Goal: Task Accomplishment & Management: Use online tool/utility

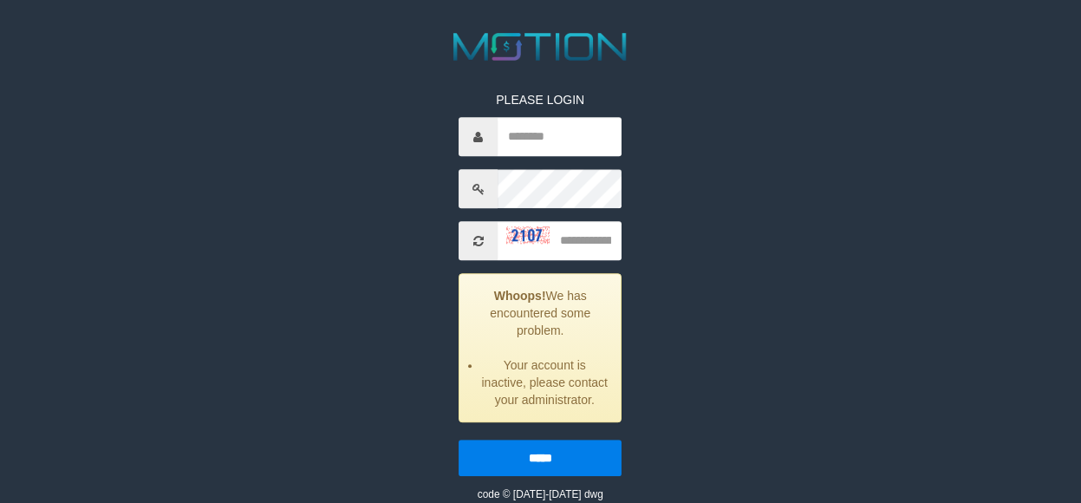
scroll to position [225, 0]
type input "**********"
click at [590, 238] on input "text" at bounding box center [561, 241] width 124 height 39
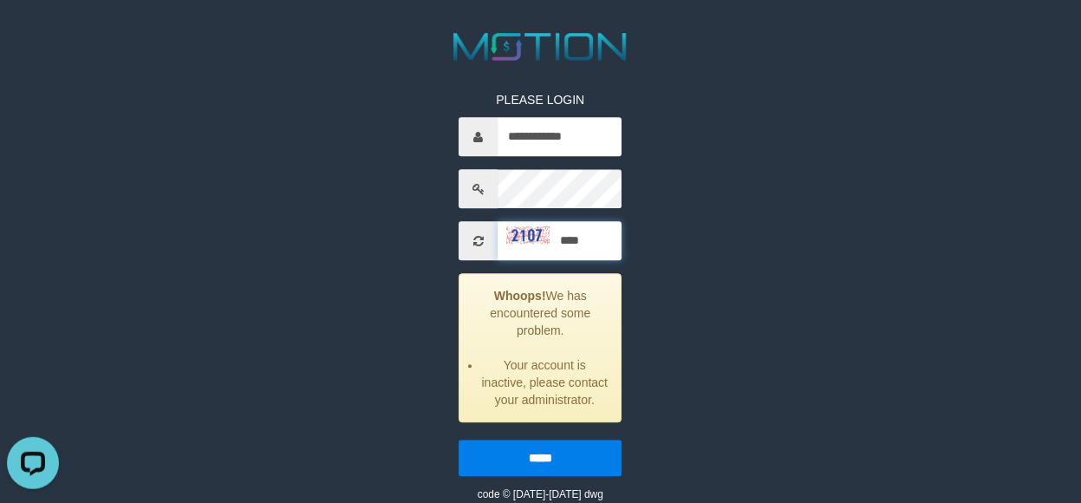
type input "****"
click at [460, 440] on input "*****" at bounding box center [541, 458] width 163 height 36
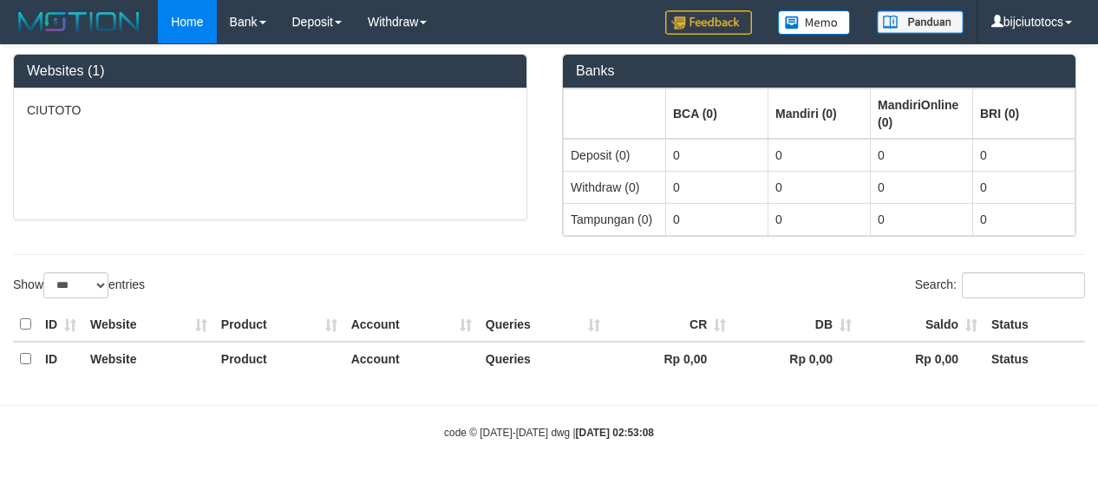
select select "***"
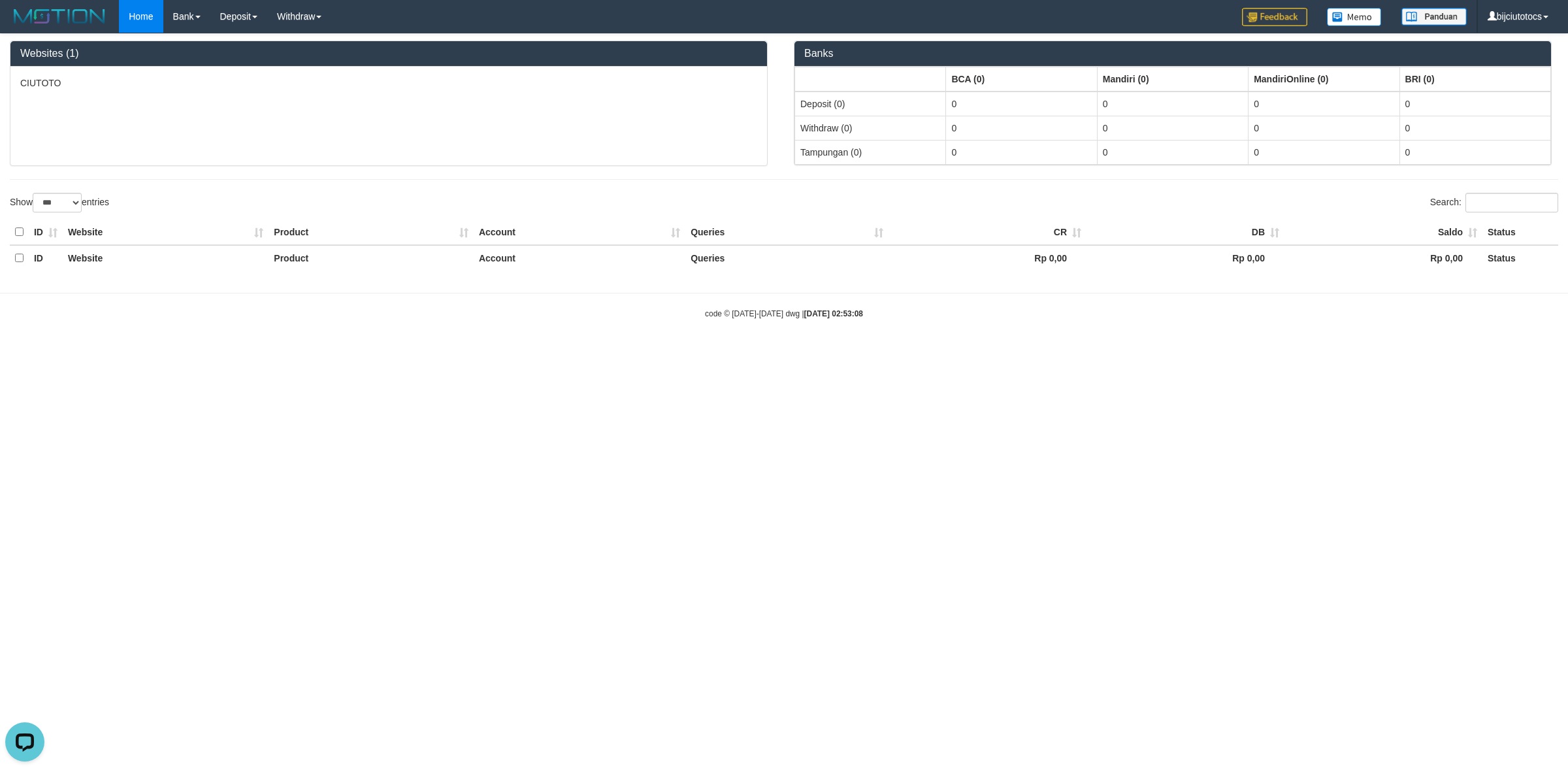
click at [494, 352] on html "Toggle navigation Home Bank Account List Load By Website Group [ITOTO] CIUTOTO …" at bounding box center [784, 176] width 1568 height 352
click at [243, 101] on link "PGA History" at bounding box center [262, 109] width 103 height 17
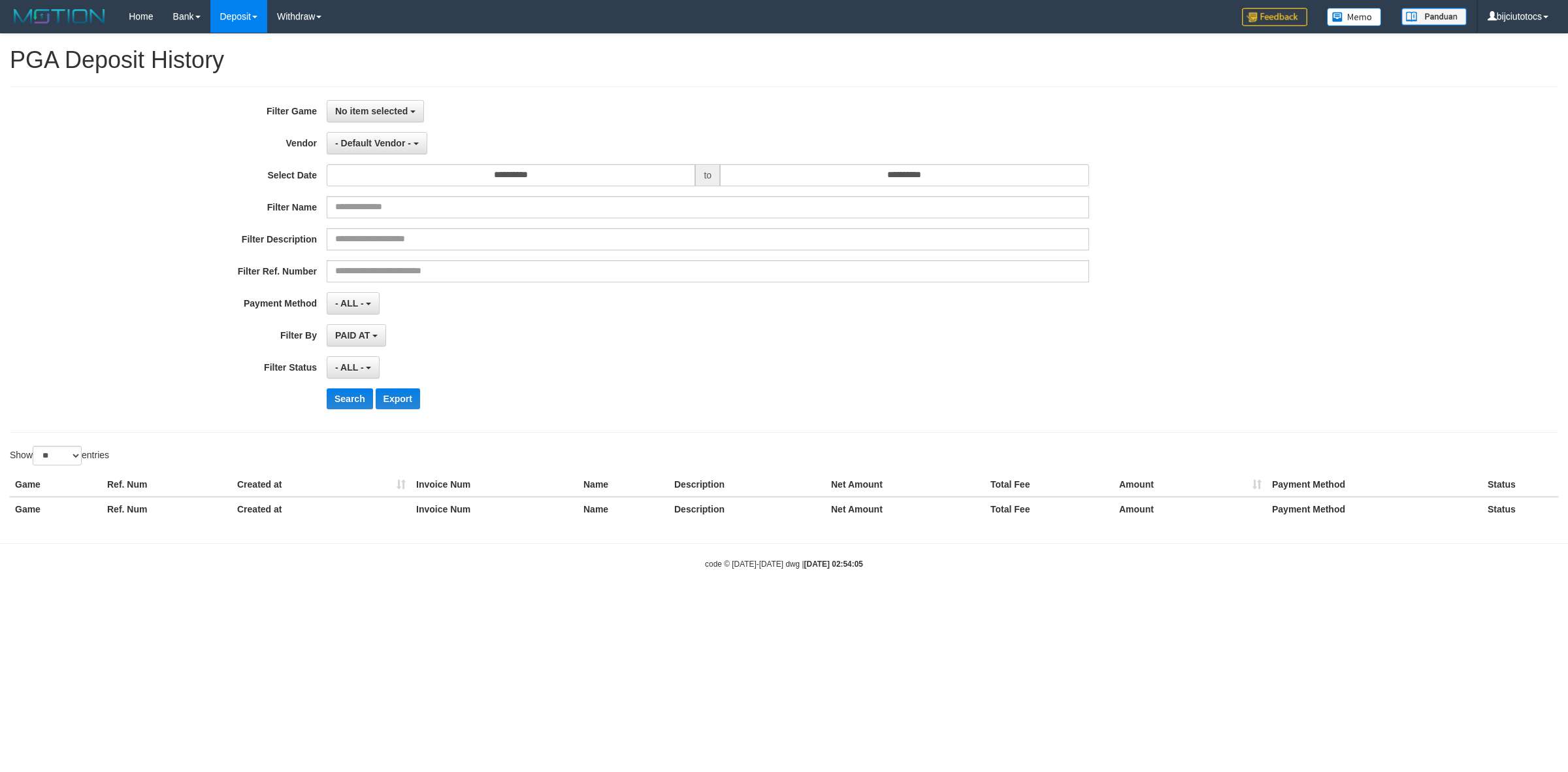
select select
select select "**"
click at [382, 109] on span "No item selected" at bounding box center [371, 111] width 72 height 11
click at [428, 179] on label "[ITOTO] CIUTOTO" at bounding box center [410, 179] width 166 height 20
select select "****"
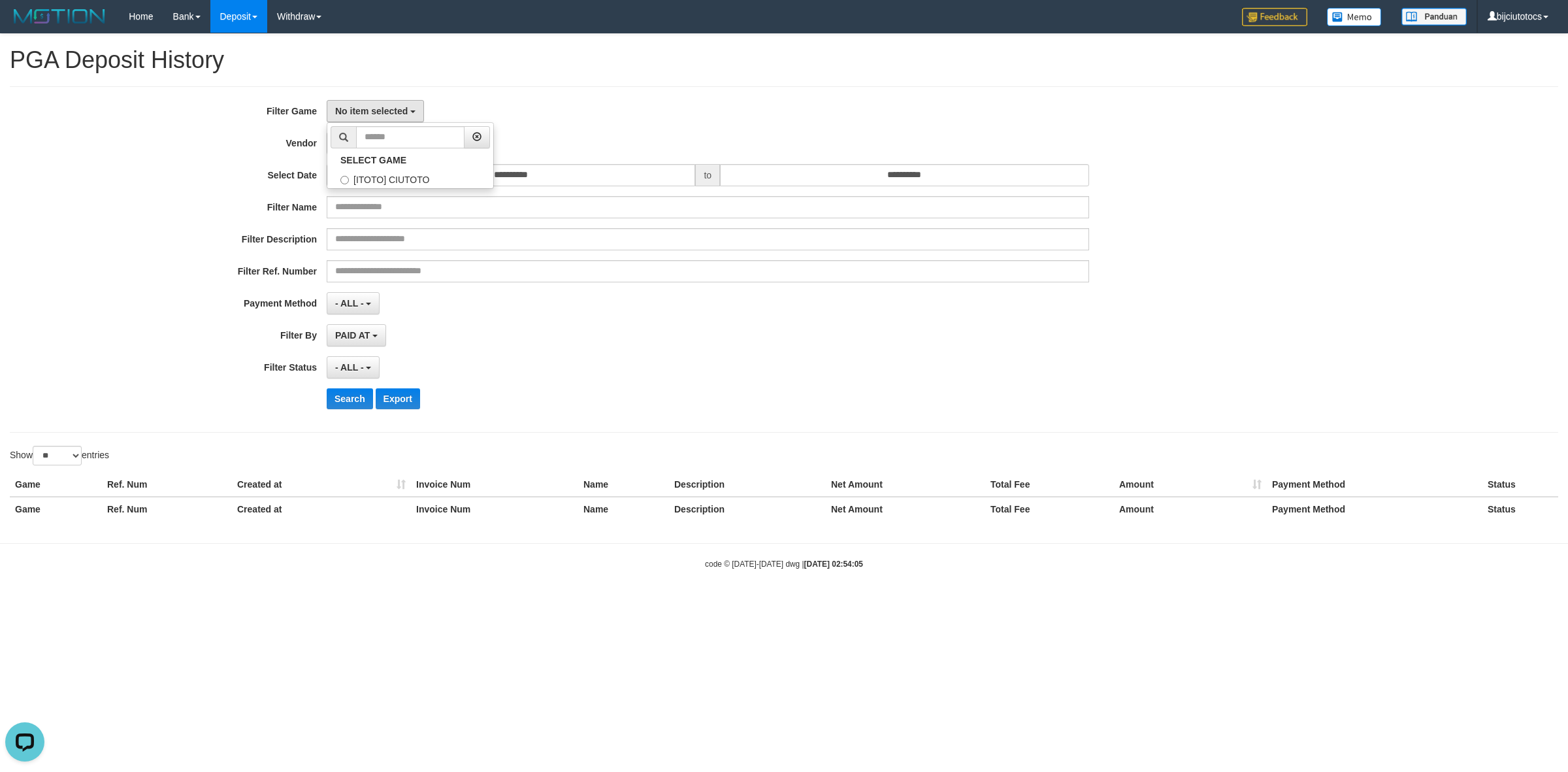
scroll to position [11, 0]
click at [168, 193] on div "**********" at bounding box center [653, 259] width 1307 height 319
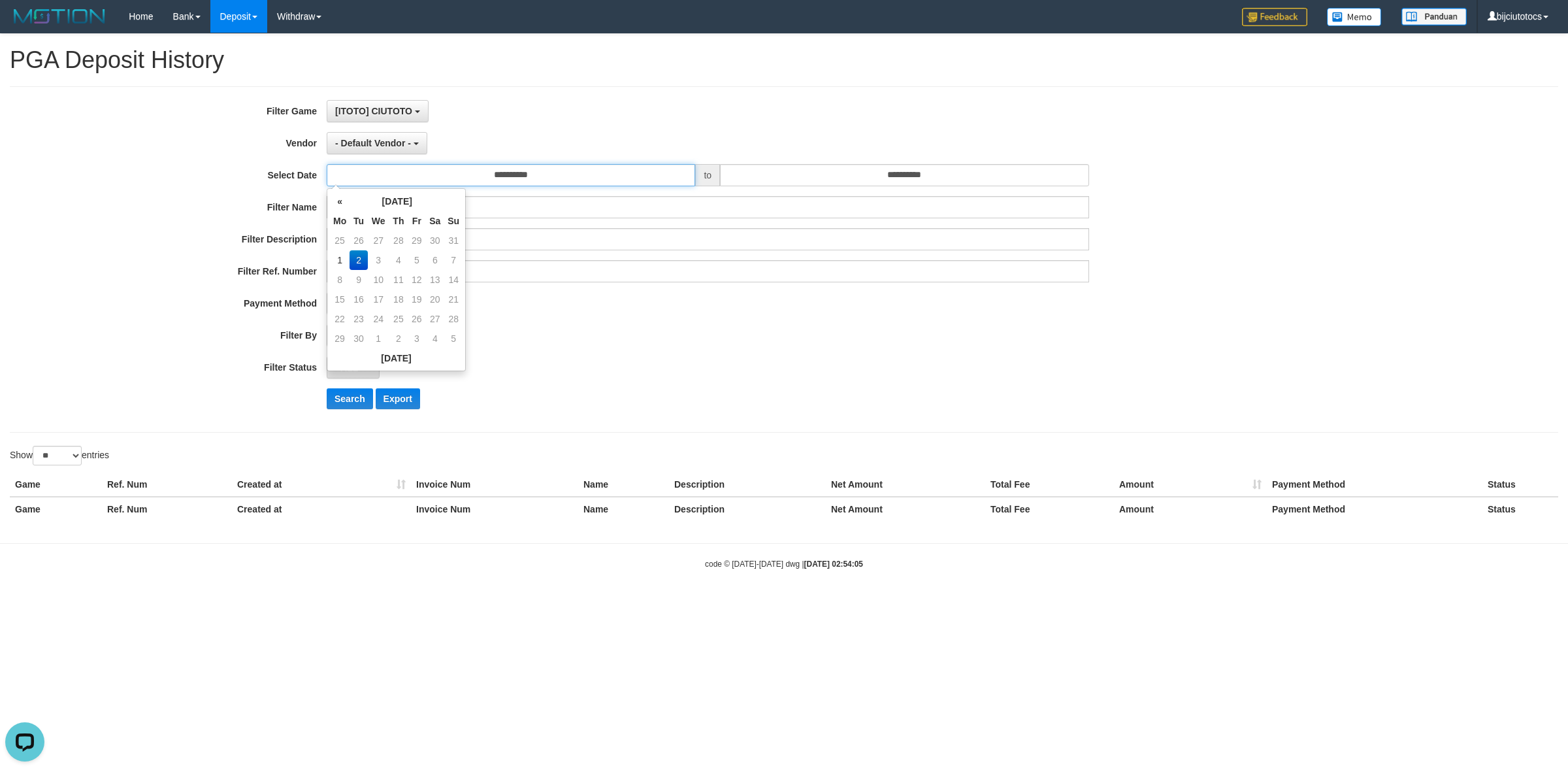
click at [587, 182] on input "**********" at bounding box center [511, 175] width 368 height 22
click at [337, 256] on td "1" at bounding box center [340, 260] width 20 height 20
type input "**********"
click at [967, 177] on input "**********" at bounding box center [903, 175] width 368 height 22
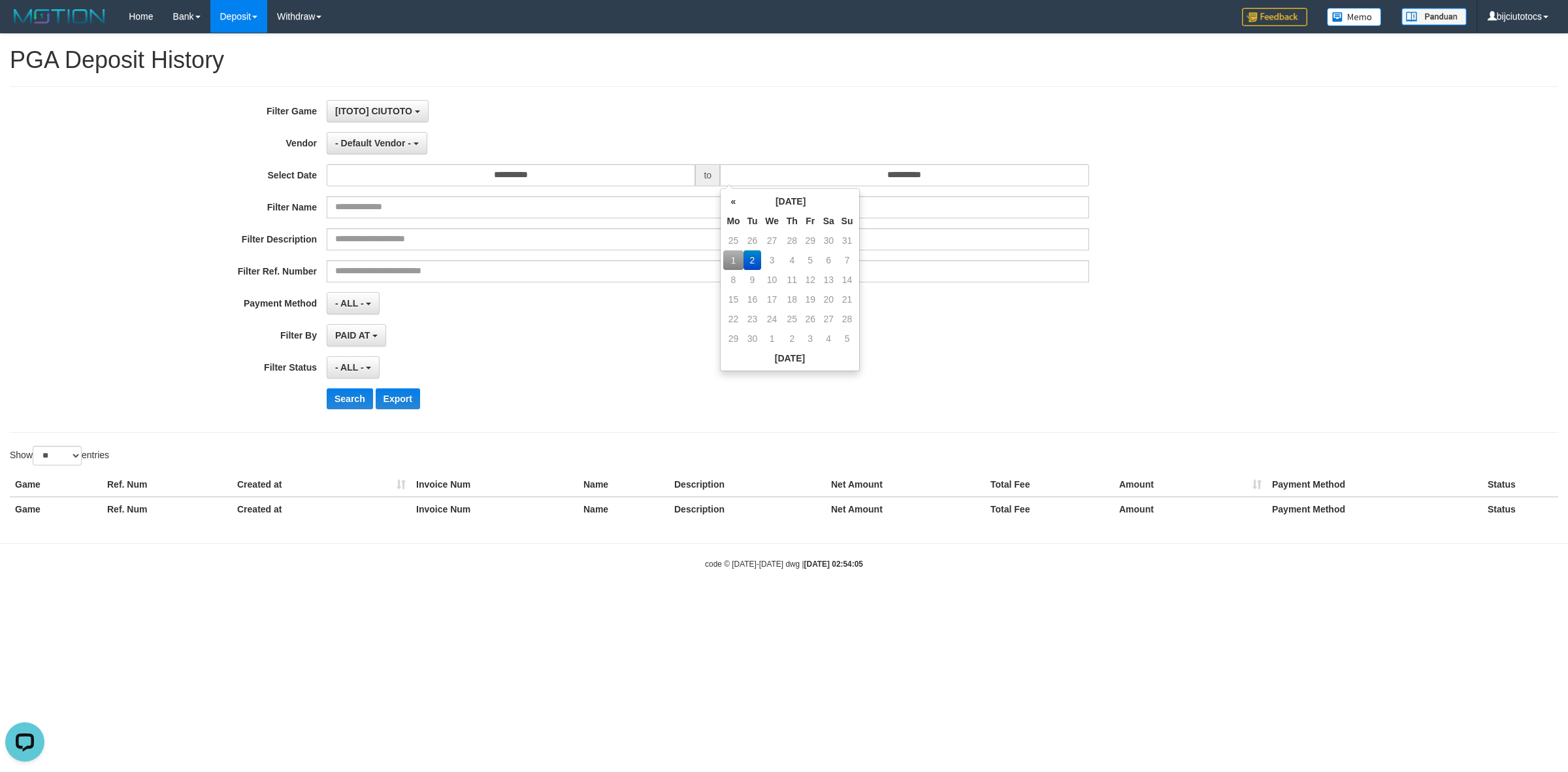
click at [729, 262] on td "1" at bounding box center [733, 260] width 20 height 20
type input "**********"
click at [763, 100] on div "[ITOTO] CIUTOTO SELECT GAME [ITOTO] CIUTOTO" at bounding box center [708, 111] width 763 height 22
click at [350, 305] on span "- ALL -" at bounding box center [350, 303] width 29 height 11
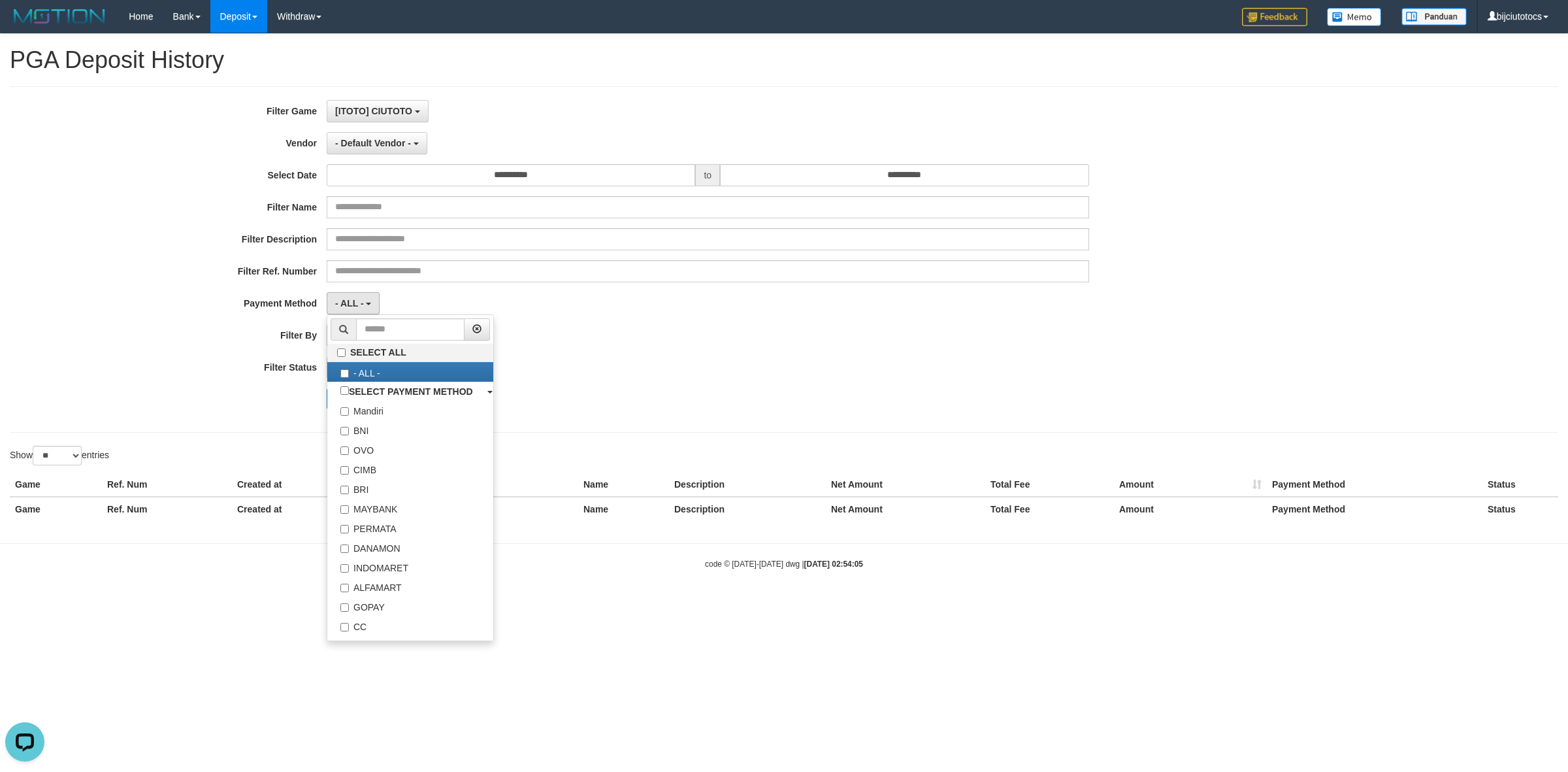
click at [752, 342] on div "PAID AT PAID AT CREATED AT" at bounding box center [708, 335] width 763 height 22
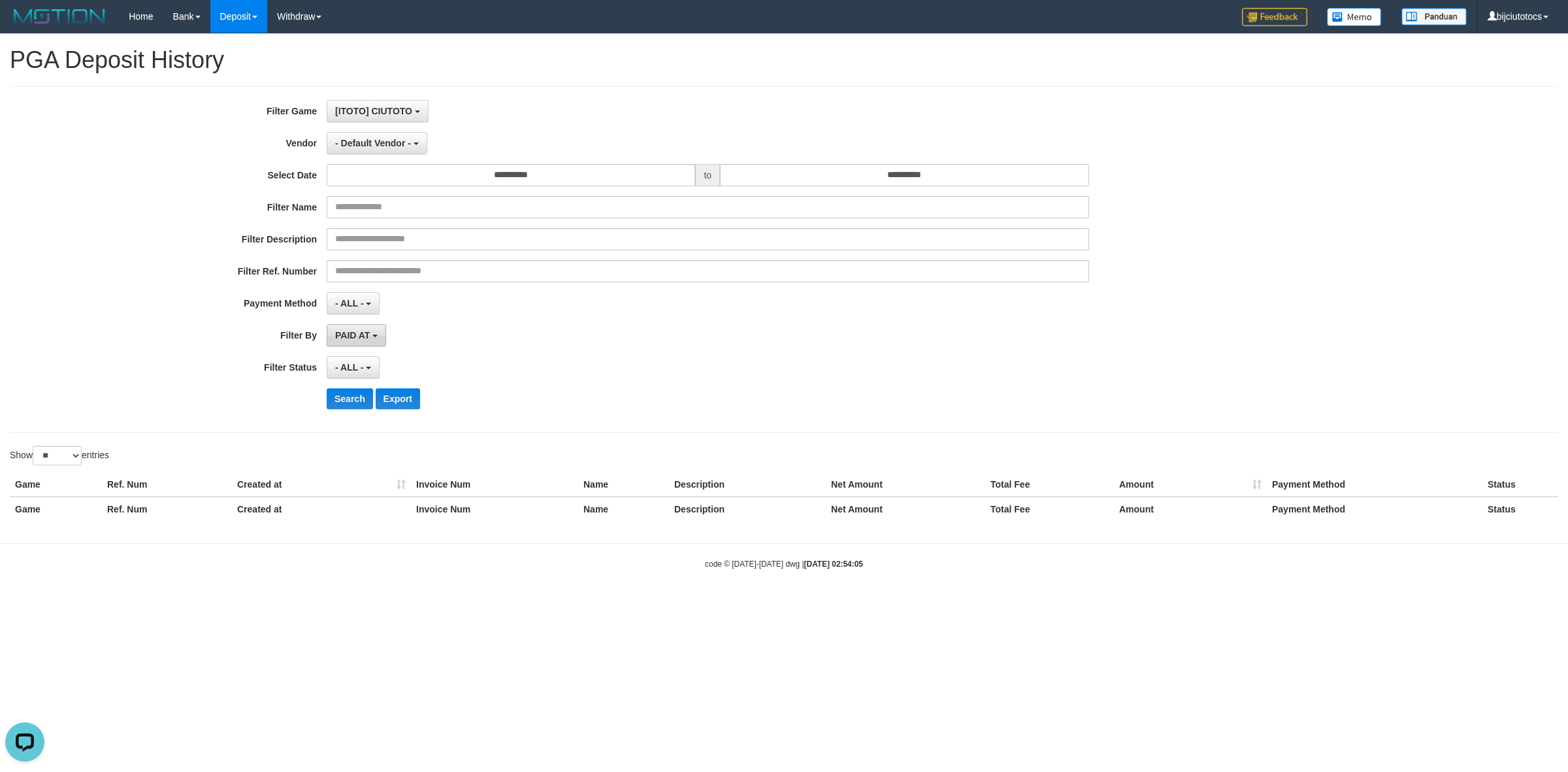
click at [363, 339] on span "PAID AT" at bounding box center [353, 335] width 35 height 11
drag, startPoint x: 802, startPoint y: 392, endPoint x: 582, endPoint y: 384, distance: 220.1
click at [788, 391] on div "Search Export" at bounding box center [817, 399] width 980 height 21
click at [356, 372] on span "- ALL -" at bounding box center [350, 367] width 29 height 11
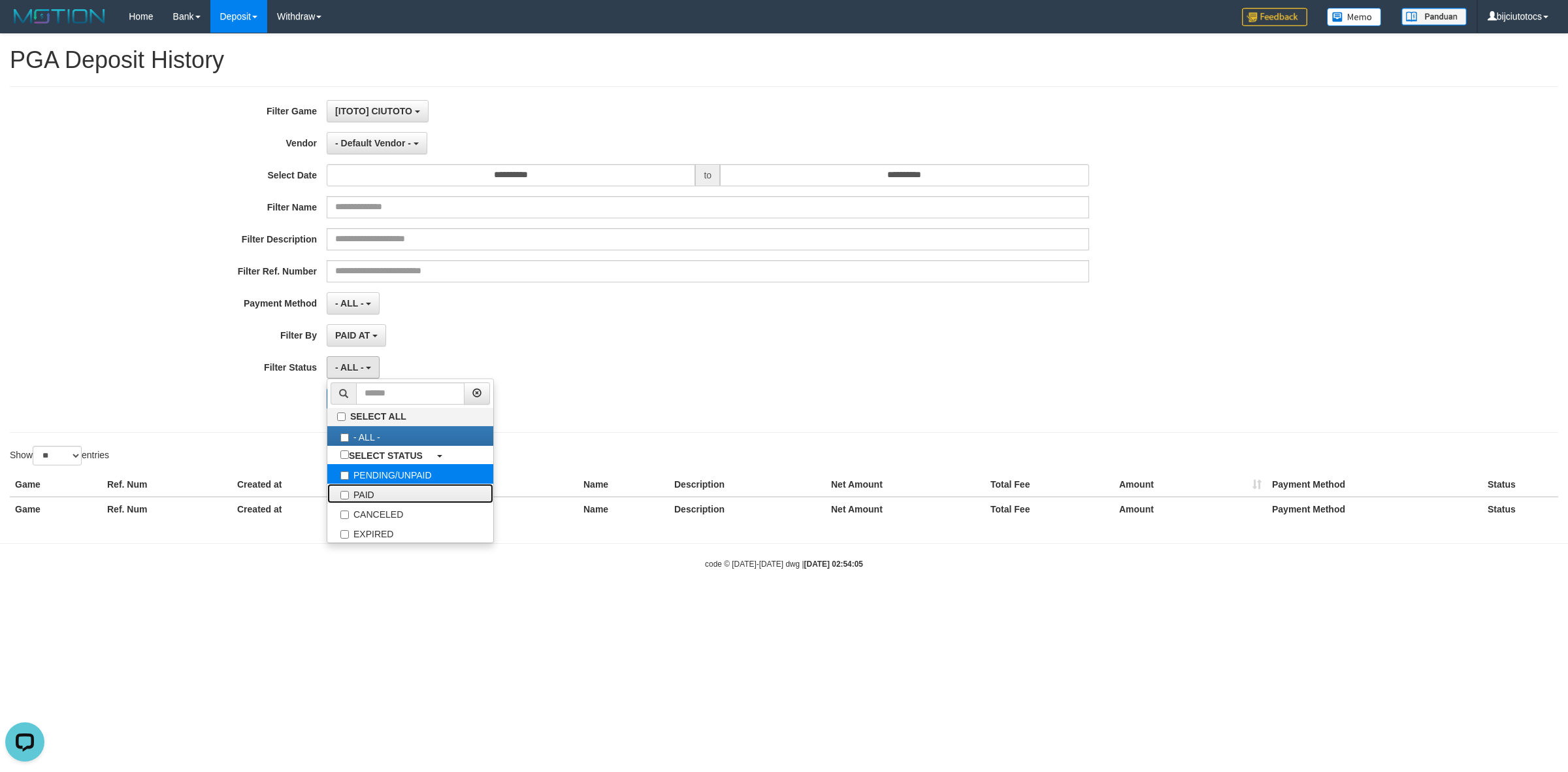
drag, startPoint x: 374, startPoint y: 490, endPoint x: 429, endPoint y: 477, distance: 56.5
click at [377, 489] on label "PAID" at bounding box center [410, 494] width 166 height 20
select select "*"
click at [732, 338] on div "PAID AT PAID AT CREATED AT" at bounding box center [708, 335] width 763 height 22
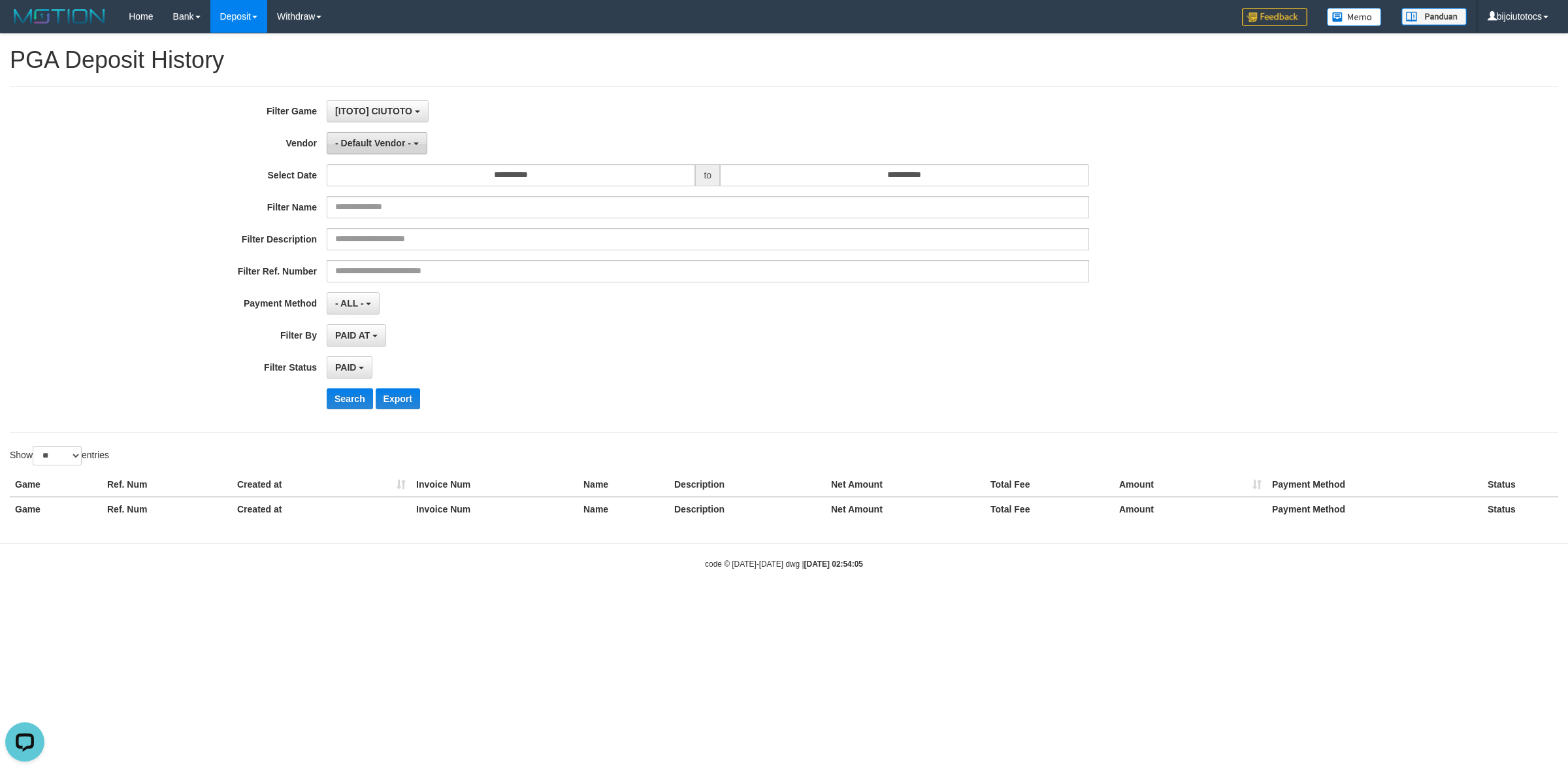
click at [394, 147] on span "- Default Vendor -" at bounding box center [373, 143] width 76 height 11
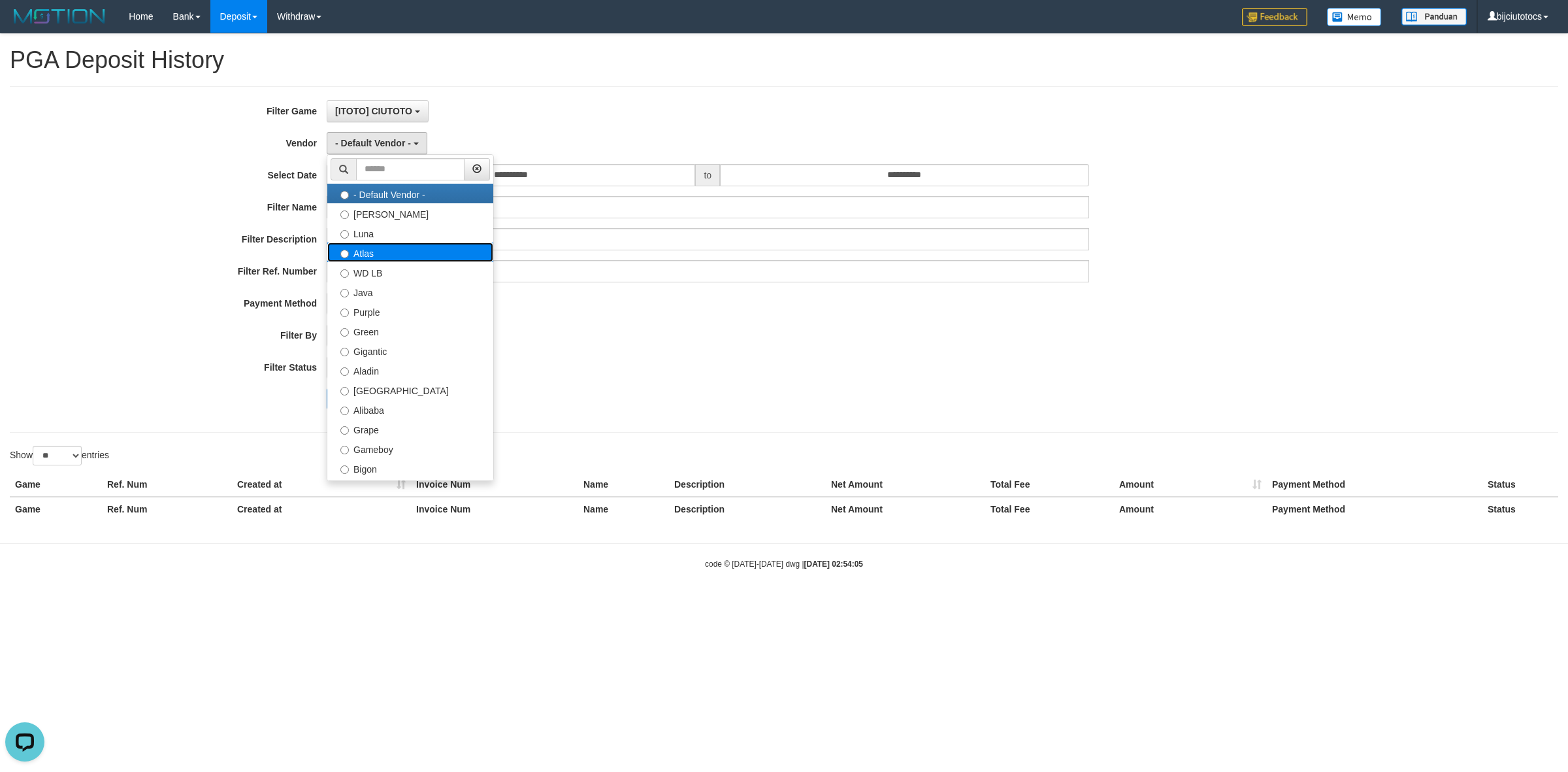
click at [376, 255] on label "Atlas" at bounding box center [410, 253] width 166 height 20
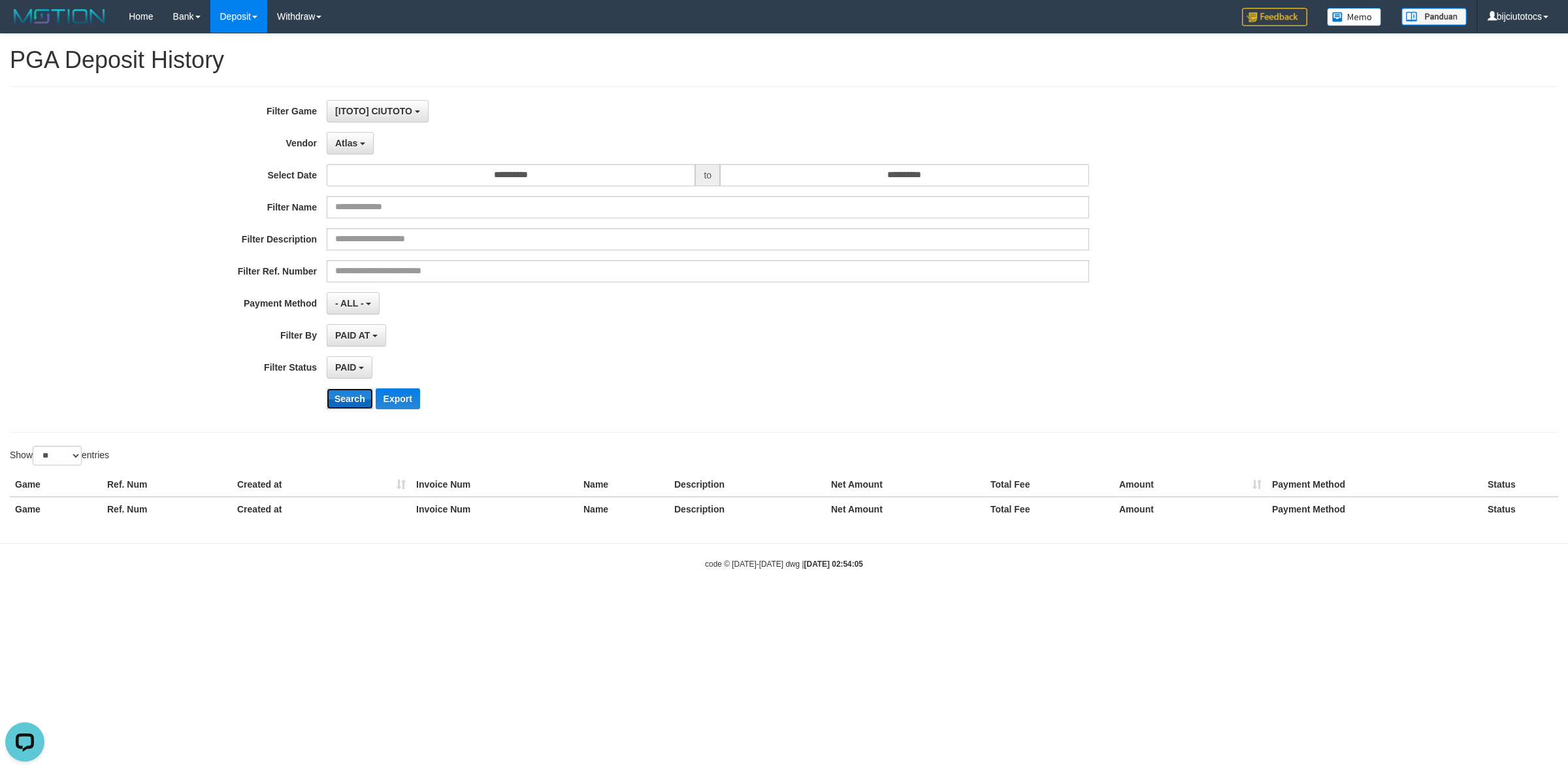
click at [345, 394] on button "Search" at bounding box center [350, 399] width 47 height 21
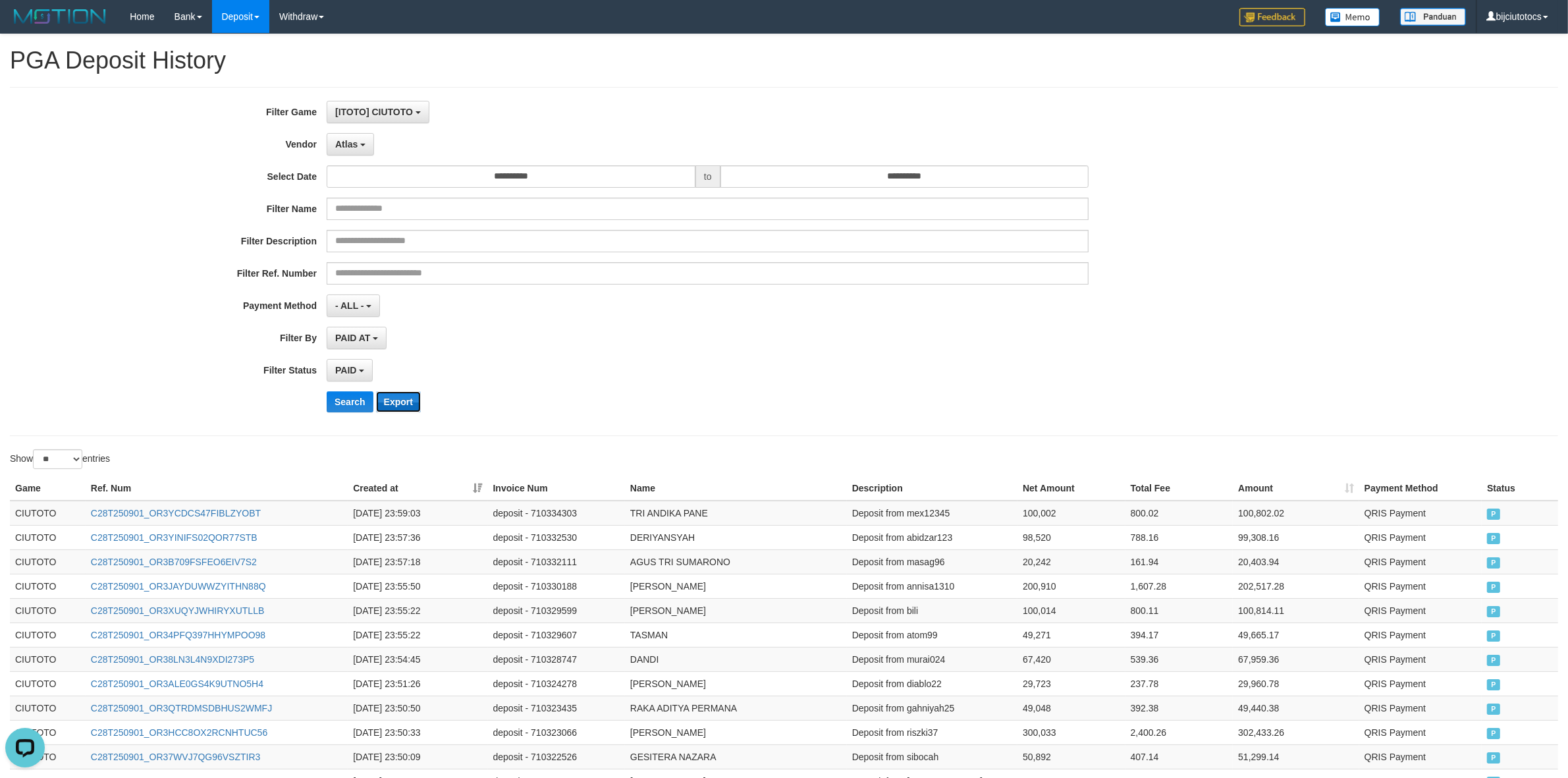
click at [400, 400] on button "Export" at bounding box center [398, 402] width 45 height 21
click at [353, 142] on span "Atlas" at bounding box center [346, 144] width 22 height 11
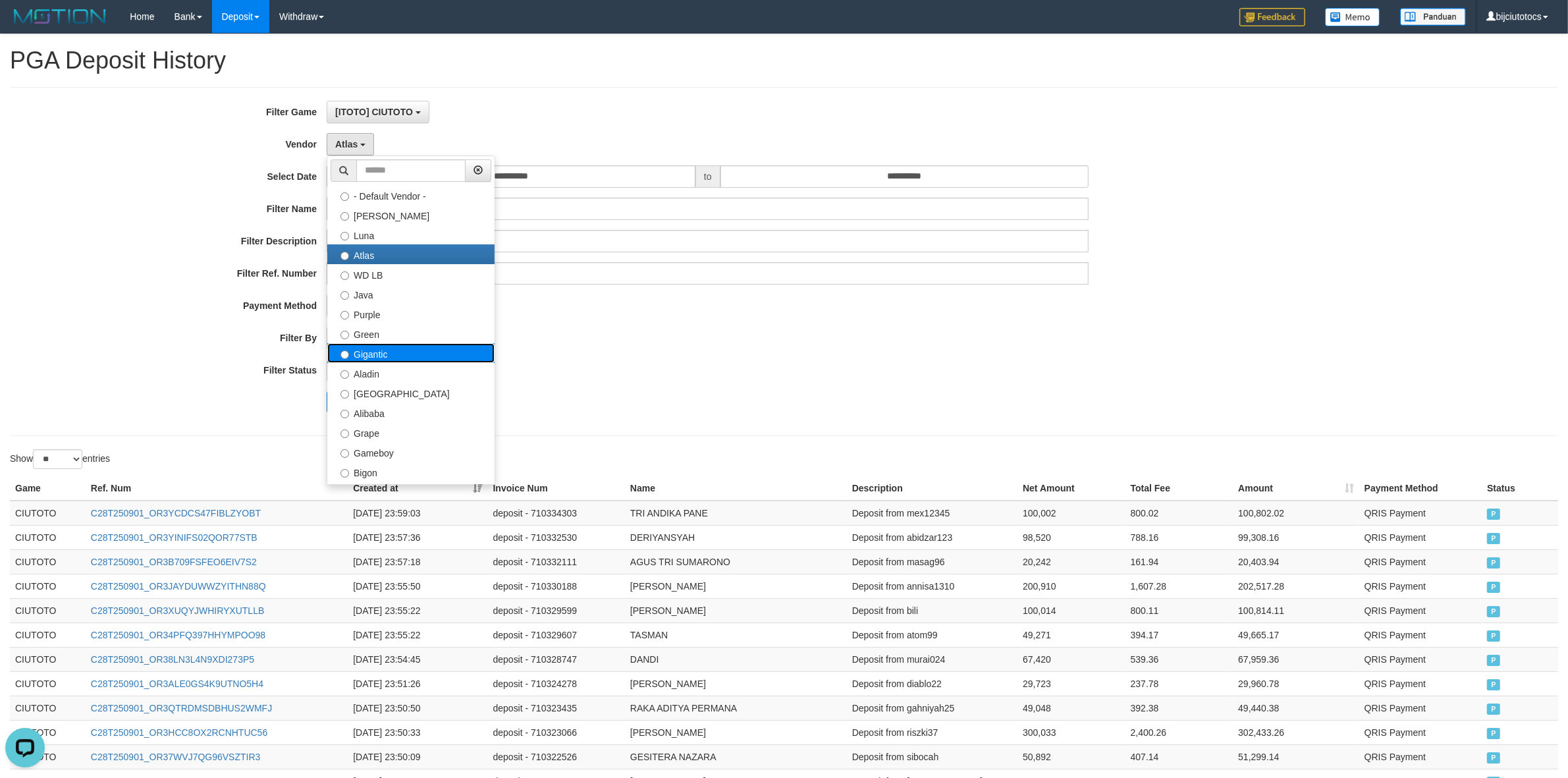
click at [374, 356] on label "Gigantic" at bounding box center [411, 353] width 167 height 20
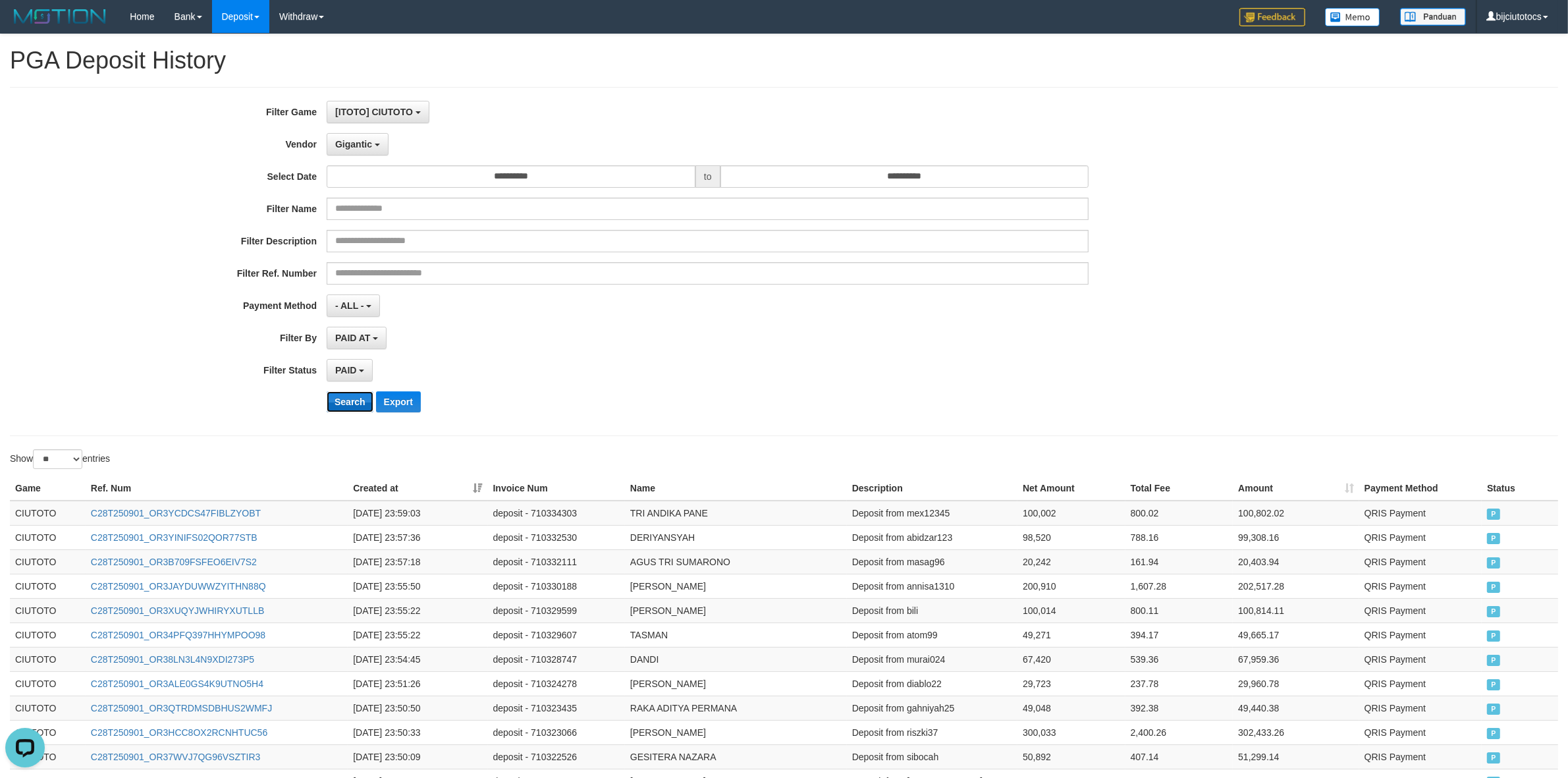
click at [353, 403] on button "Search" at bounding box center [350, 402] width 47 height 21
click at [403, 402] on button "Export" at bounding box center [398, 402] width 45 height 21
click at [350, 143] on span "Gigantic" at bounding box center [353, 144] width 37 height 11
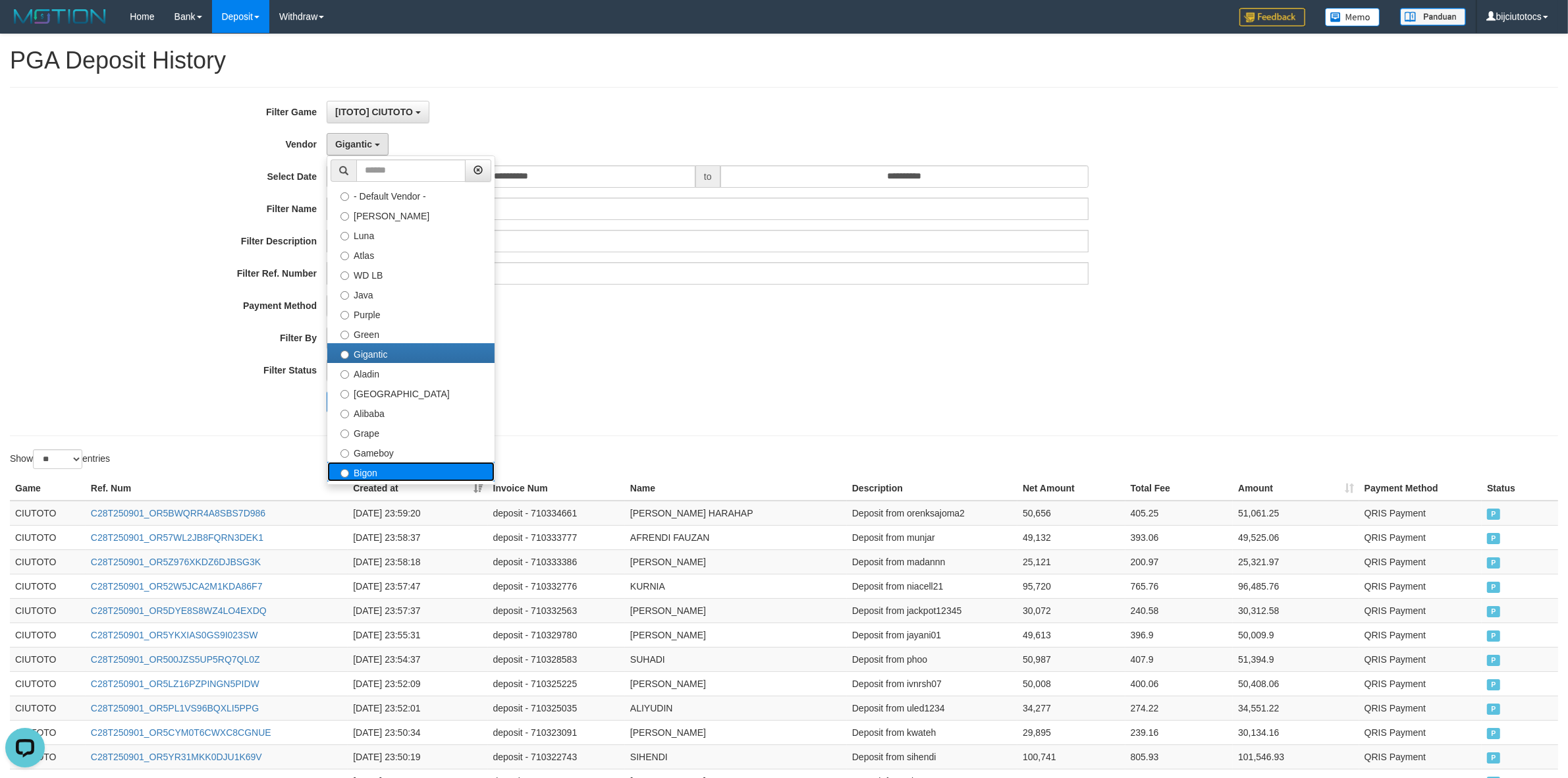
click at [375, 470] on label "Bigon" at bounding box center [411, 472] width 167 height 20
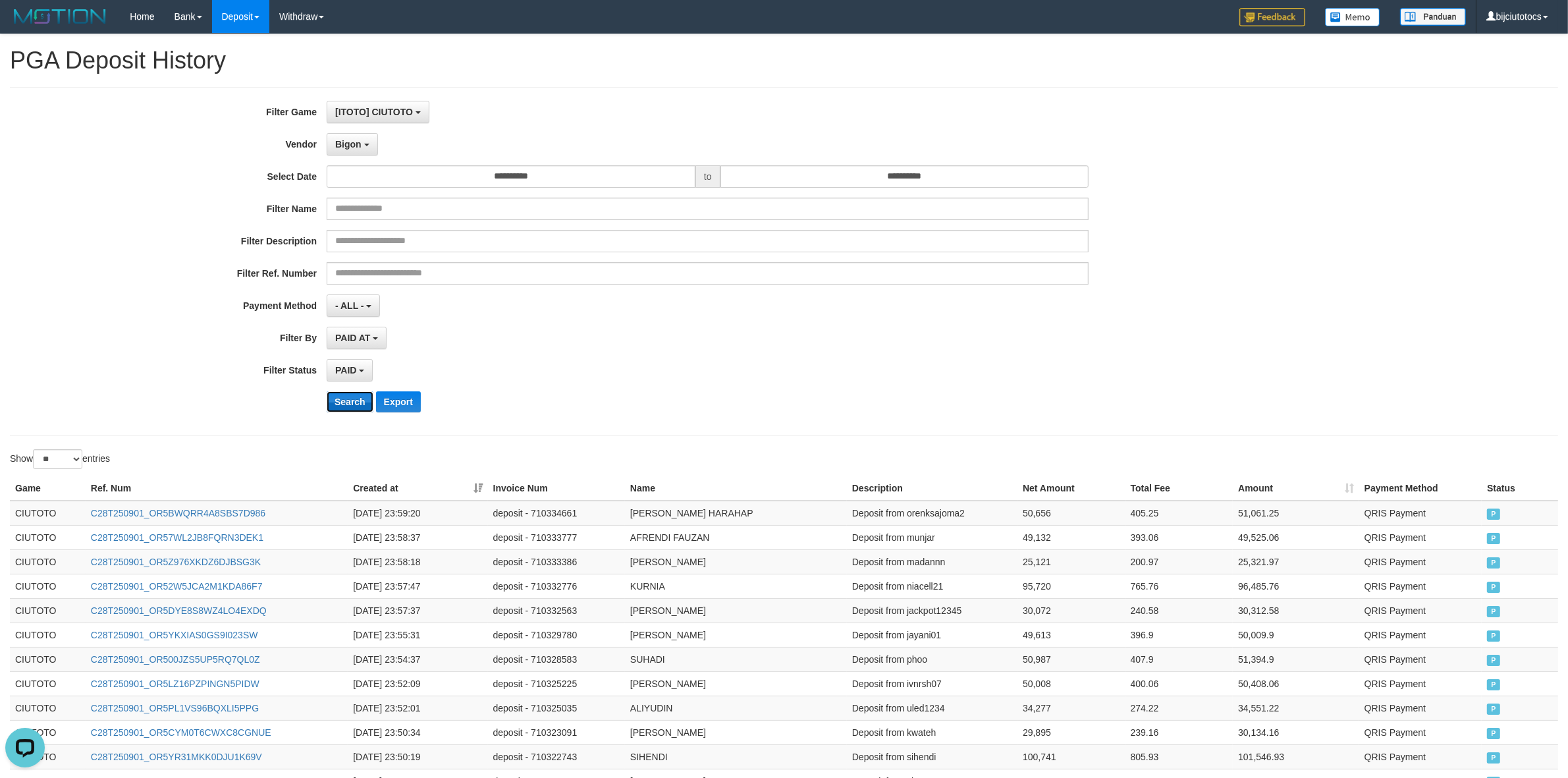
click at [352, 400] on button "Search" at bounding box center [350, 402] width 47 height 21
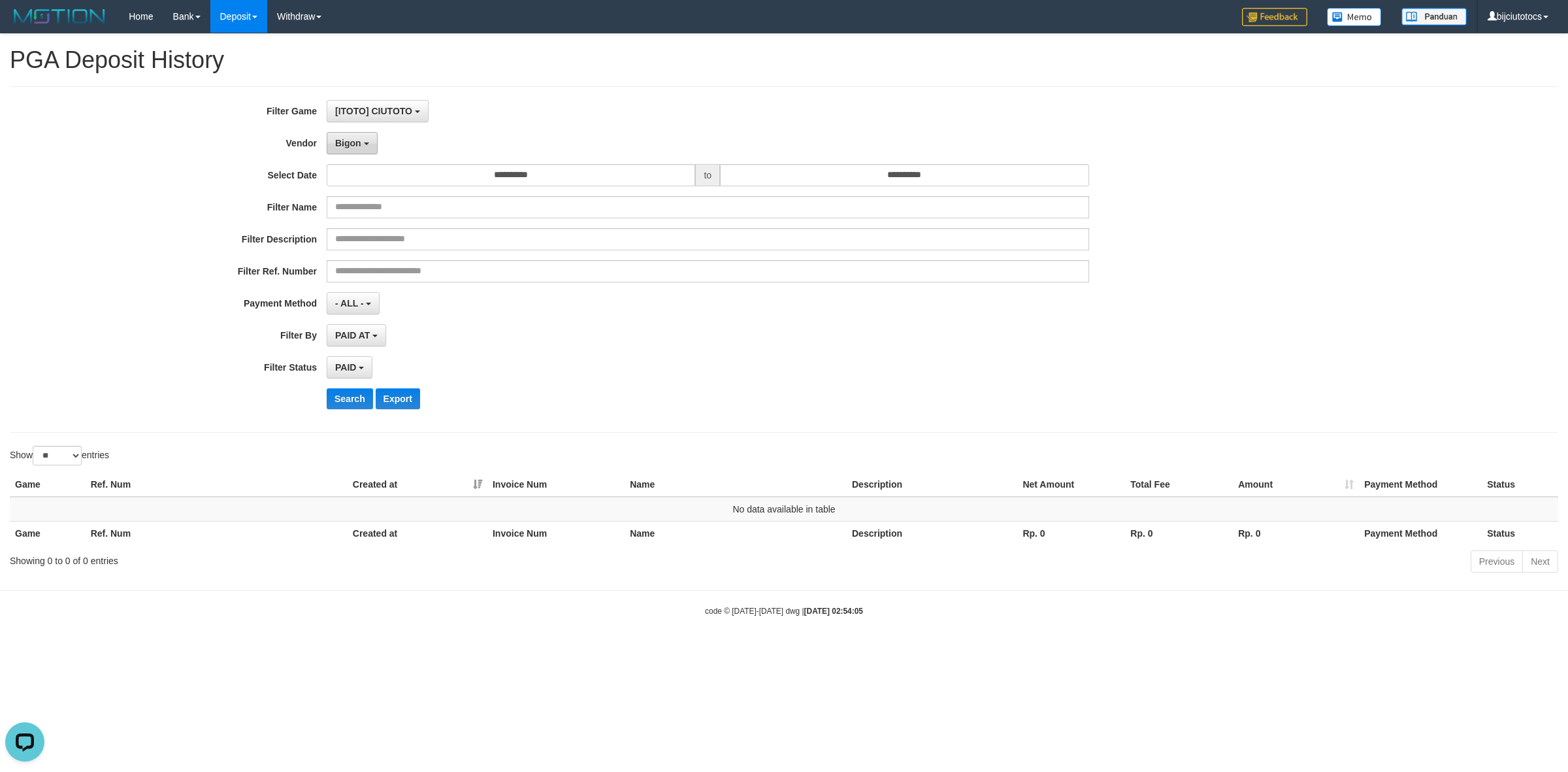
click at [362, 142] on button "Bigon" at bounding box center [353, 142] width 51 height 22
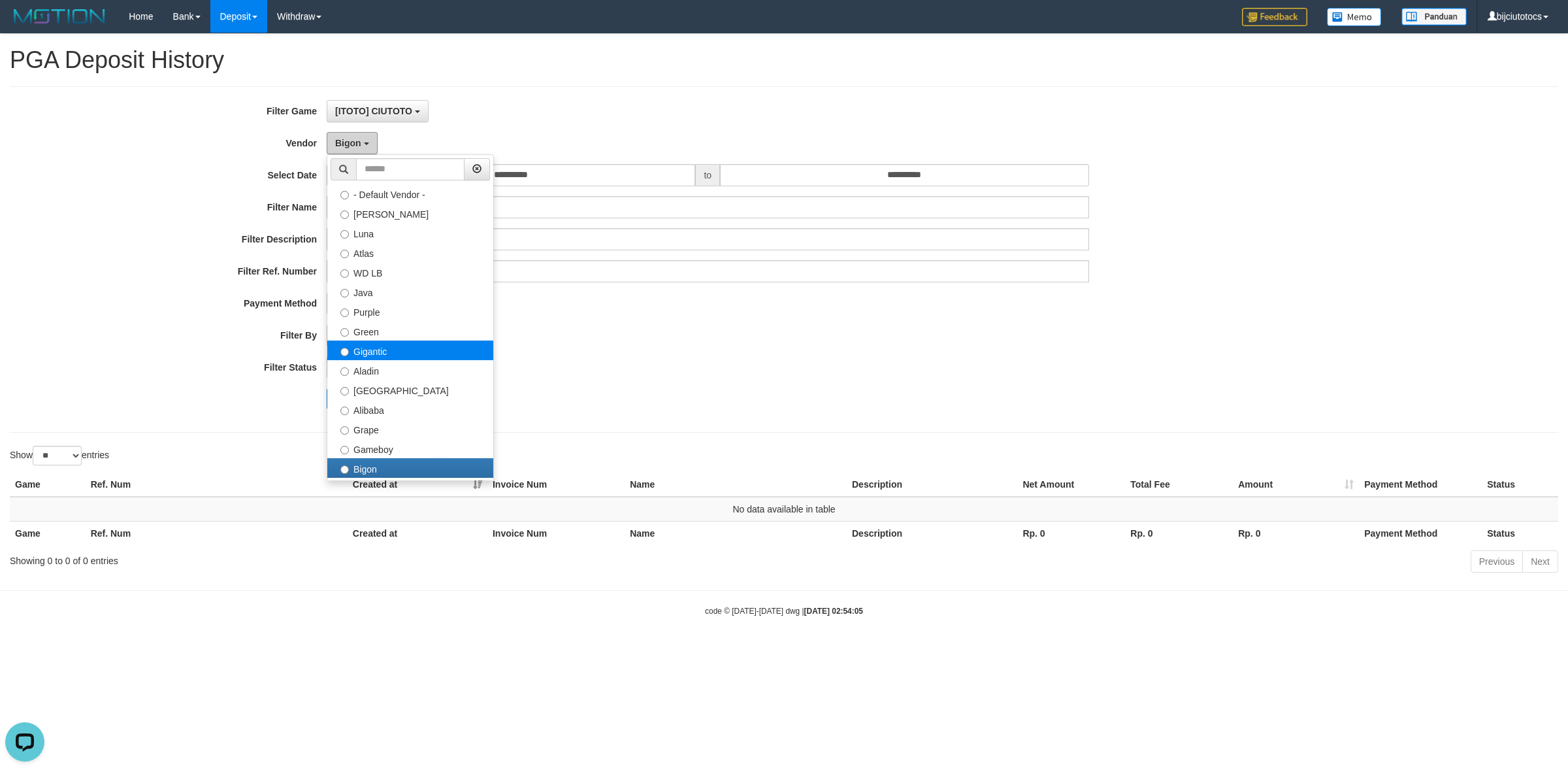
scroll to position [245, 0]
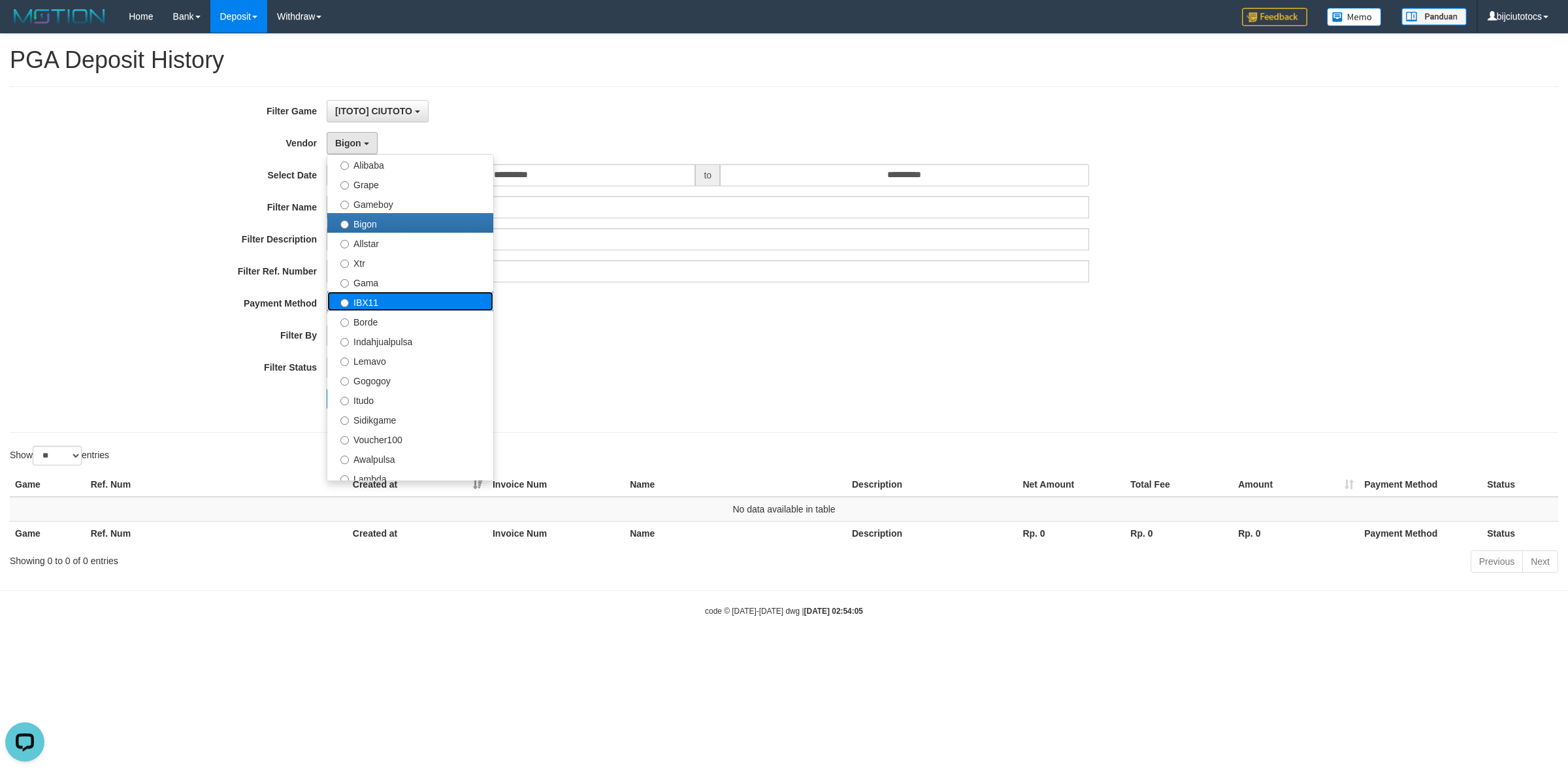
click at [373, 302] on label "IBX11" at bounding box center [410, 302] width 166 height 20
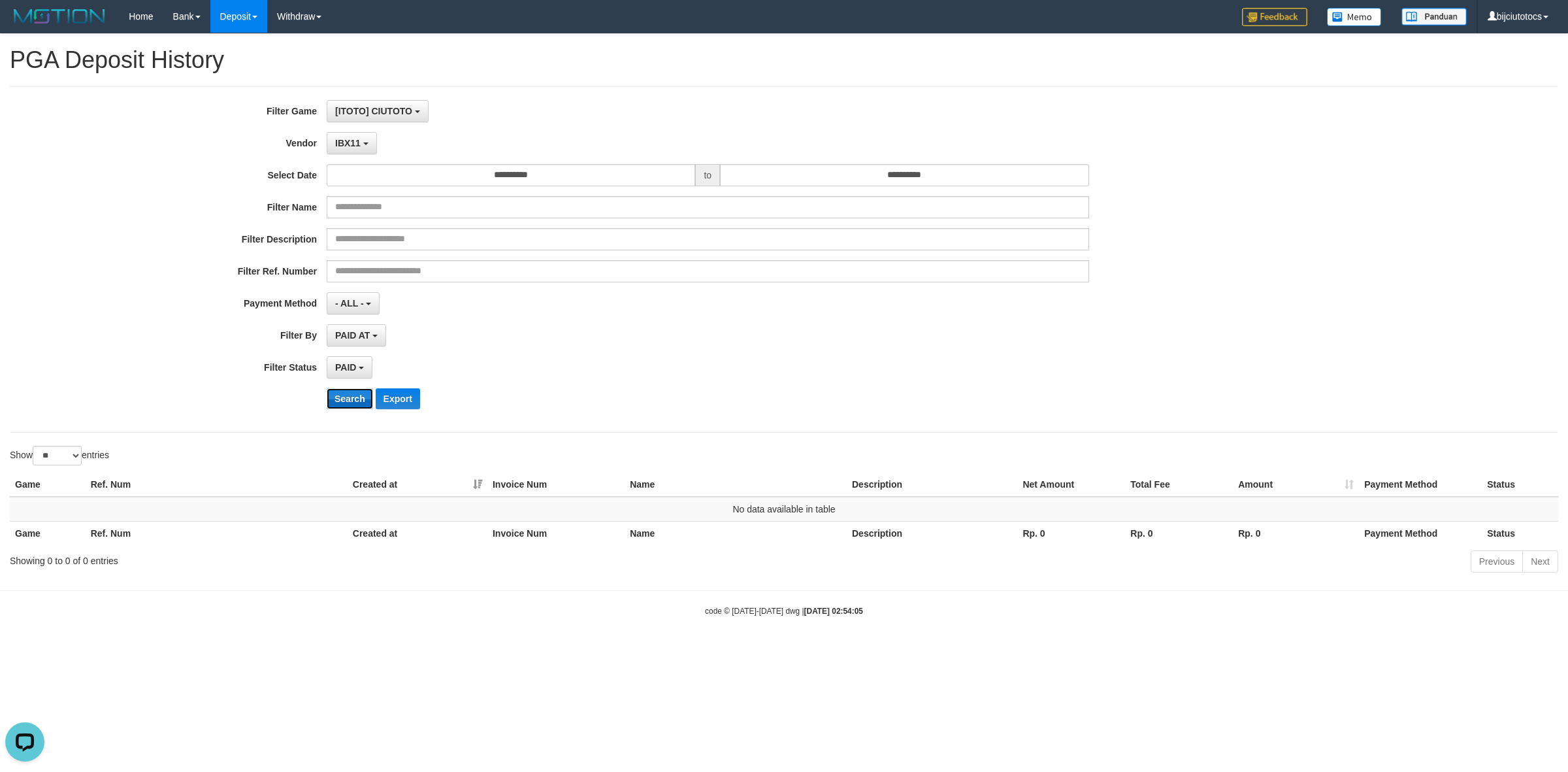
click at [340, 399] on button "Search" at bounding box center [350, 399] width 47 height 21
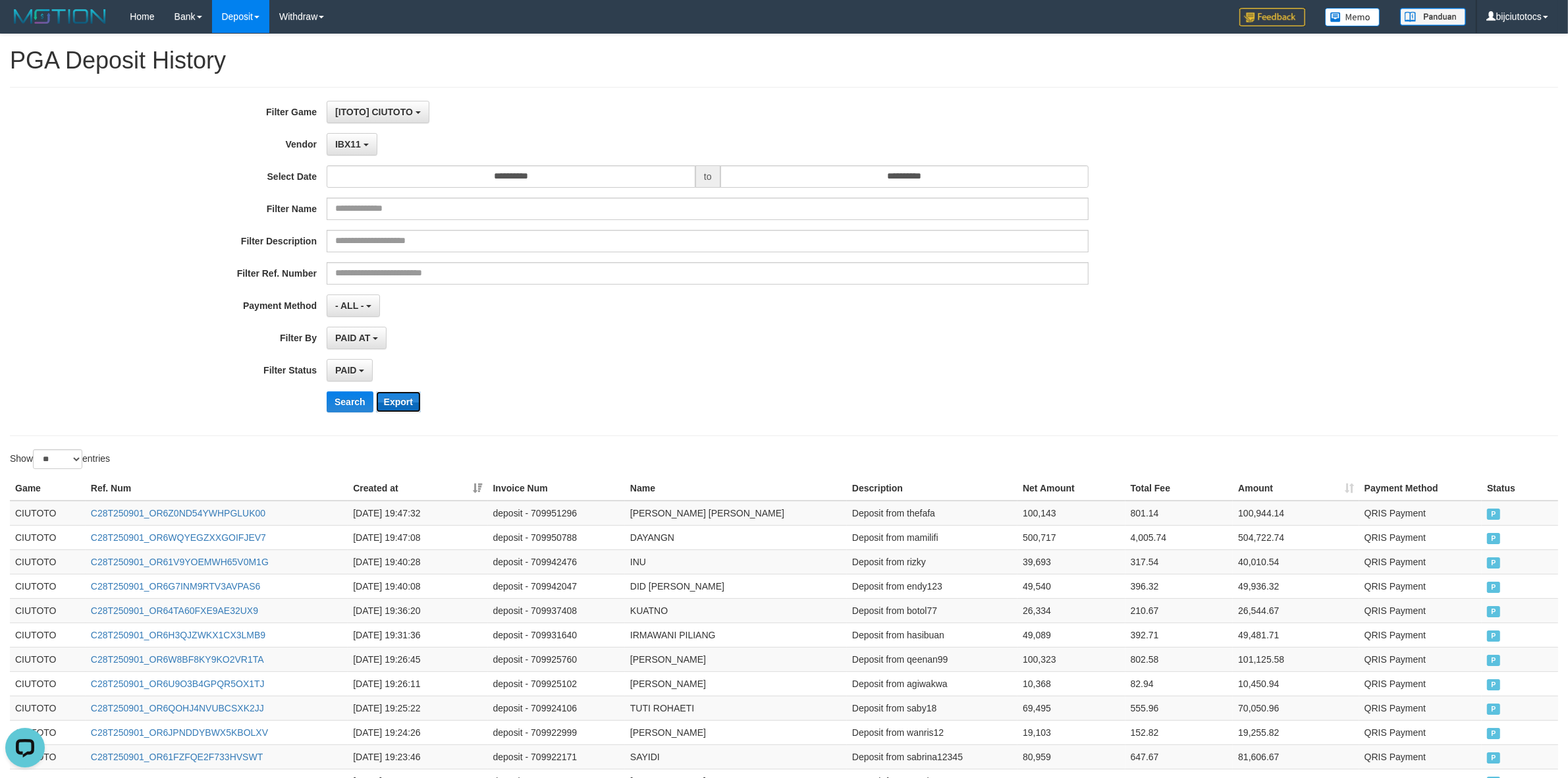
click at [399, 403] on button "Export" at bounding box center [398, 402] width 45 height 21
click at [347, 141] on span "IBX11" at bounding box center [348, 144] width 26 height 11
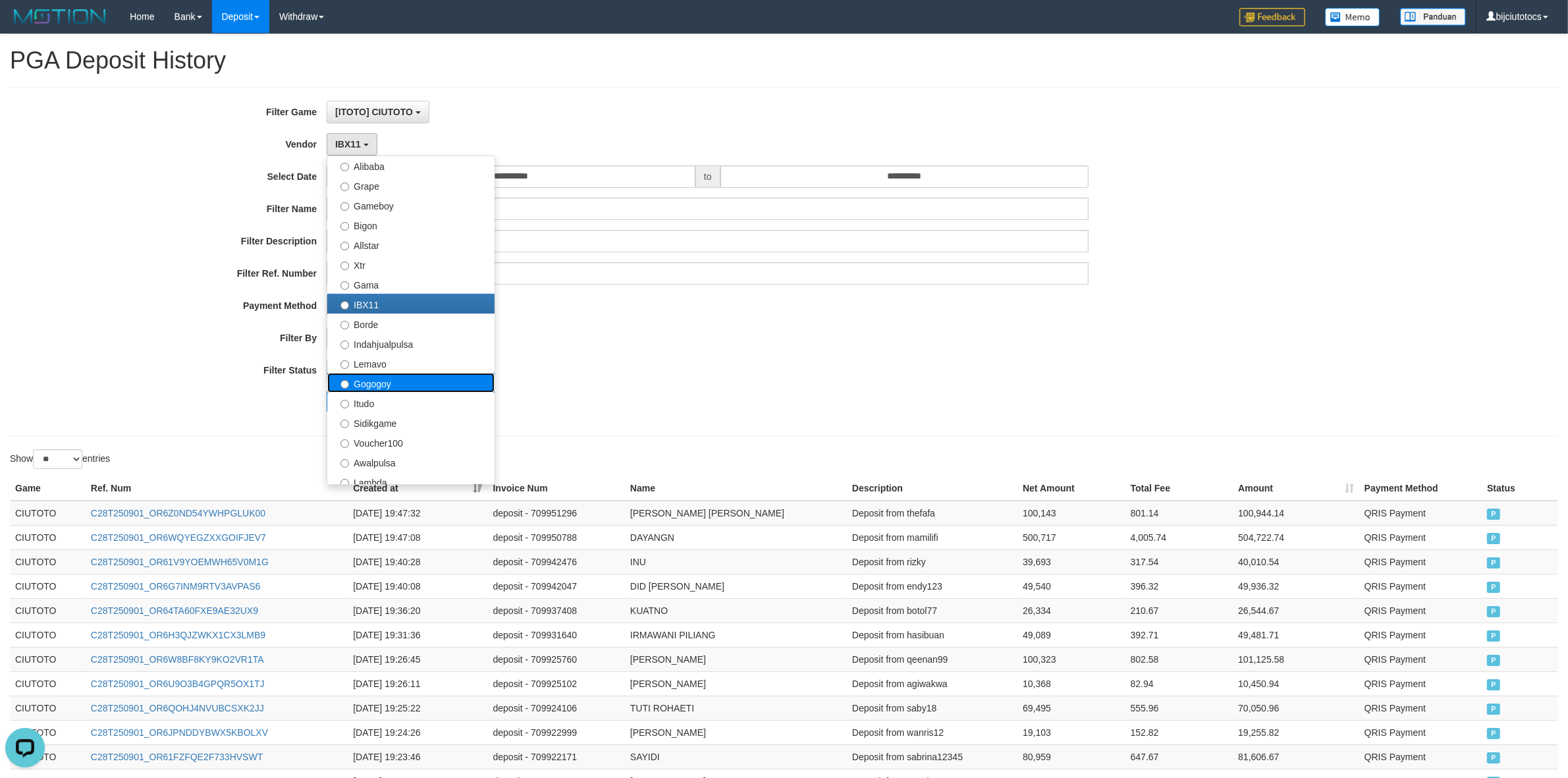
click at [383, 383] on label "Gogogoy" at bounding box center [411, 383] width 167 height 20
select select "**********"
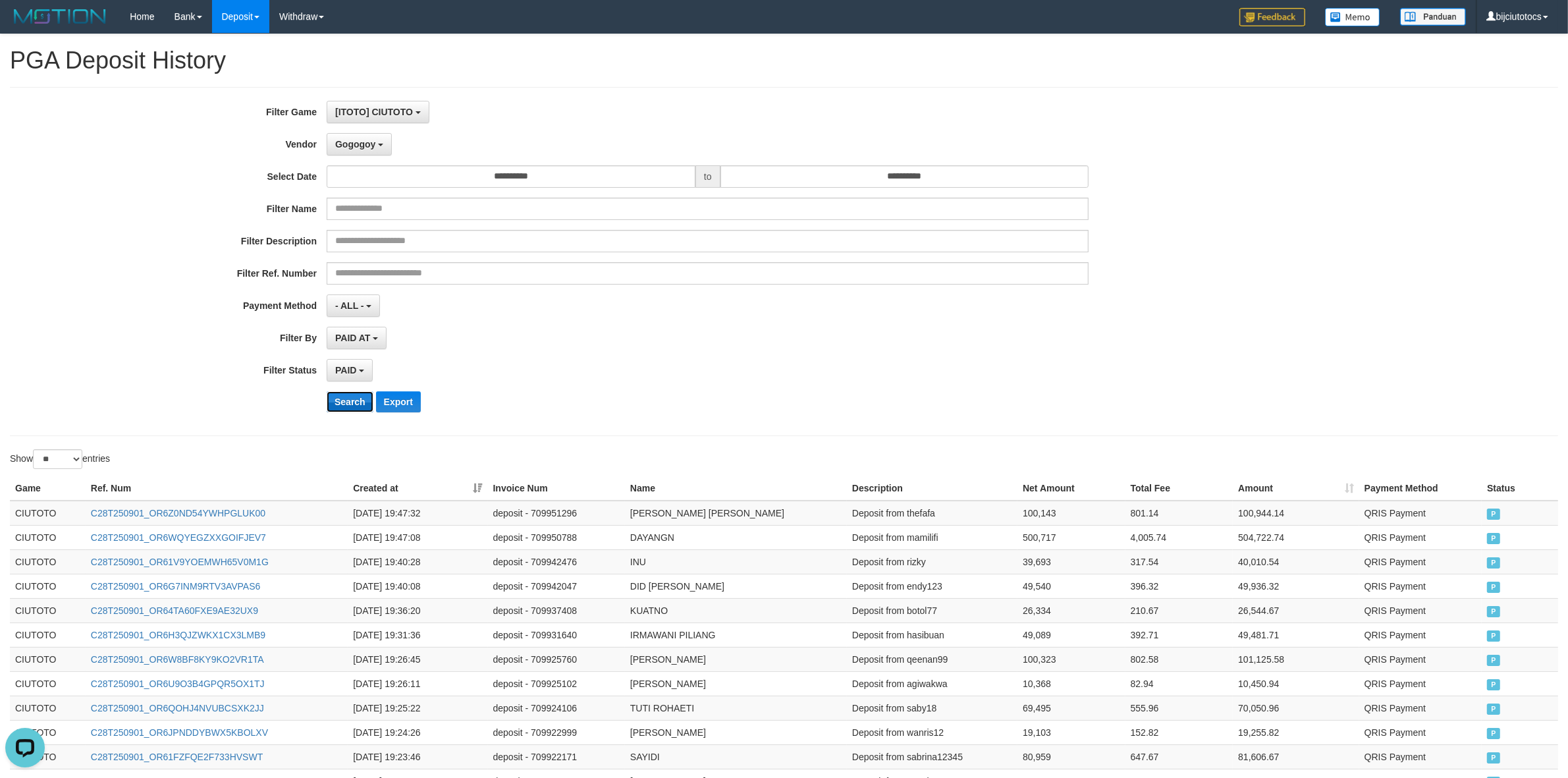
click at [347, 403] on button "Search" at bounding box center [350, 402] width 47 height 21
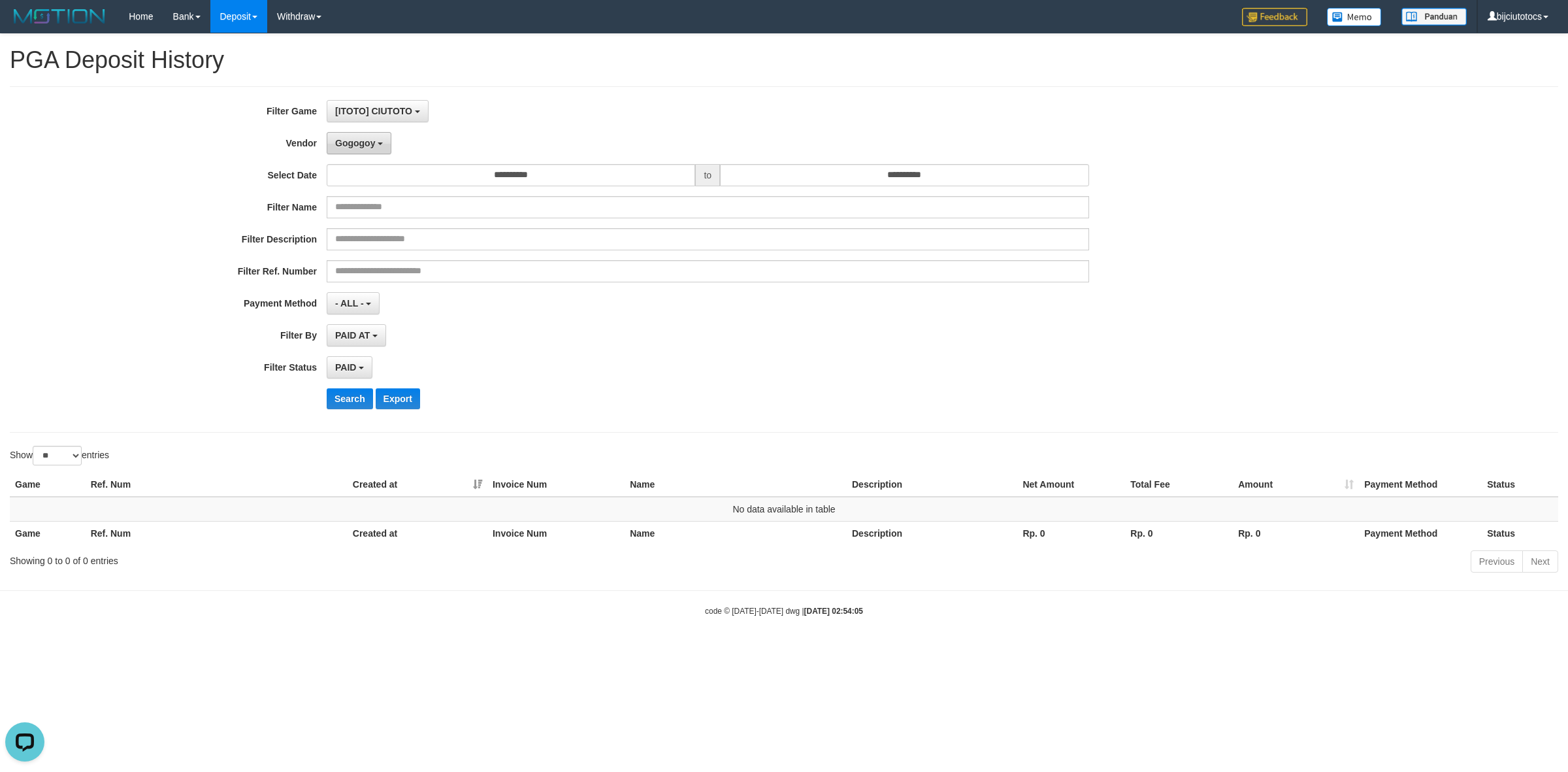
click at [365, 145] on span "Gogogoy" at bounding box center [355, 143] width 40 height 11
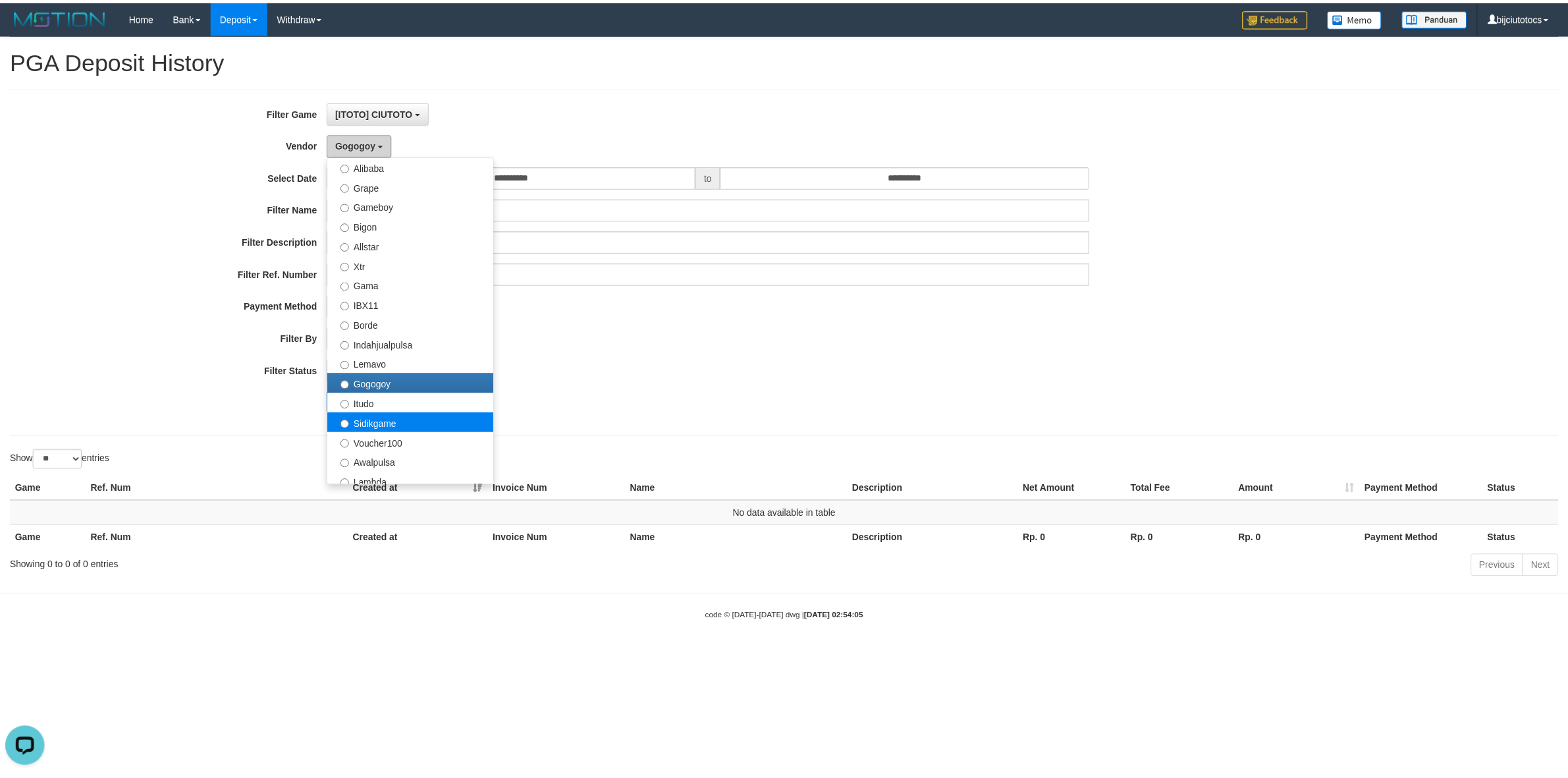
scroll to position [330, 0]
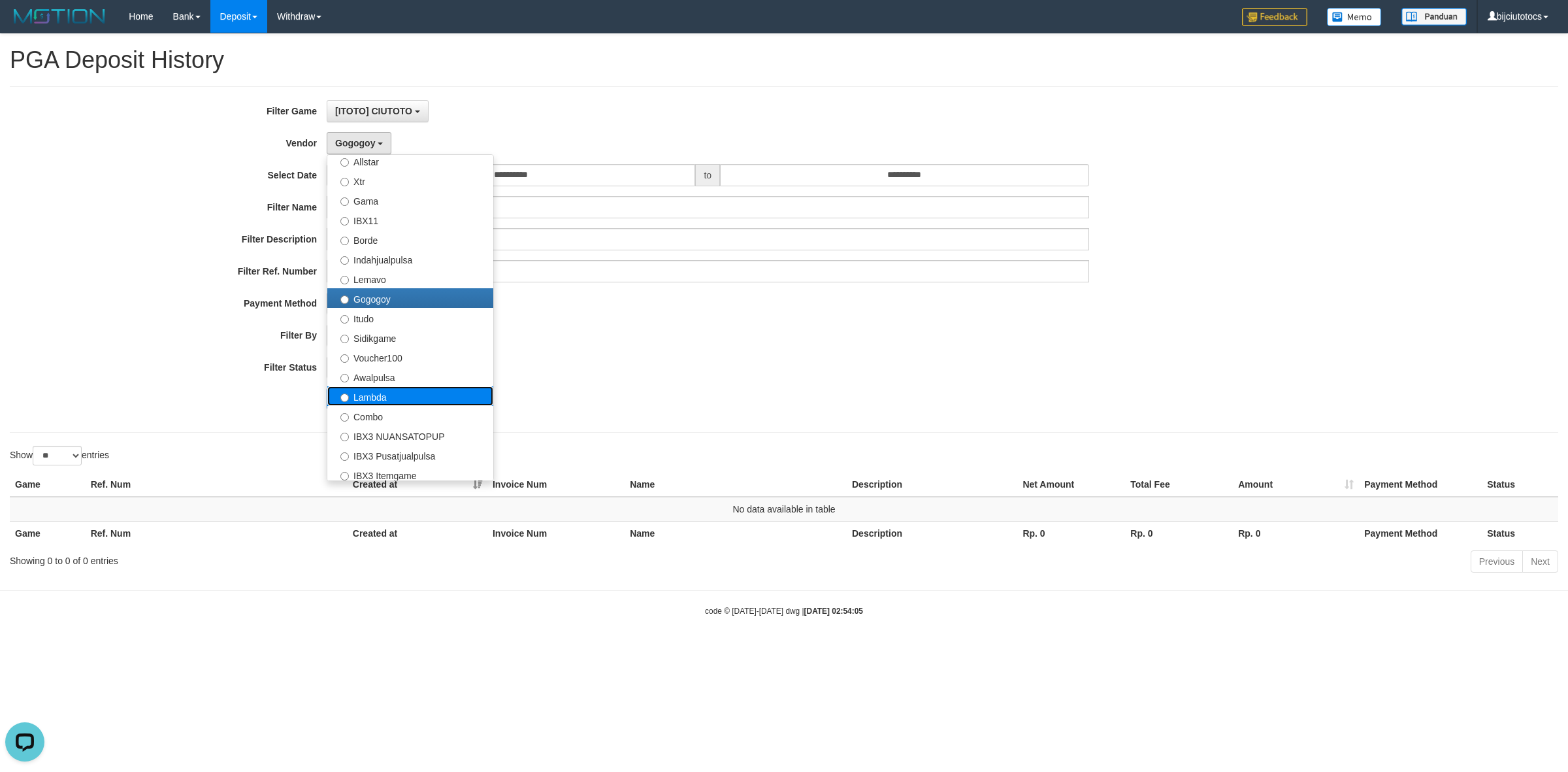
click at [386, 394] on label "Lambda" at bounding box center [410, 396] width 166 height 20
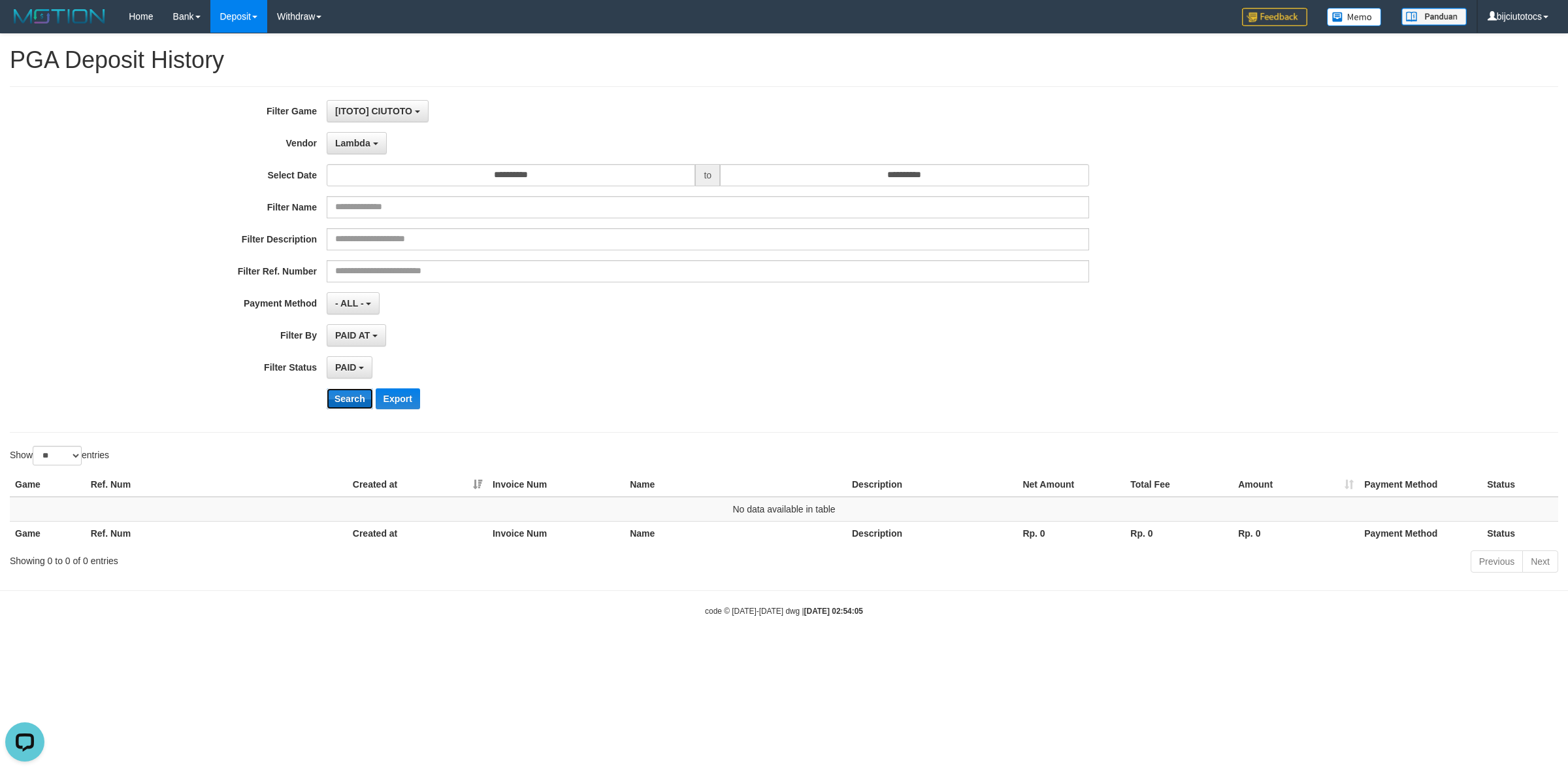
click at [337, 397] on button "Search" at bounding box center [350, 399] width 47 height 21
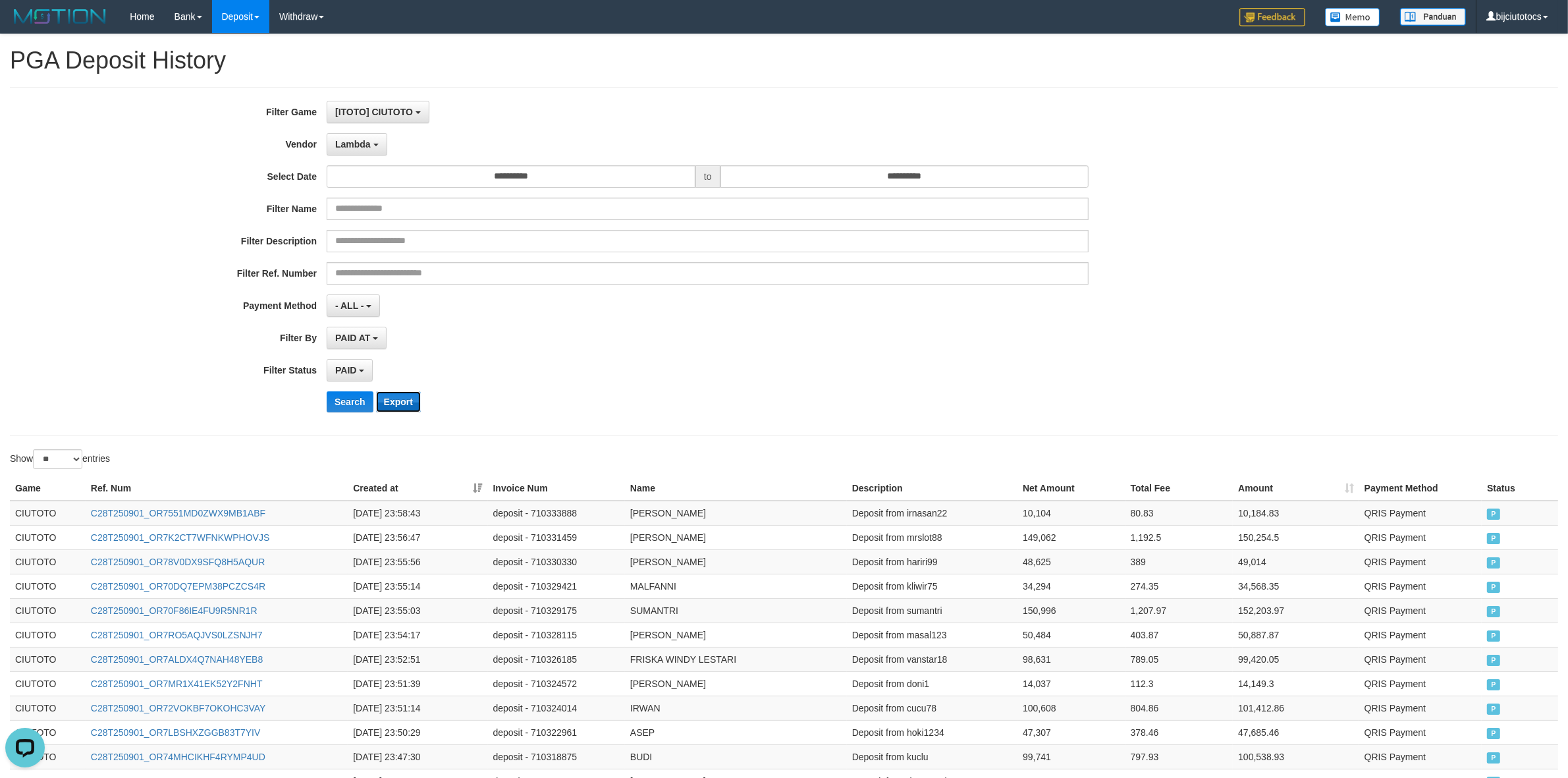
click at [396, 399] on button "Export" at bounding box center [398, 402] width 45 height 21
click at [691, 346] on div "PAID AT PAID AT CREATED AT" at bounding box center [707, 337] width 762 height 22
drag, startPoint x: 666, startPoint y: 340, endPoint x: 574, endPoint y: 337, distance: 92.0
click at [662, 340] on div "PAID AT PAID AT CREATED AT" at bounding box center [707, 337] width 762 height 22
click at [346, 143] on span "Lambda" at bounding box center [352, 144] width 36 height 11
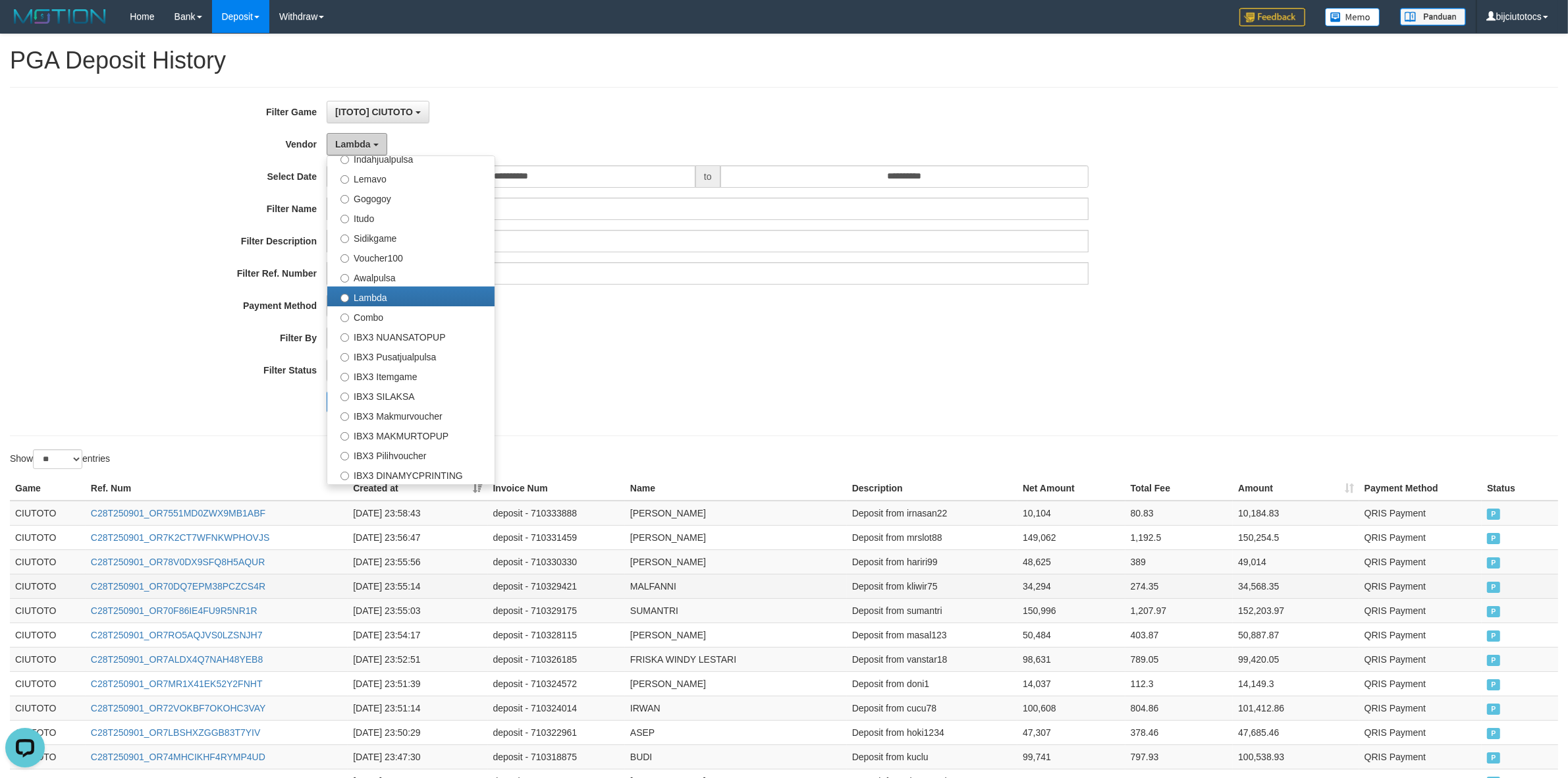
scroll to position [165, 0]
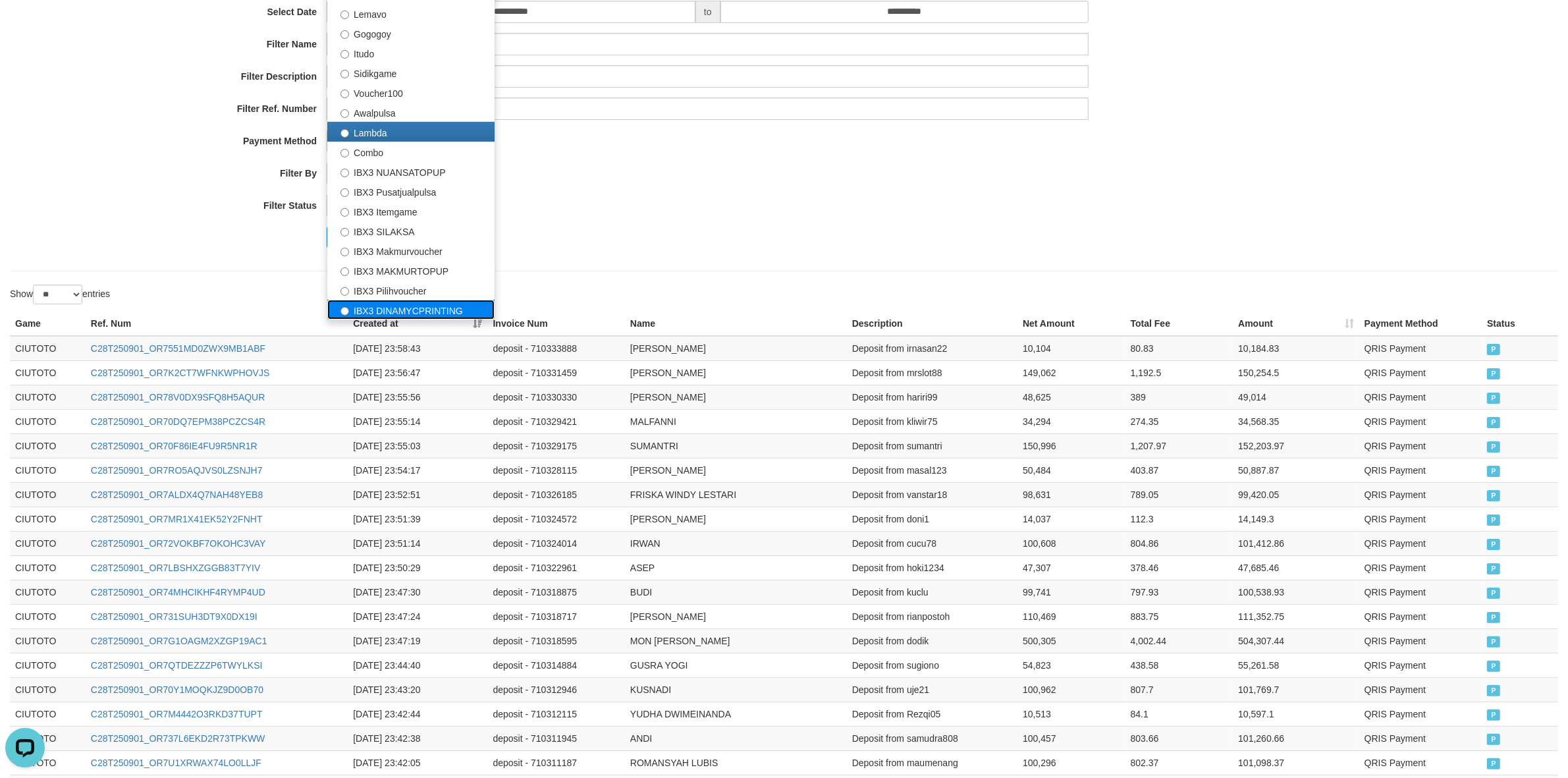
click at [406, 308] on label "IBX3 DINAMYCPRINTING" at bounding box center [411, 309] width 167 height 20
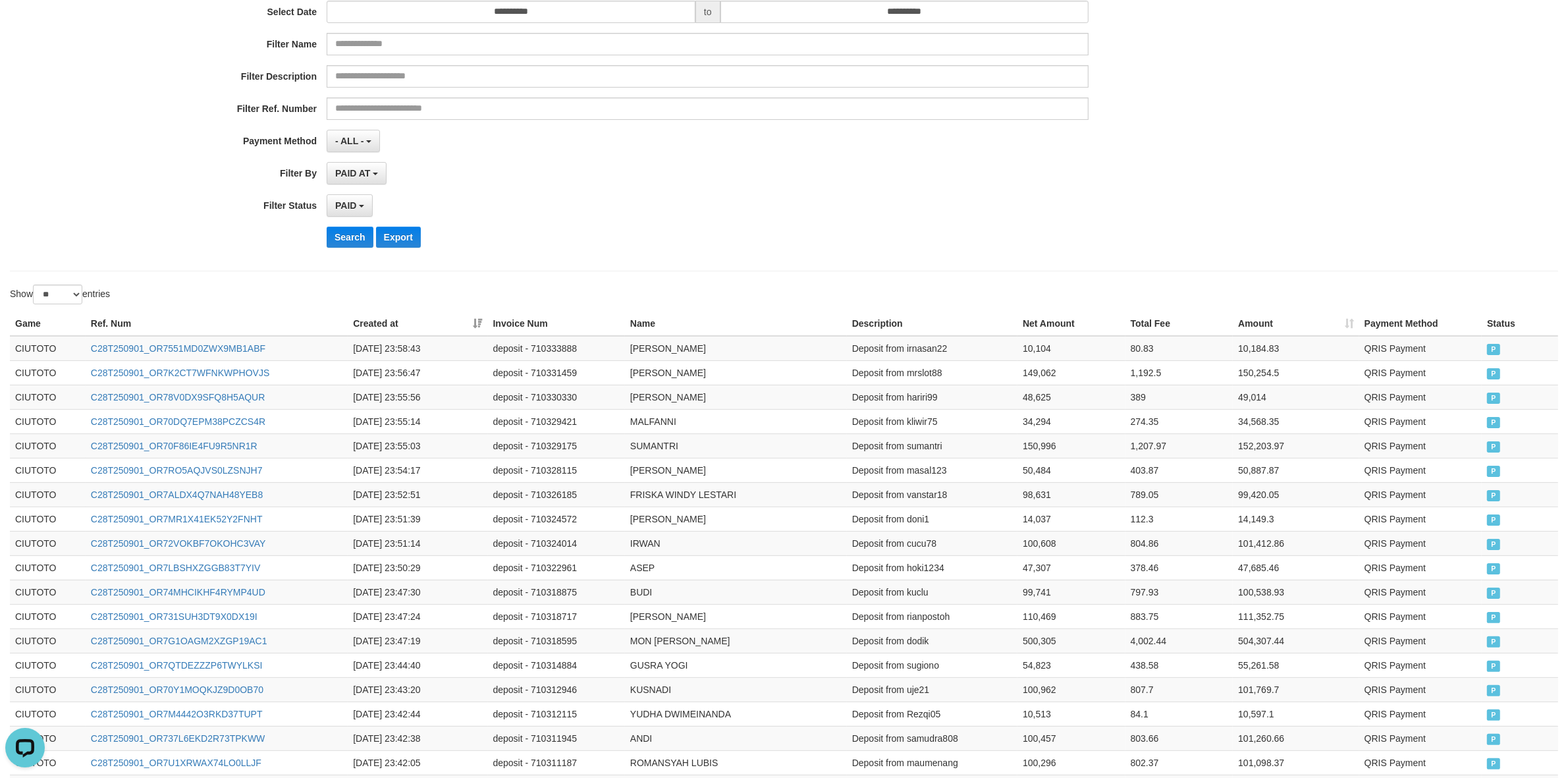
click at [606, 173] on div "PAID AT PAID AT CREATED AT" at bounding box center [707, 172] width 762 height 22
click at [343, 242] on button "Search" at bounding box center [350, 237] width 47 height 21
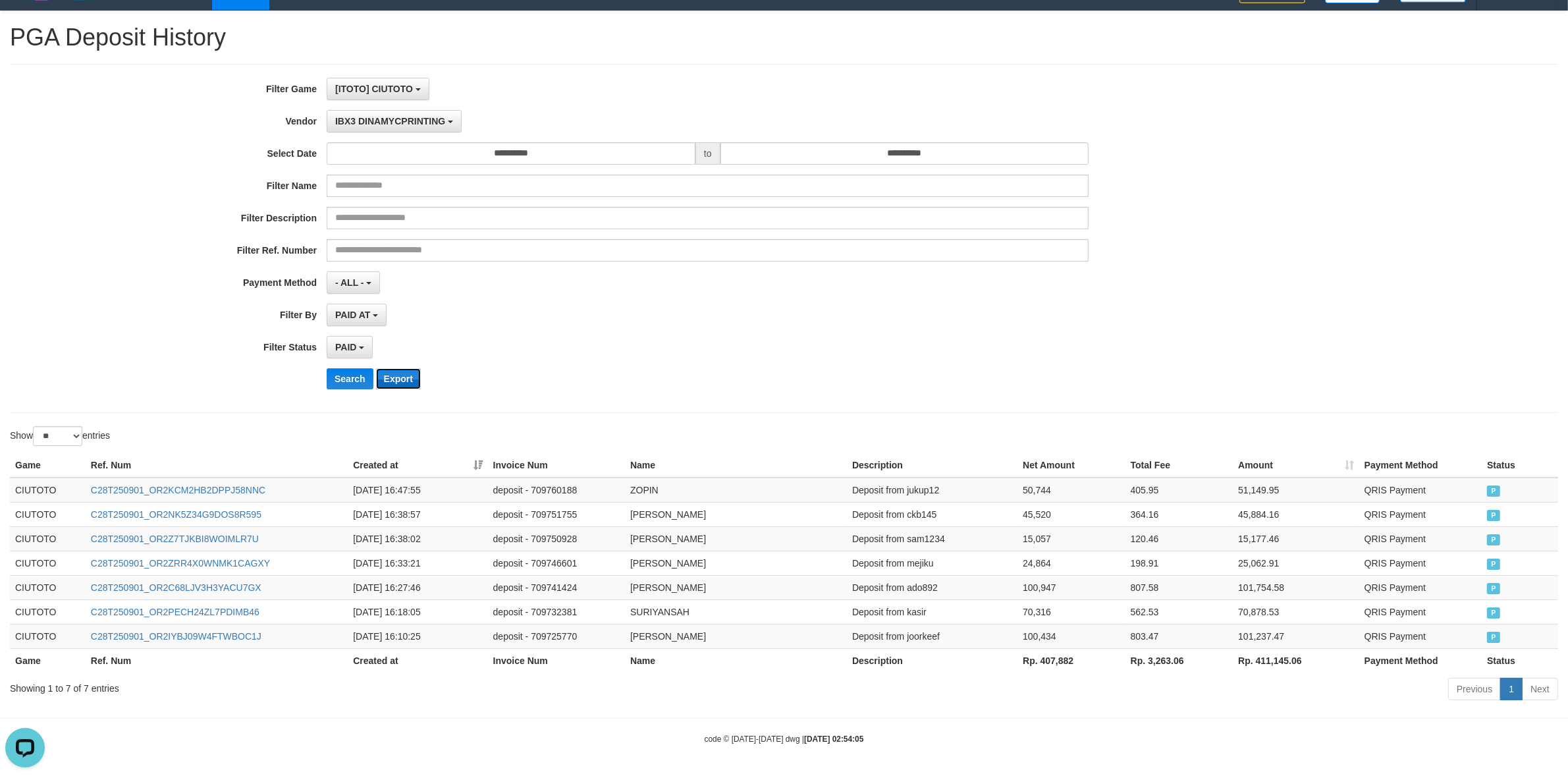
click at [399, 379] on button "Export" at bounding box center [398, 379] width 45 height 21
drag, startPoint x: 662, startPoint y: 344, endPoint x: 699, endPoint y: 255, distance: 96.4
click at [663, 340] on div "PAID SELECT ALL - ALL - SELECT STATUS PENDING/UNPAID PAID CANCELED EXPIRED" at bounding box center [707, 346] width 762 height 22
click at [413, 119] on span "IBX3 DINAMYCPRINTING" at bounding box center [390, 122] width 110 height 11
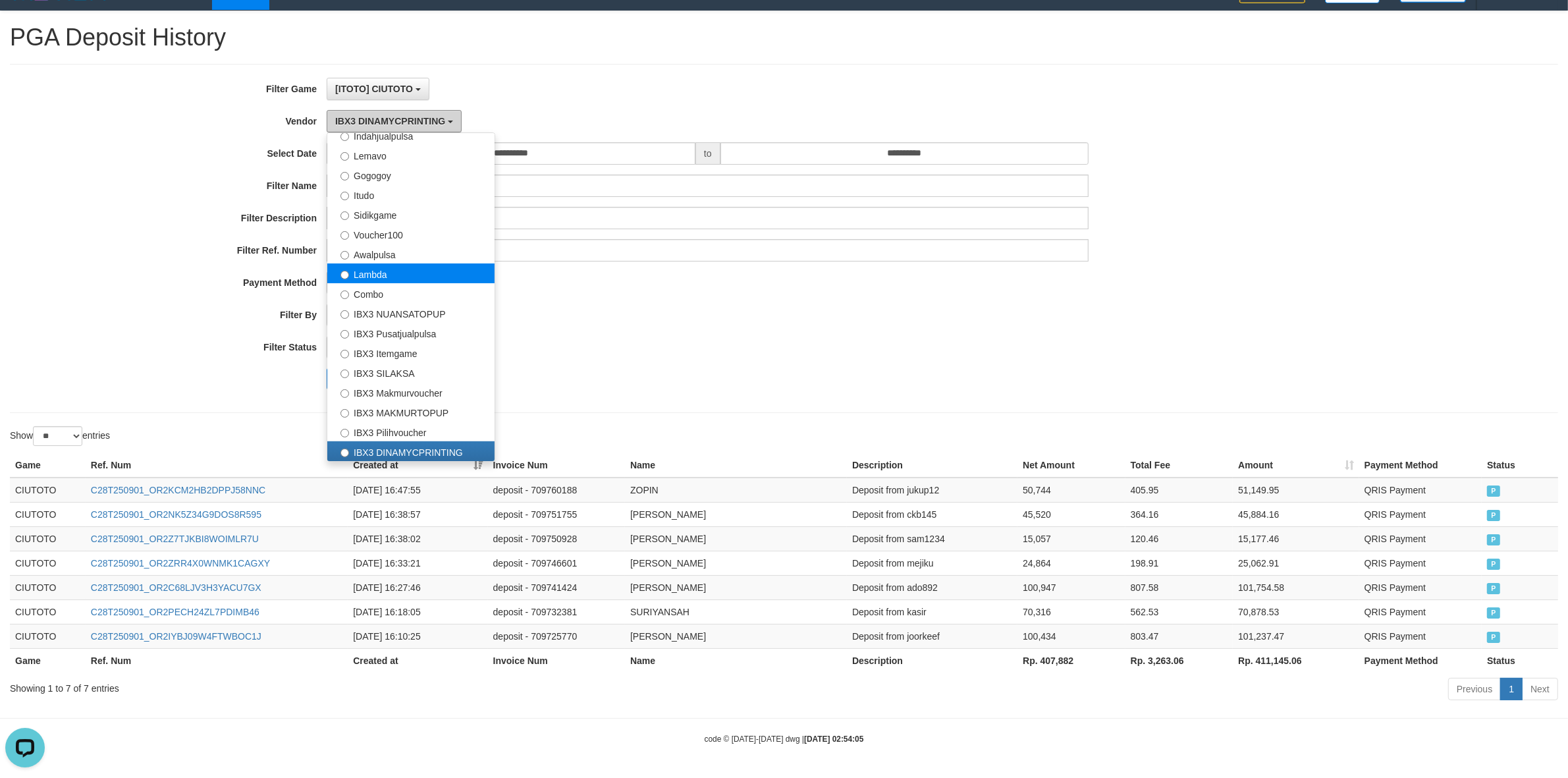
scroll to position [0, 0]
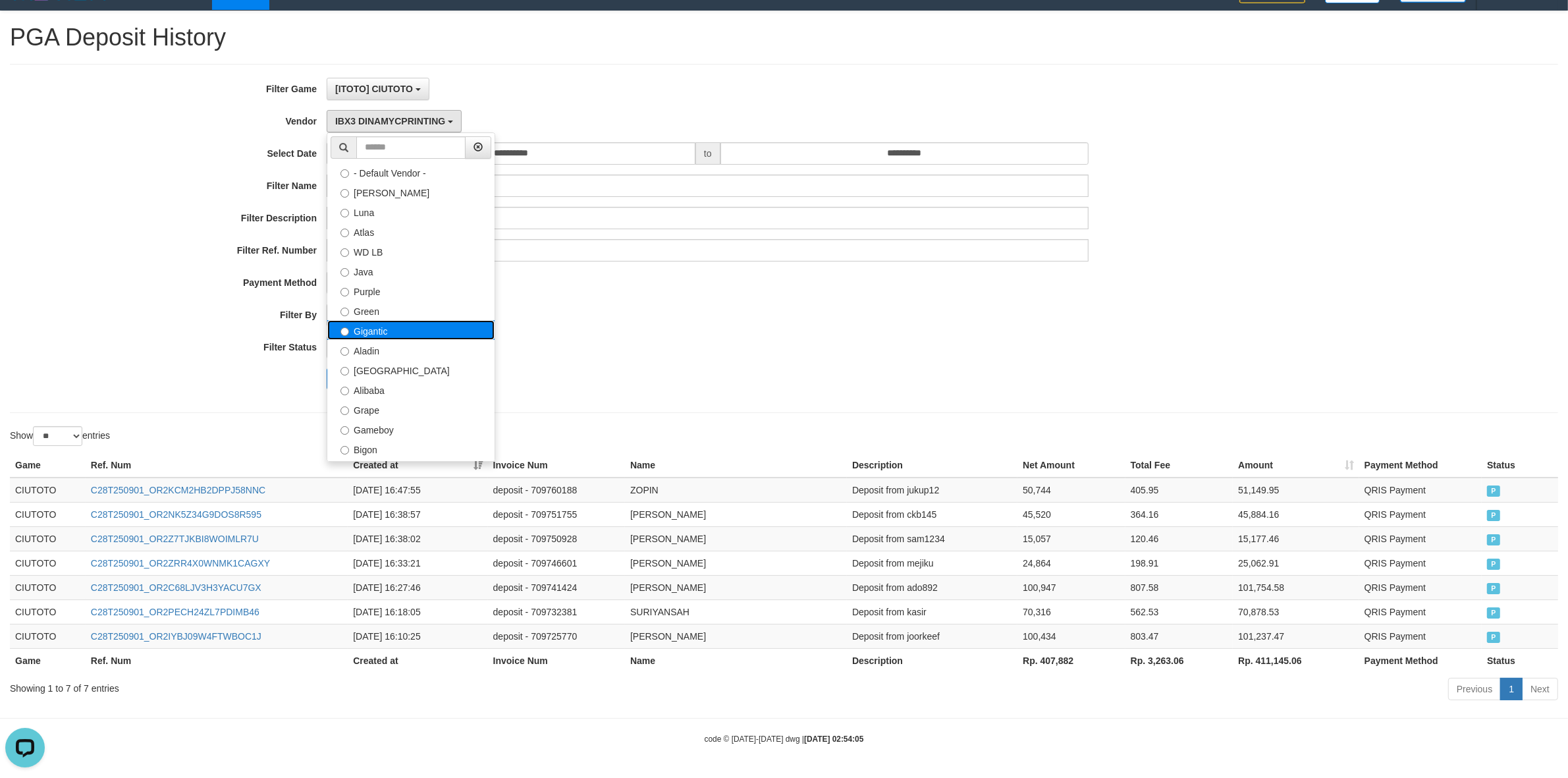
click at [390, 328] on label "Gigantic" at bounding box center [411, 330] width 167 height 20
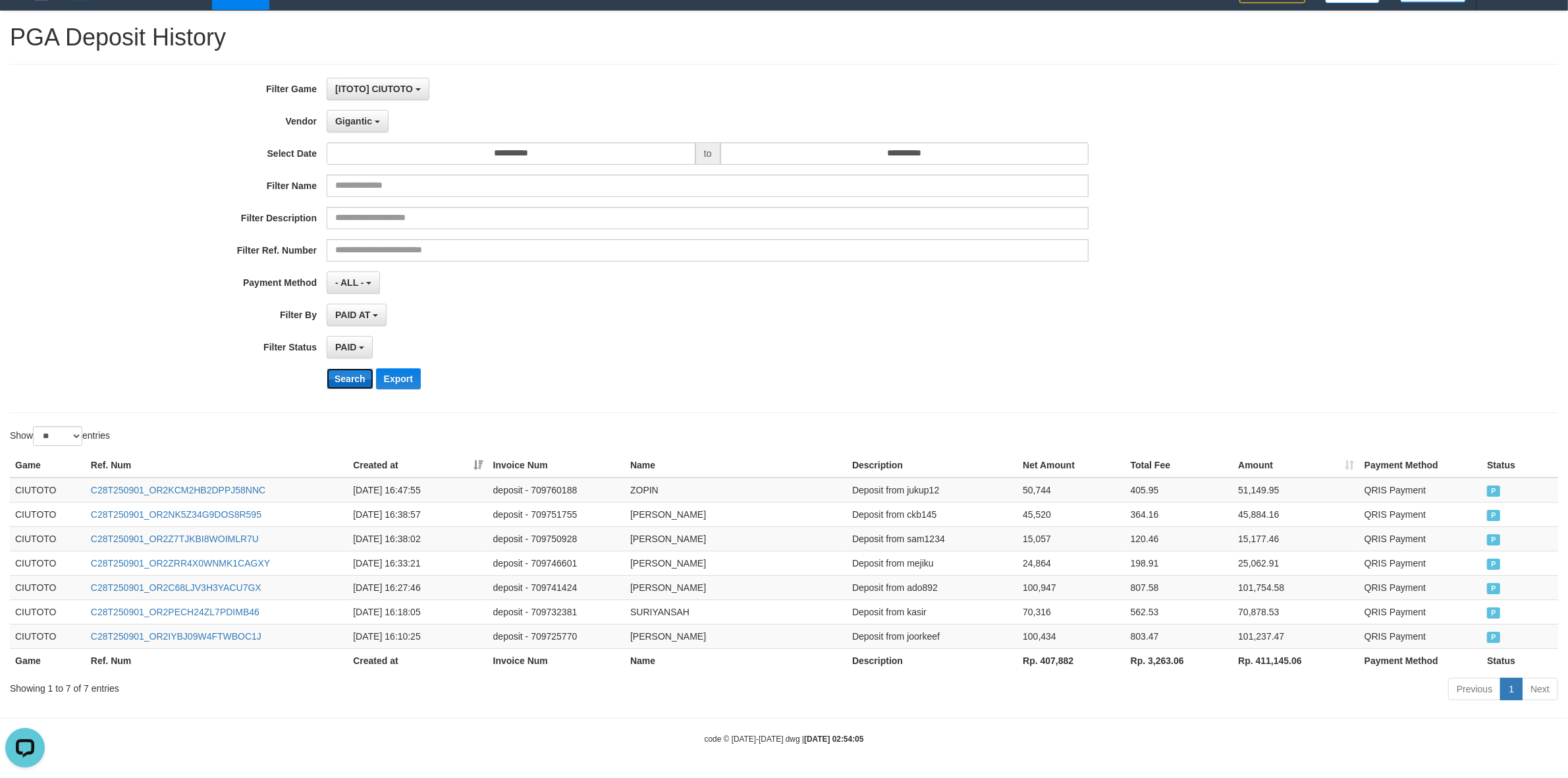
click at [347, 377] on button "Search" at bounding box center [350, 379] width 47 height 21
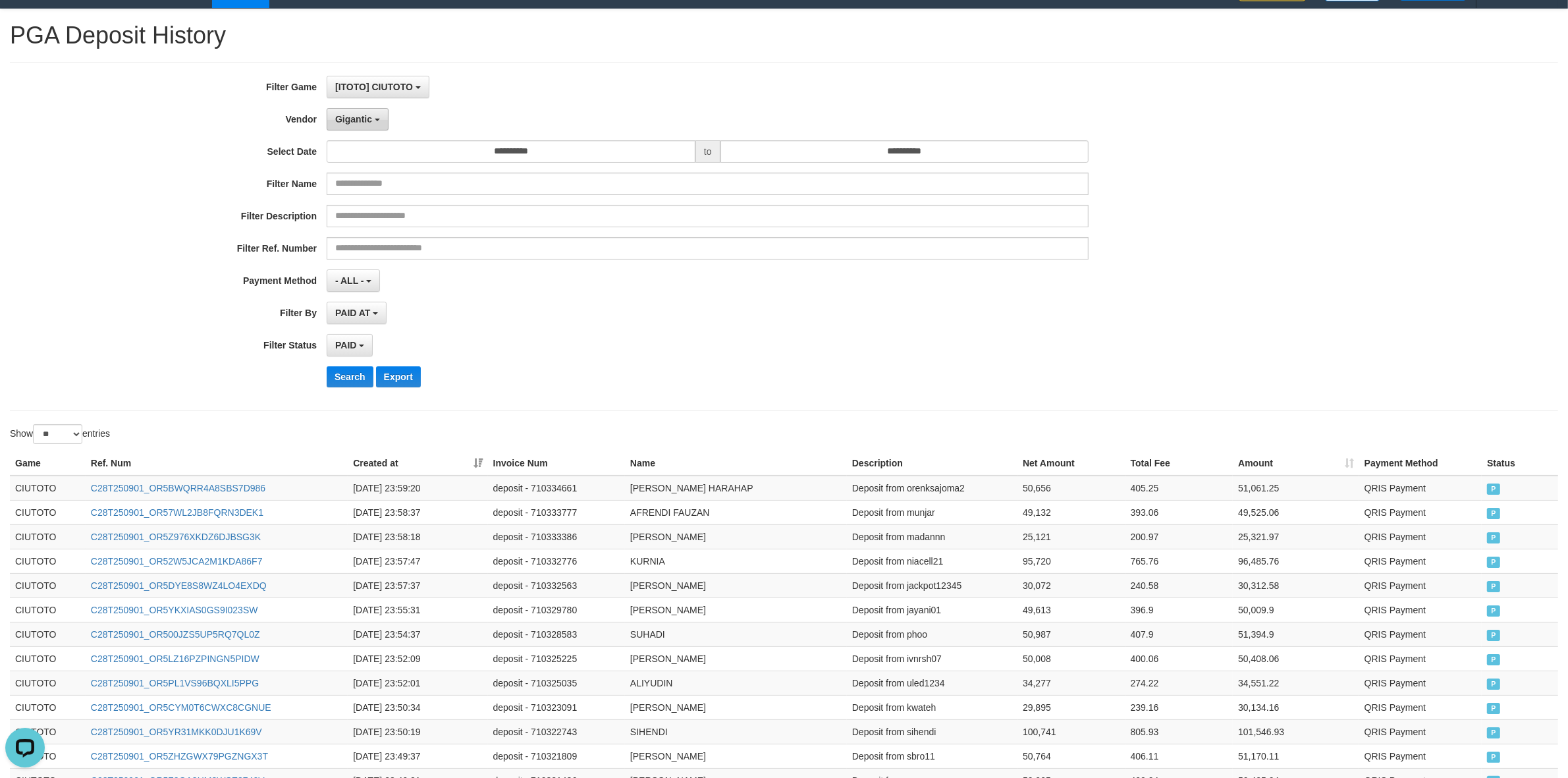
click at [359, 117] on span "Gigantic" at bounding box center [353, 119] width 37 height 11
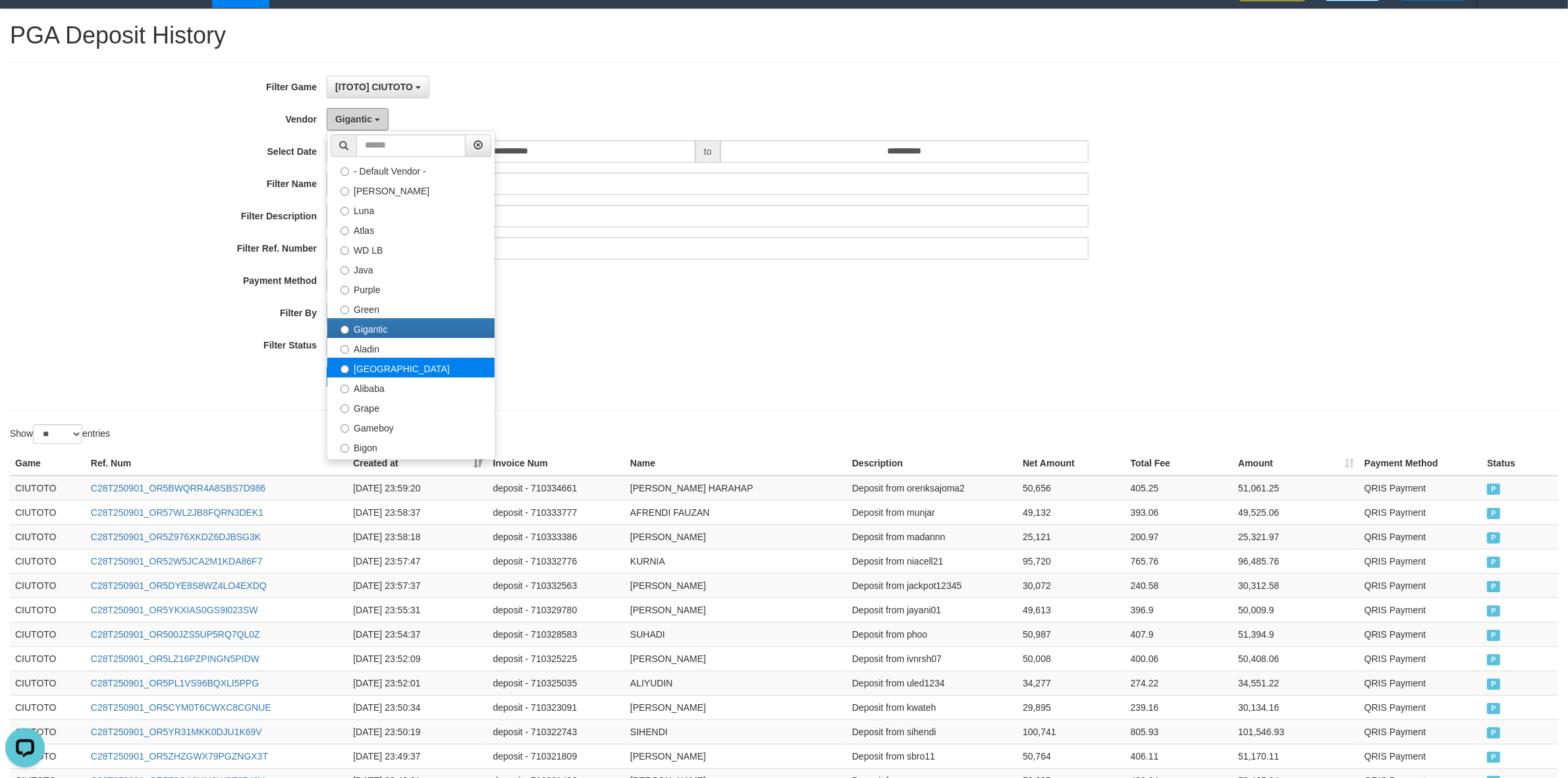
scroll to position [82, 0]
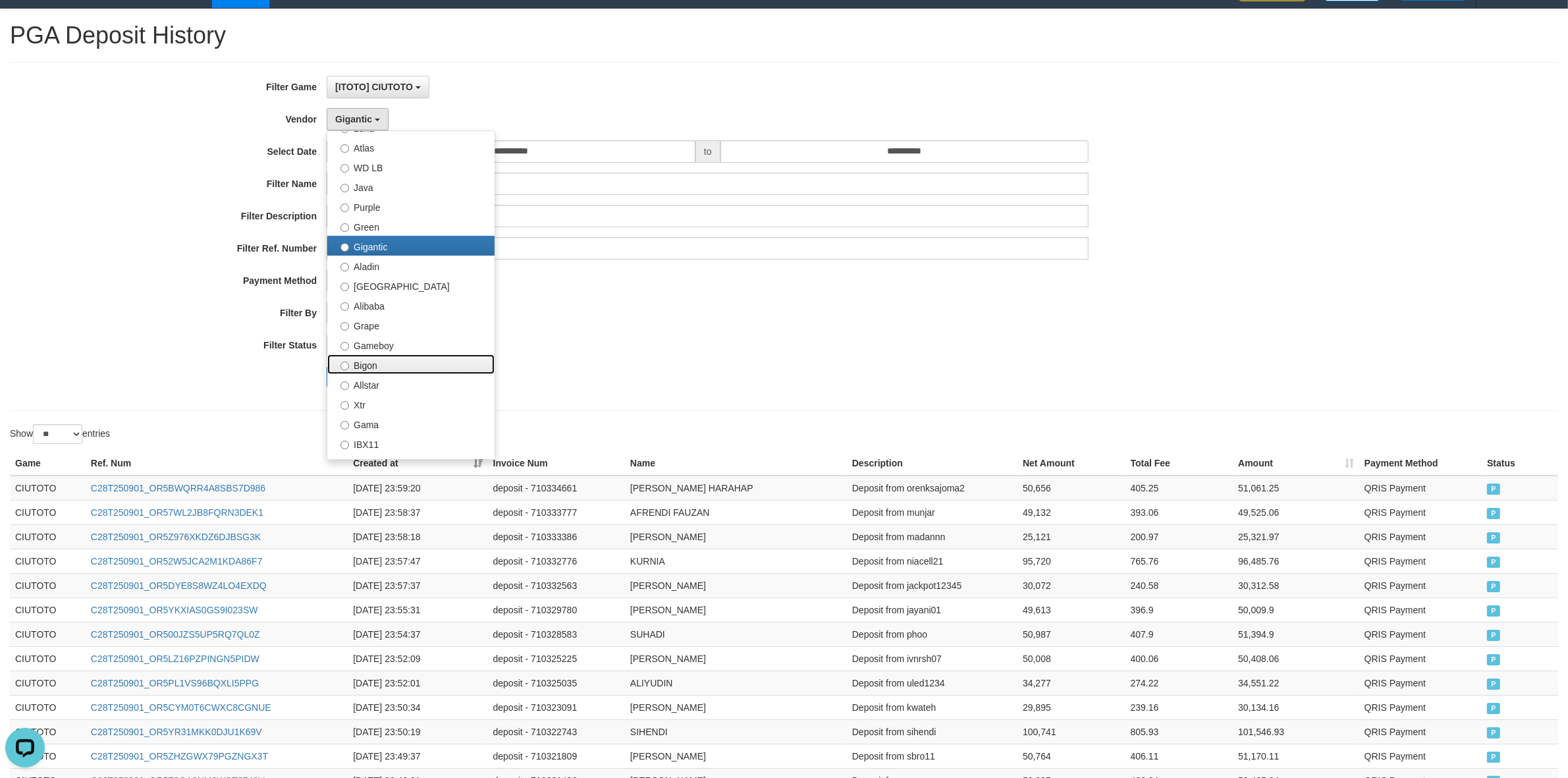
click at [393, 371] on label "Bigon" at bounding box center [411, 364] width 167 height 20
select select "**********"
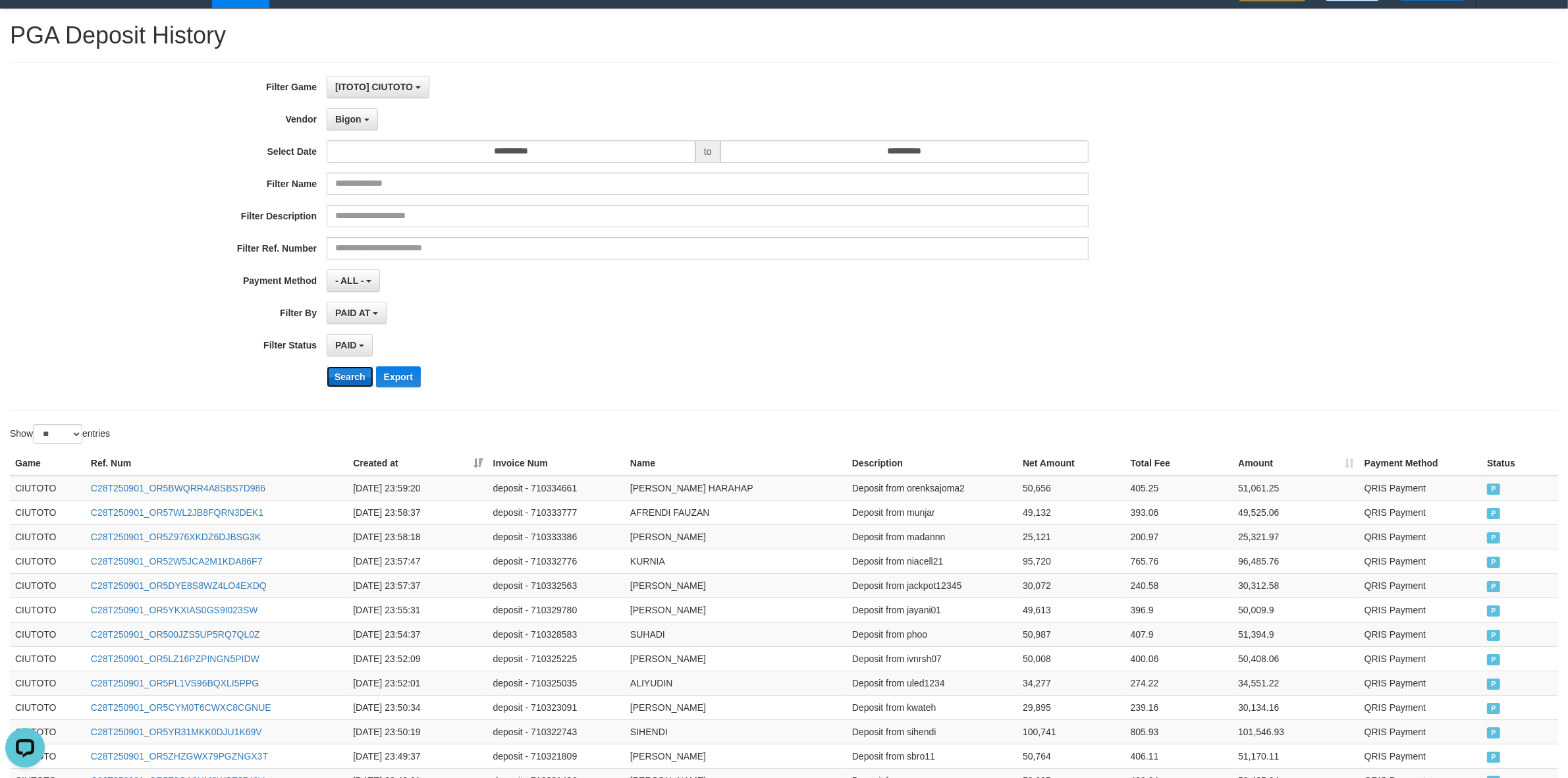
click at [340, 378] on button "Search" at bounding box center [350, 377] width 47 height 21
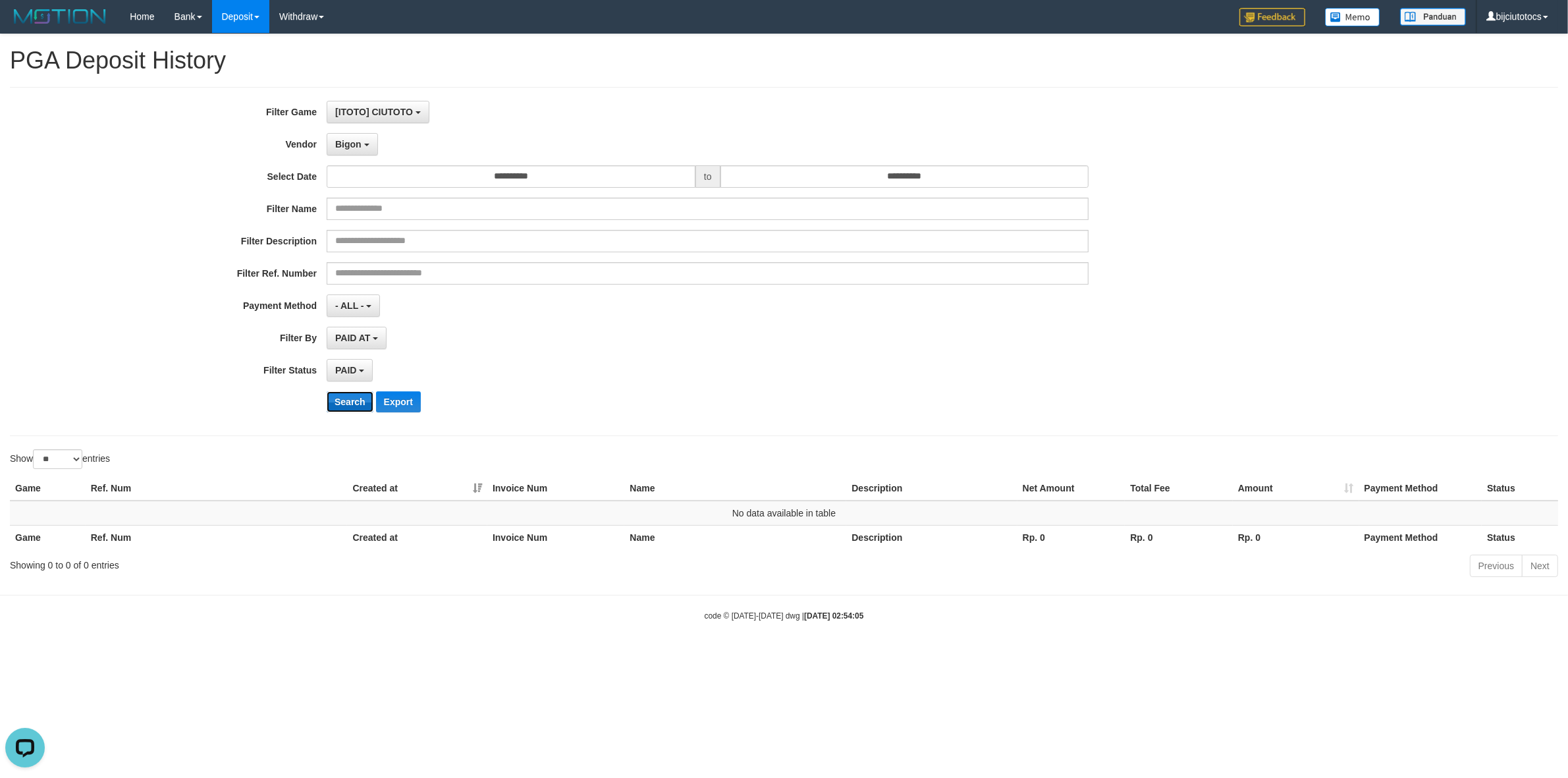
scroll to position [0, 0]
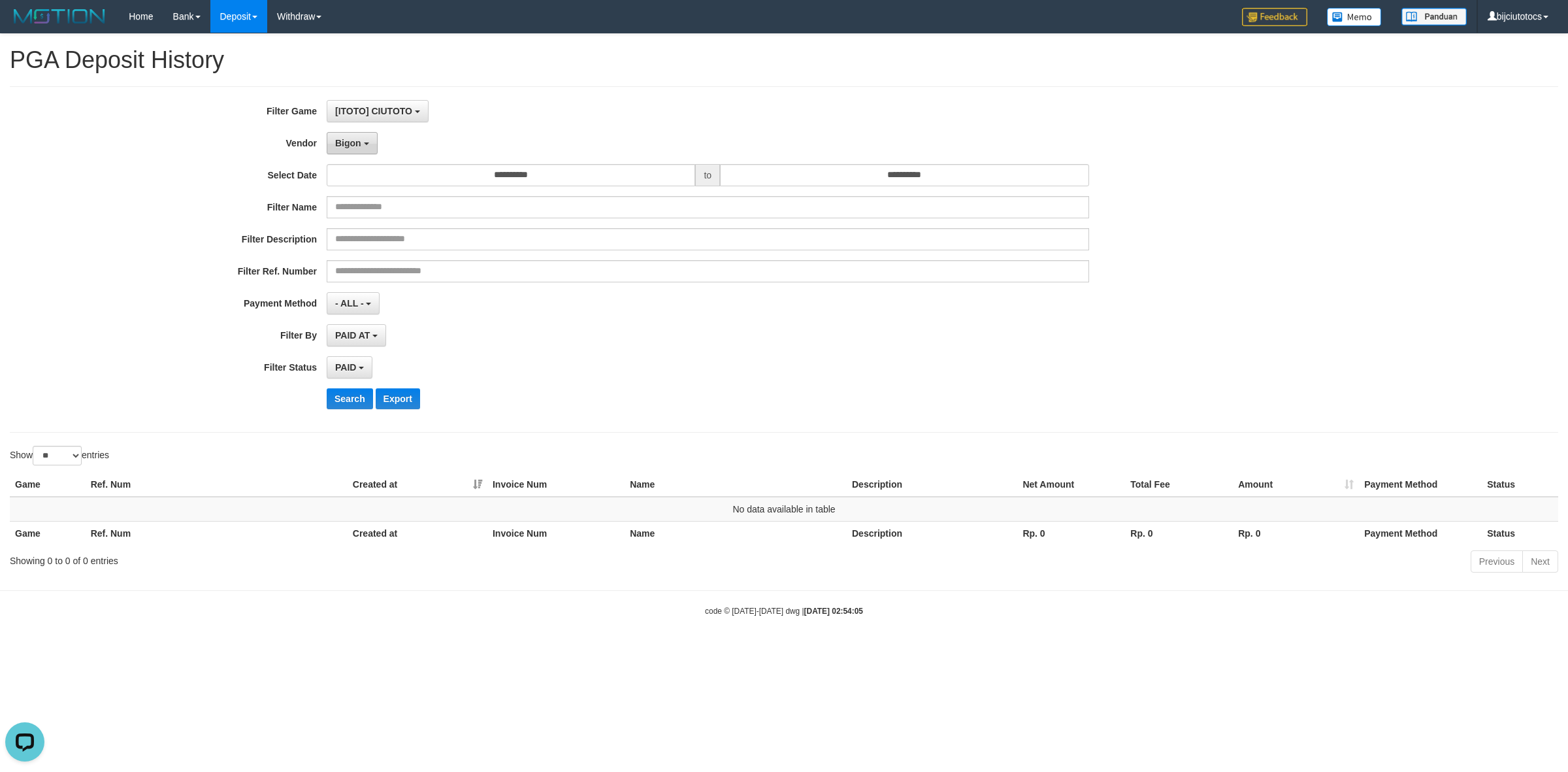
click at [356, 137] on button "Bigon" at bounding box center [353, 142] width 51 height 22
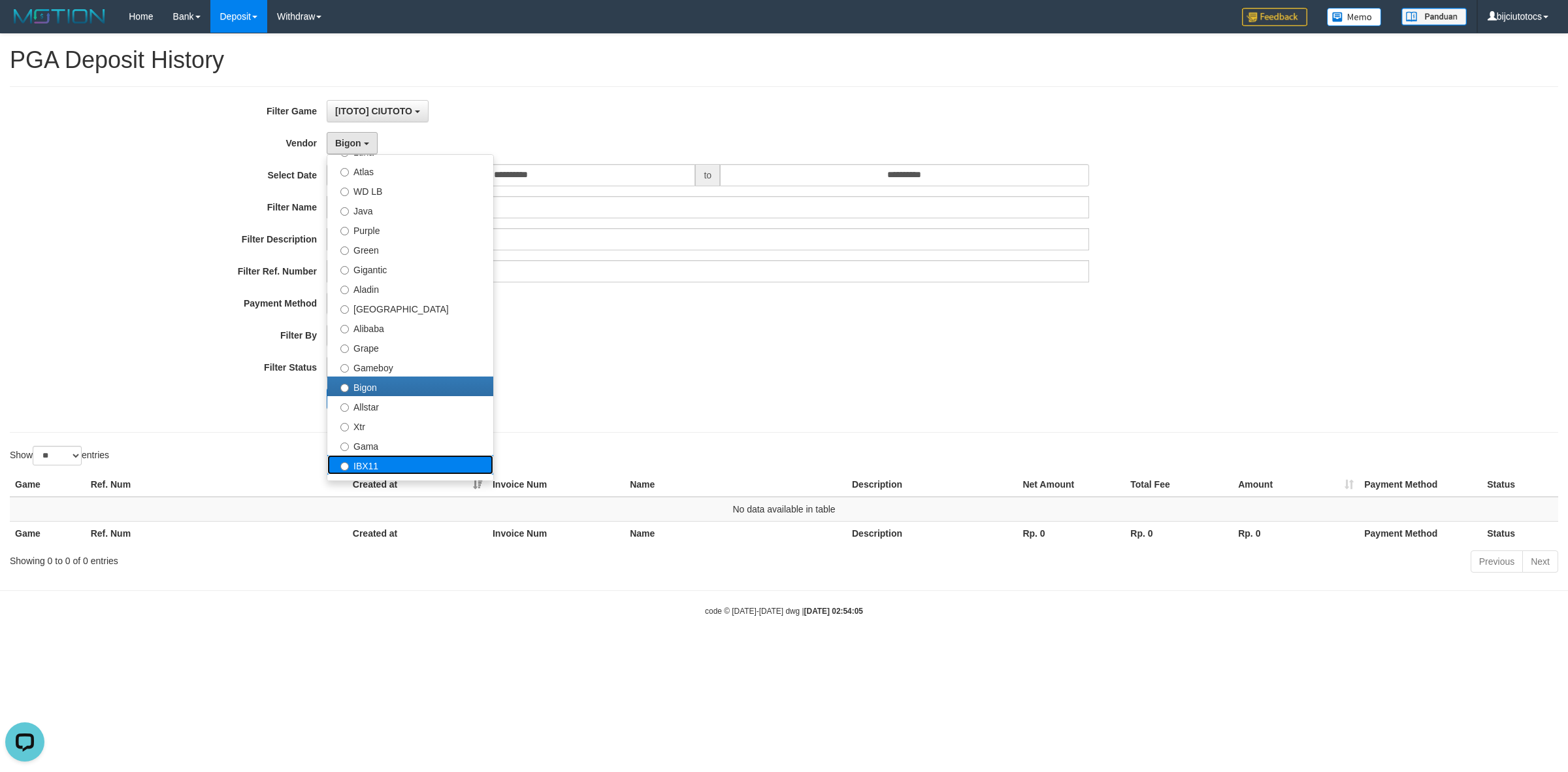
click at [380, 462] on label "IBX11" at bounding box center [410, 464] width 166 height 20
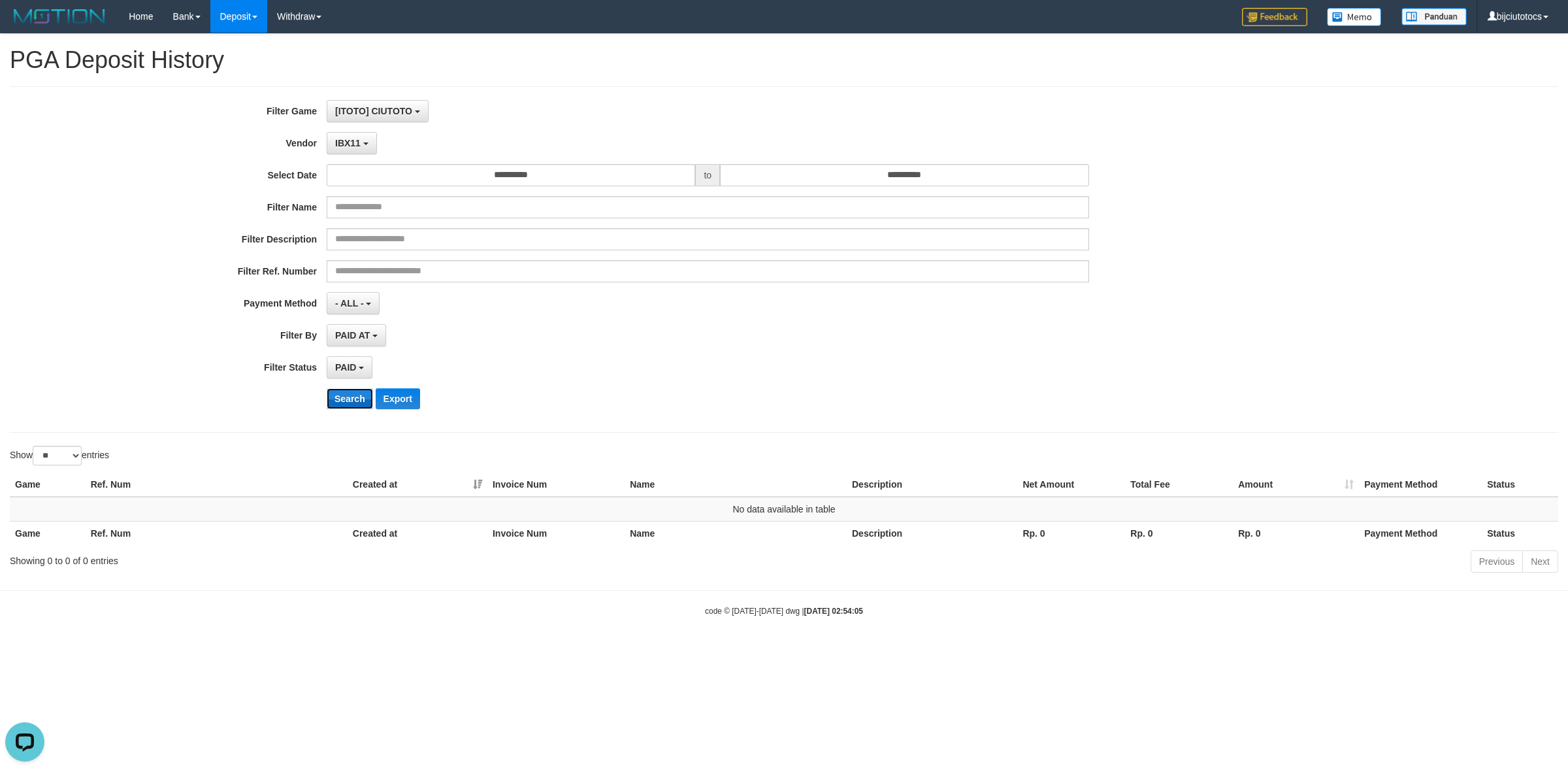
click at [341, 397] on button "Search" at bounding box center [350, 399] width 47 height 21
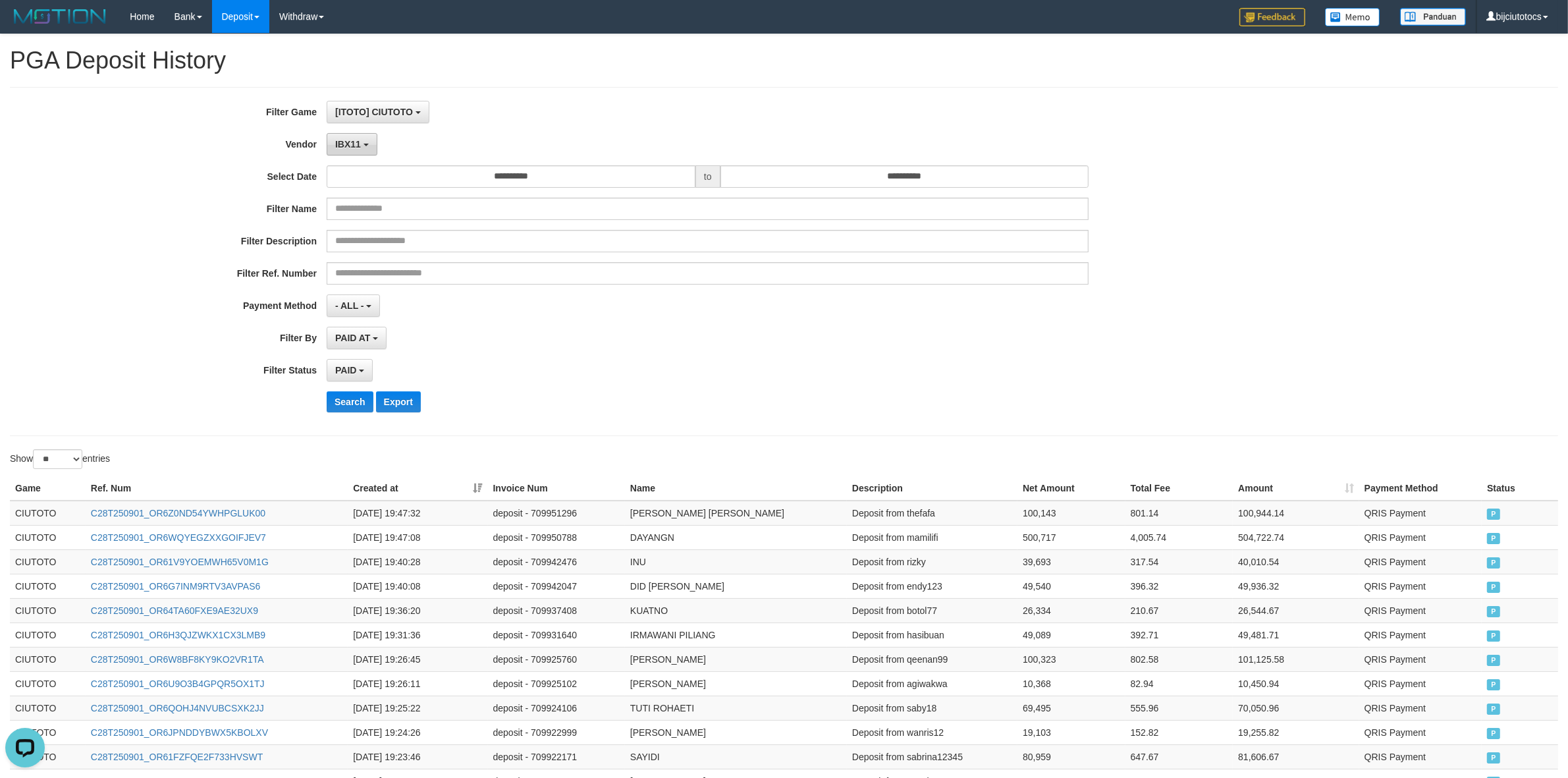
click at [351, 147] on span "IBX11" at bounding box center [348, 144] width 26 height 11
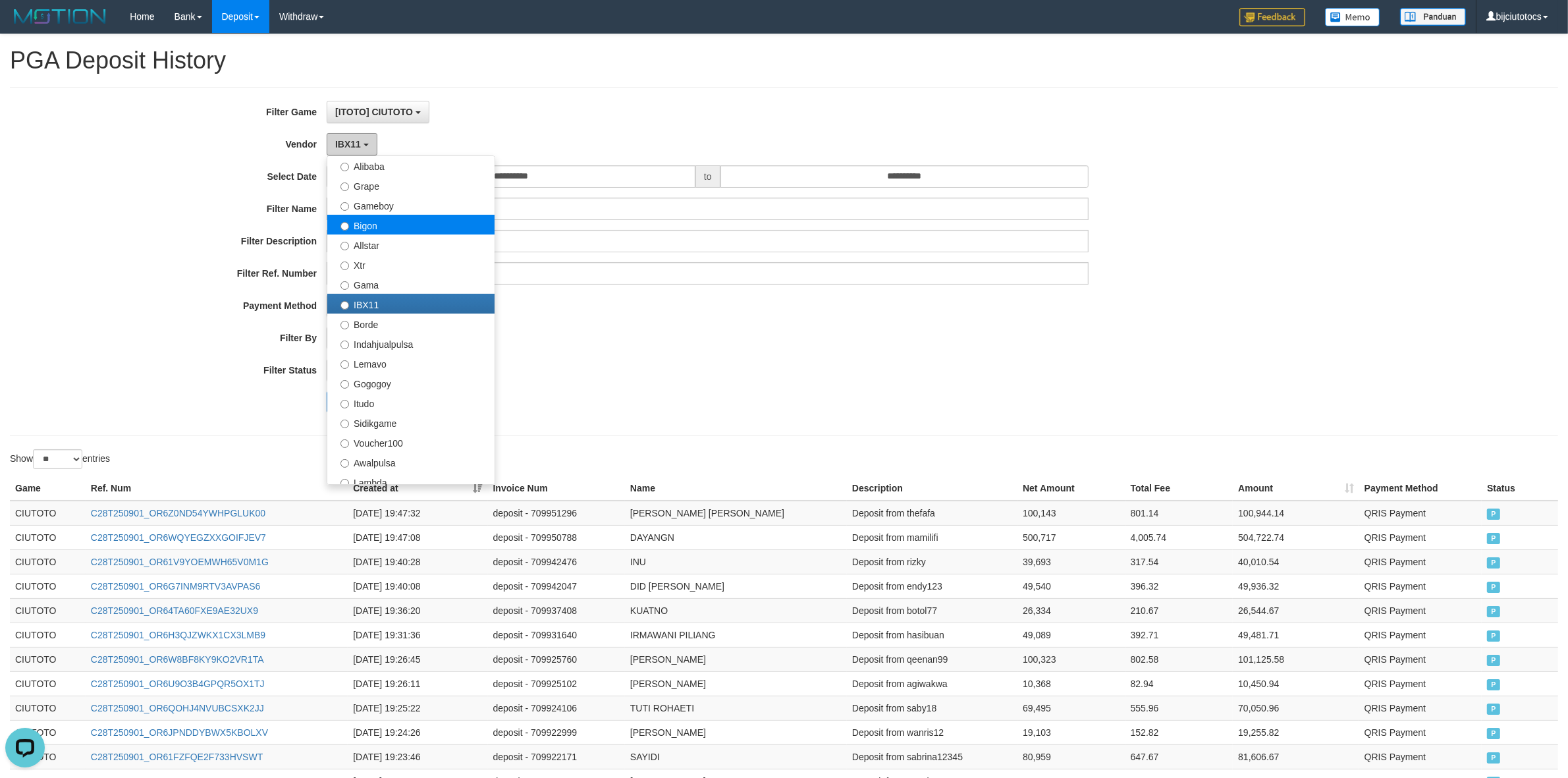
scroll to position [330, 0]
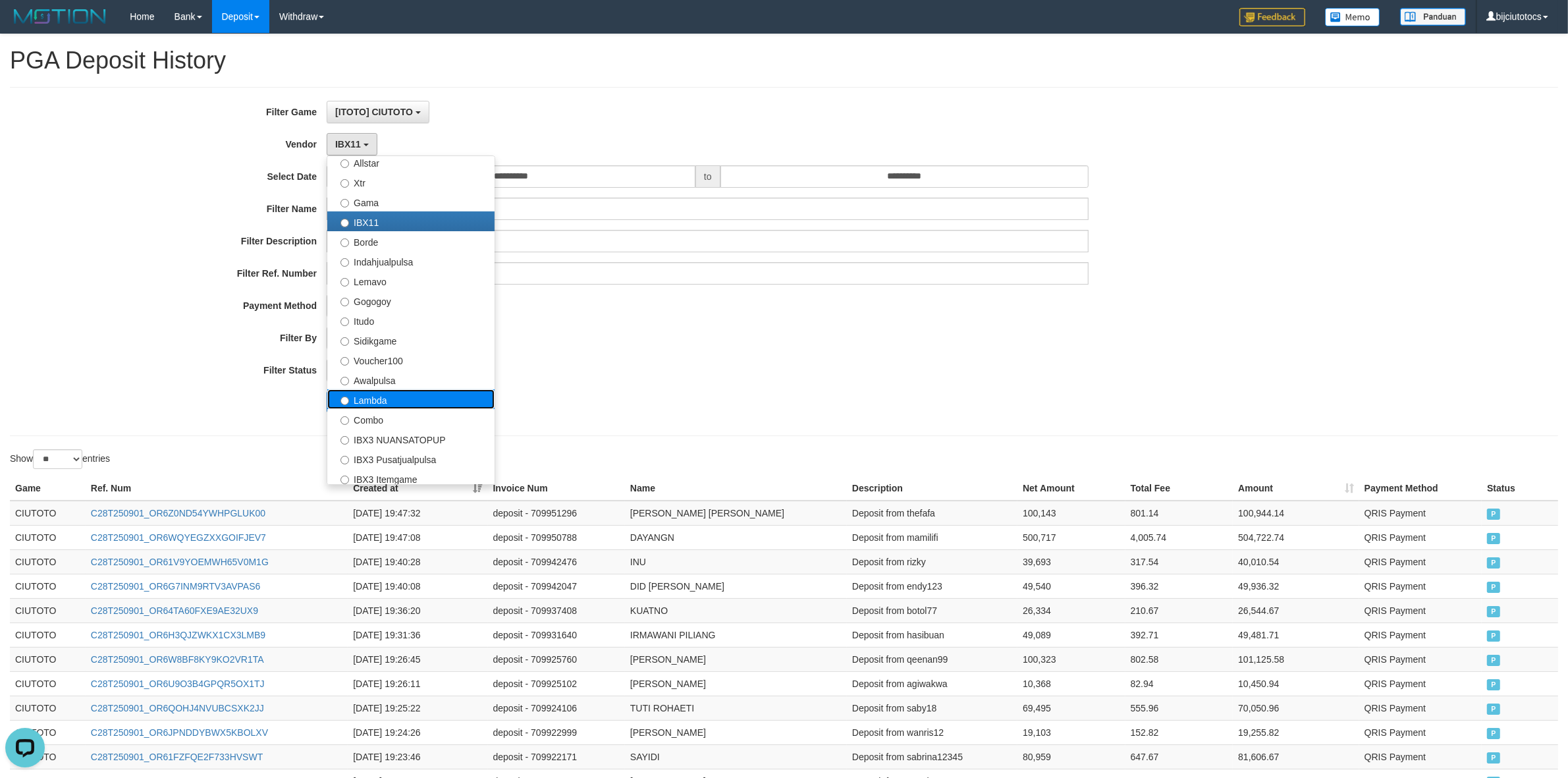
click at [393, 403] on label "Lambda" at bounding box center [411, 399] width 167 height 20
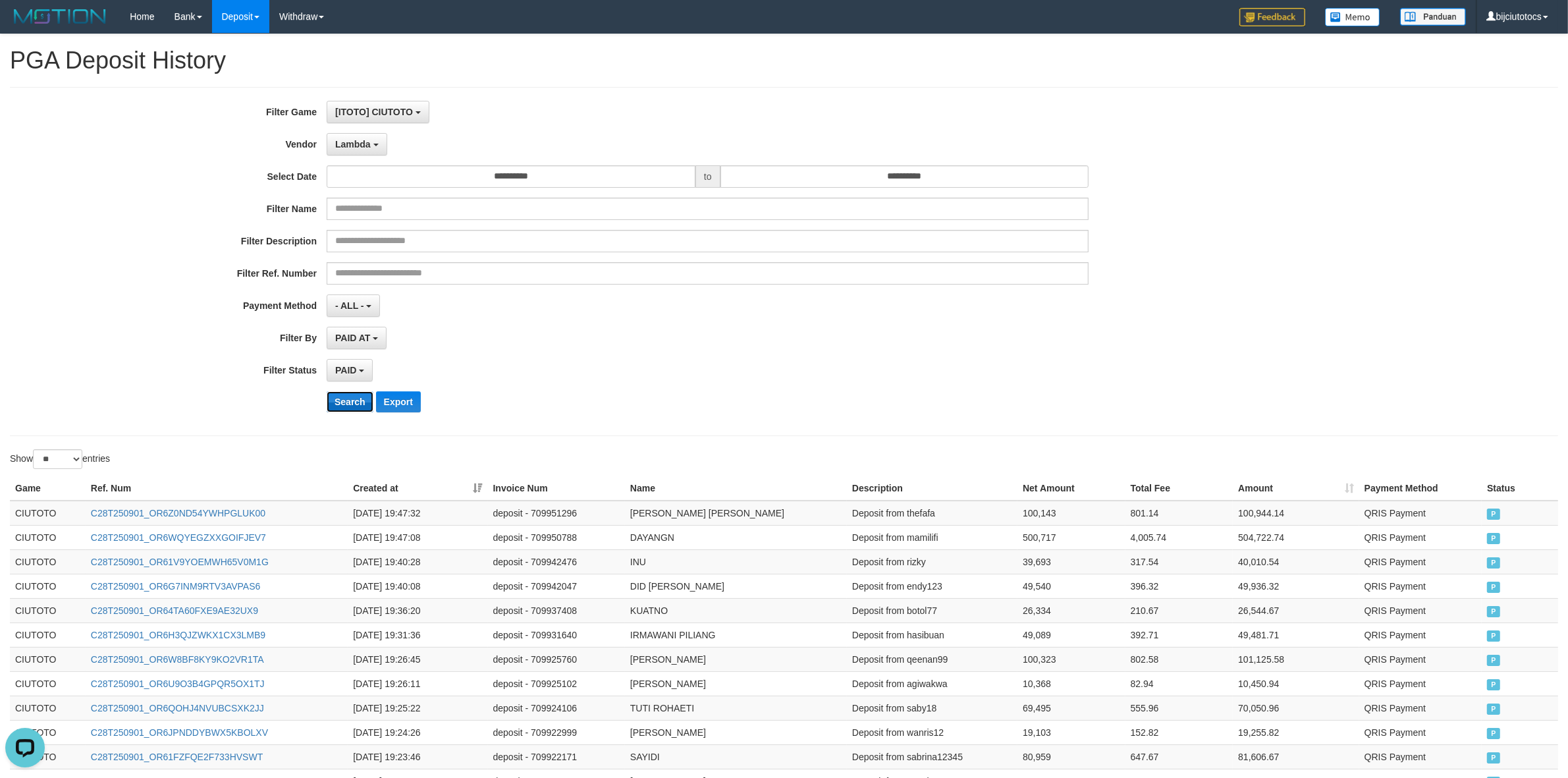
click at [346, 402] on button "Search" at bounding box center [350, 402] width 47 height 21
click at [358, 144] on span "Lambda" at bounding box center [352, 144] width 36 height 11
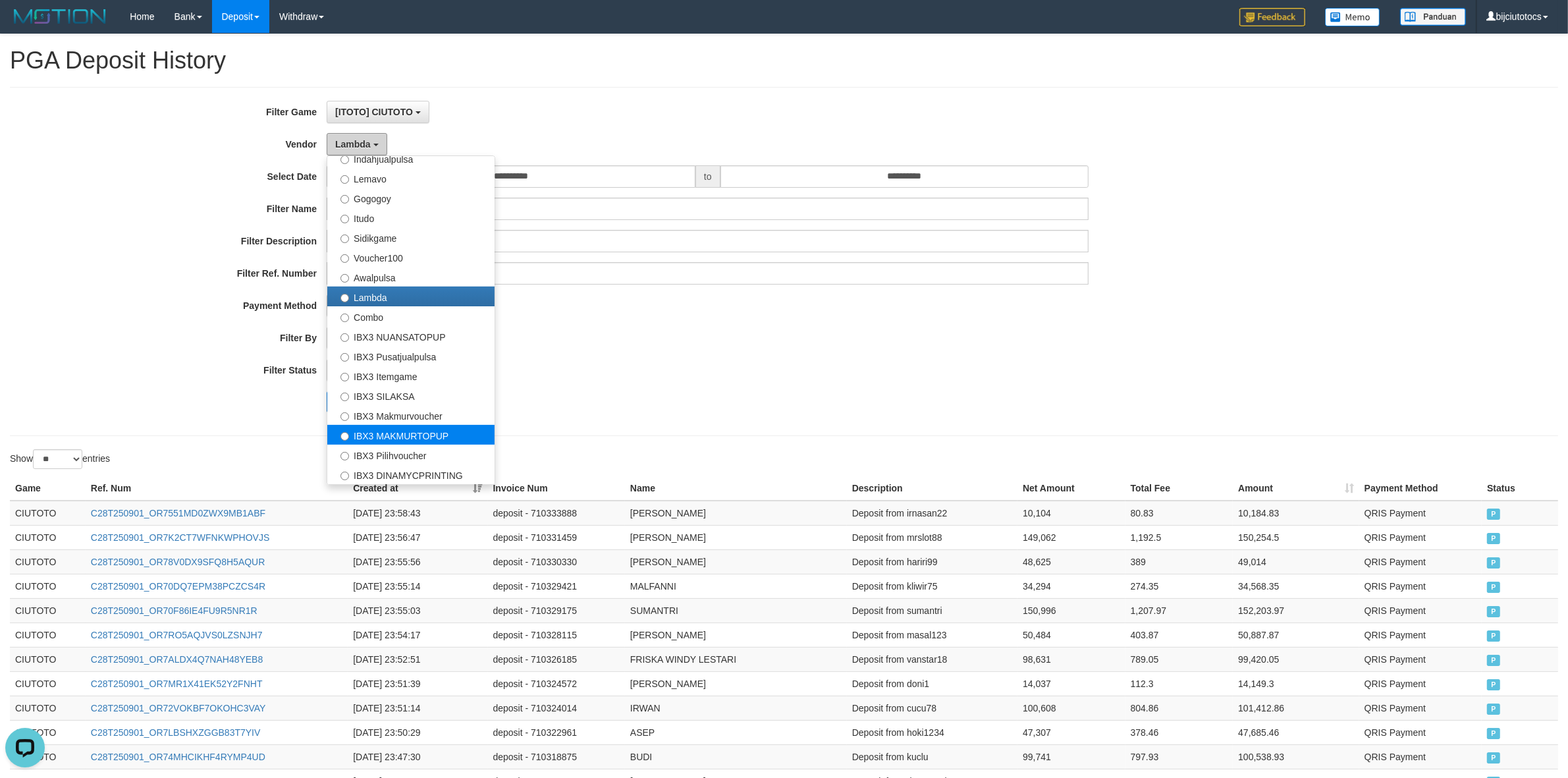
scroll to position [247, 0]
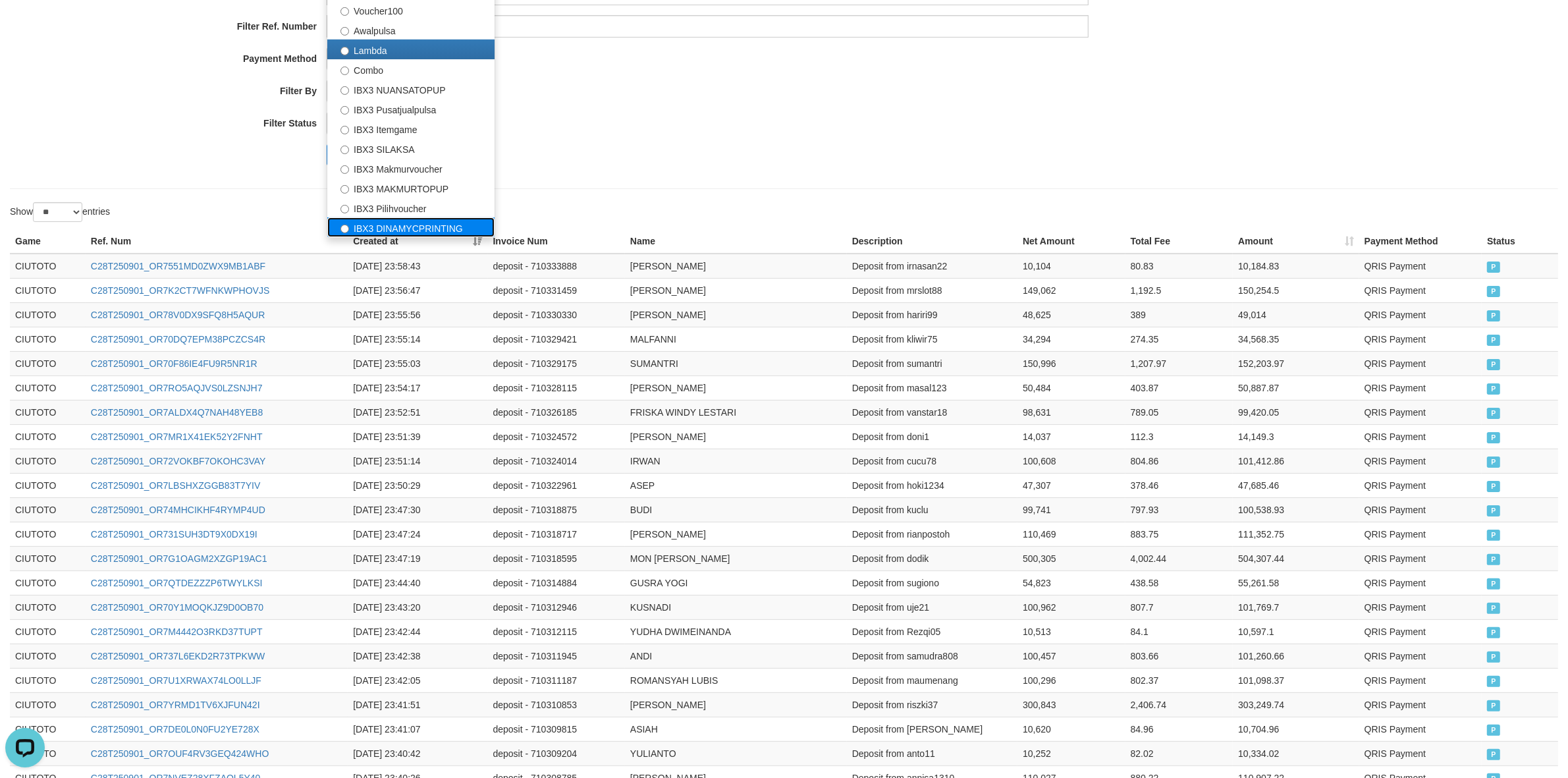
click at [387, 229] on label "IBX3 DINAMYCPRINTING" at bounding box center [411, 227] width 167 height 20
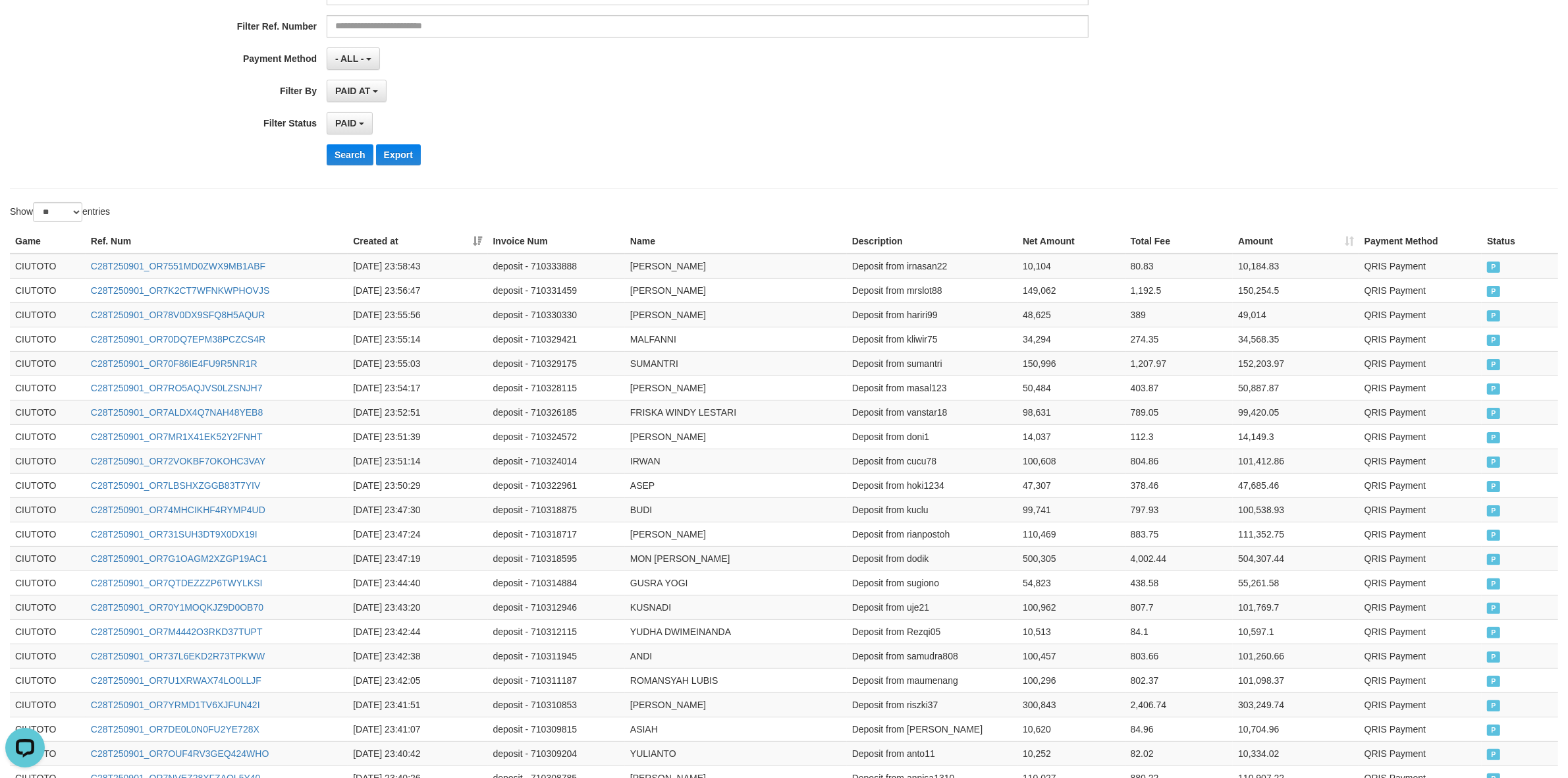
scroll to position [0, 0]
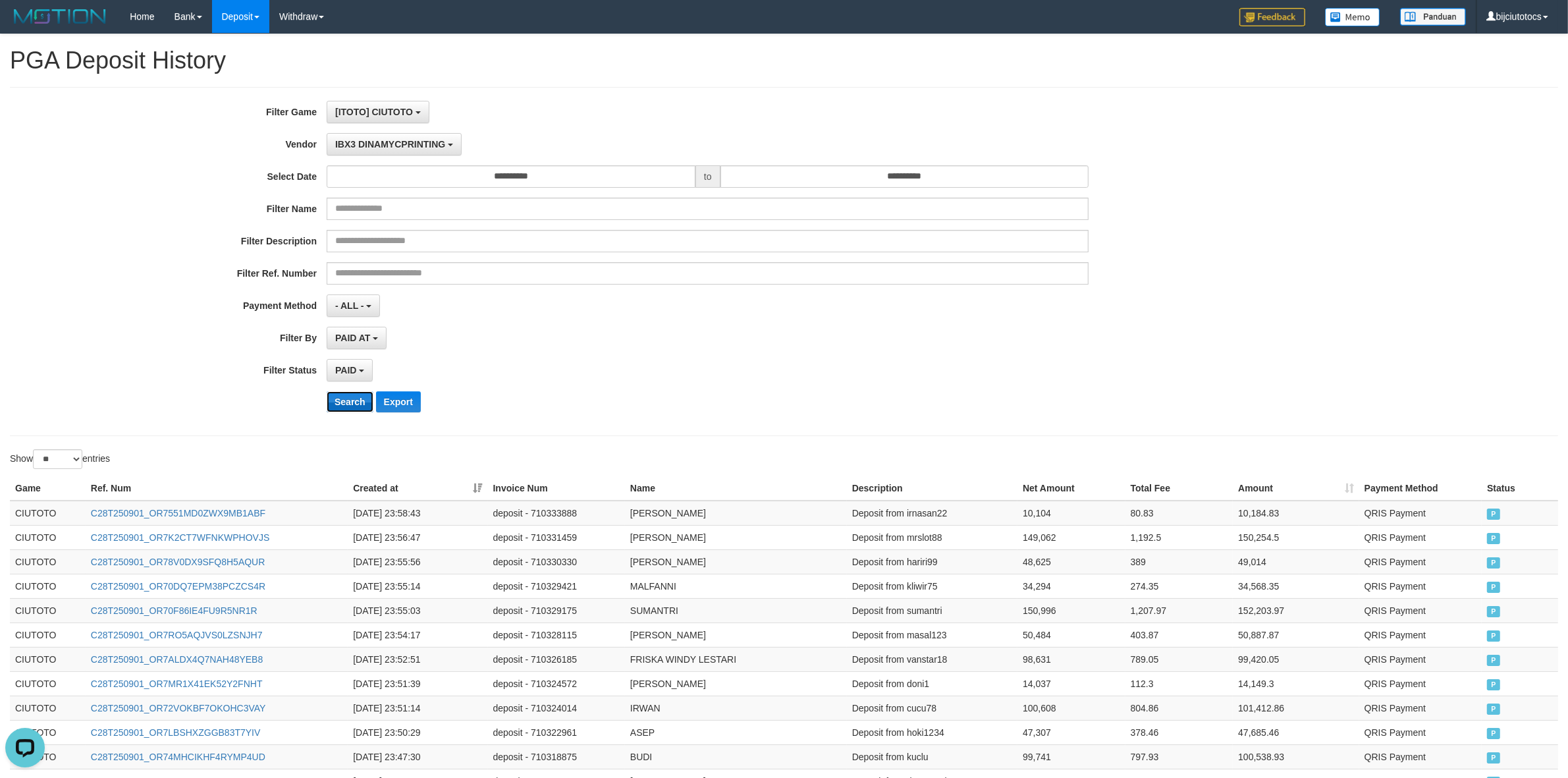
click at [346, 407] on button "Search" at bounding box center [350, 402] width 47 height 21
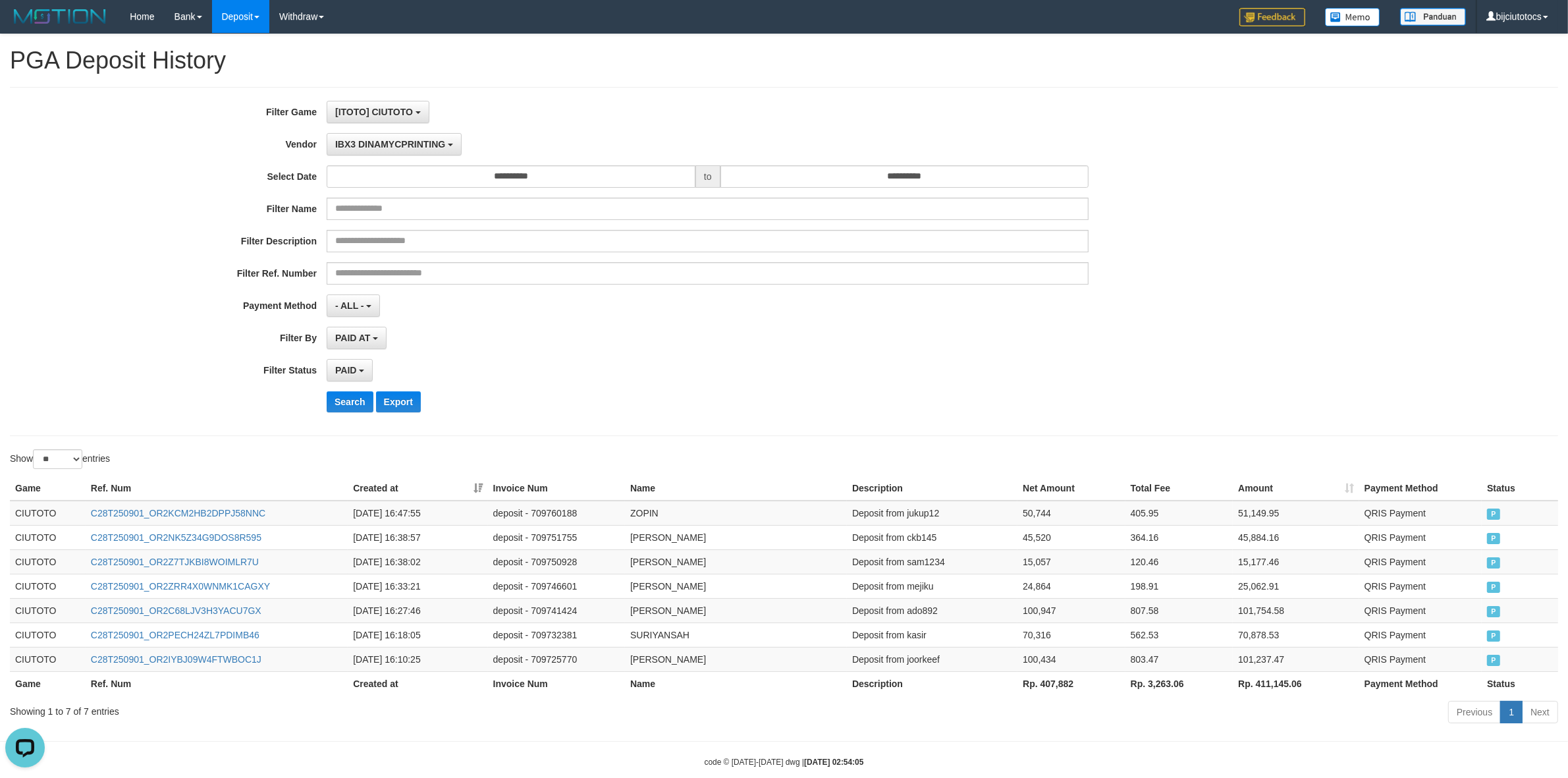
click at [644, 376] on div "PAID SELECT ALL - ALL - SELECT STATUS PENDING/UNPAID PAID CANCELED EXPIRED" at bounding box center [707, 370] width 762 height 22
click at [651, 369] on div "PAID SELECT ALL - ALL - SELECT STATUS PENDING/UNPAID PAID CANCELED EXPIRED" at bounding box center [707, 370] width 762 height 22
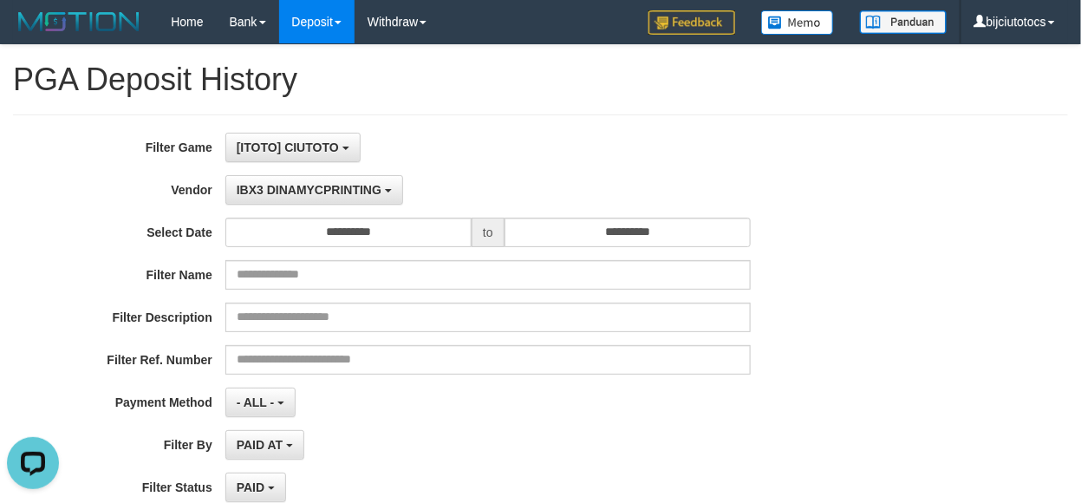
click at [604, 143] on div "[ITOTO] CIUTOTO SELECT GAME [ITOTO] CIUTOTO" at bounding box center [487, 147] width 525 height 29
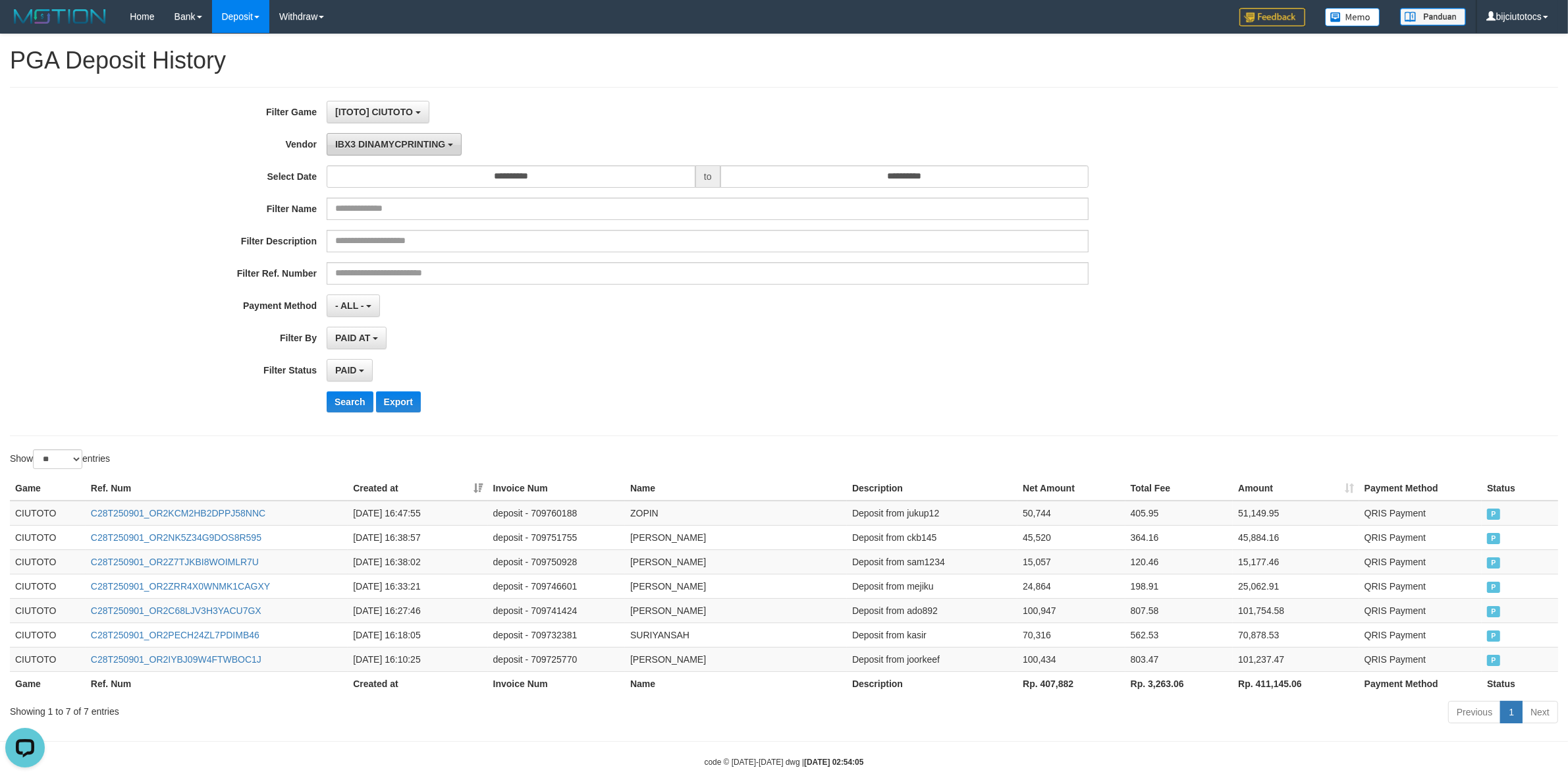
click at [359, 138] on button "IBX3 DINAMYCPRINTING" at bounding box center [394, 144] width 135 height 22
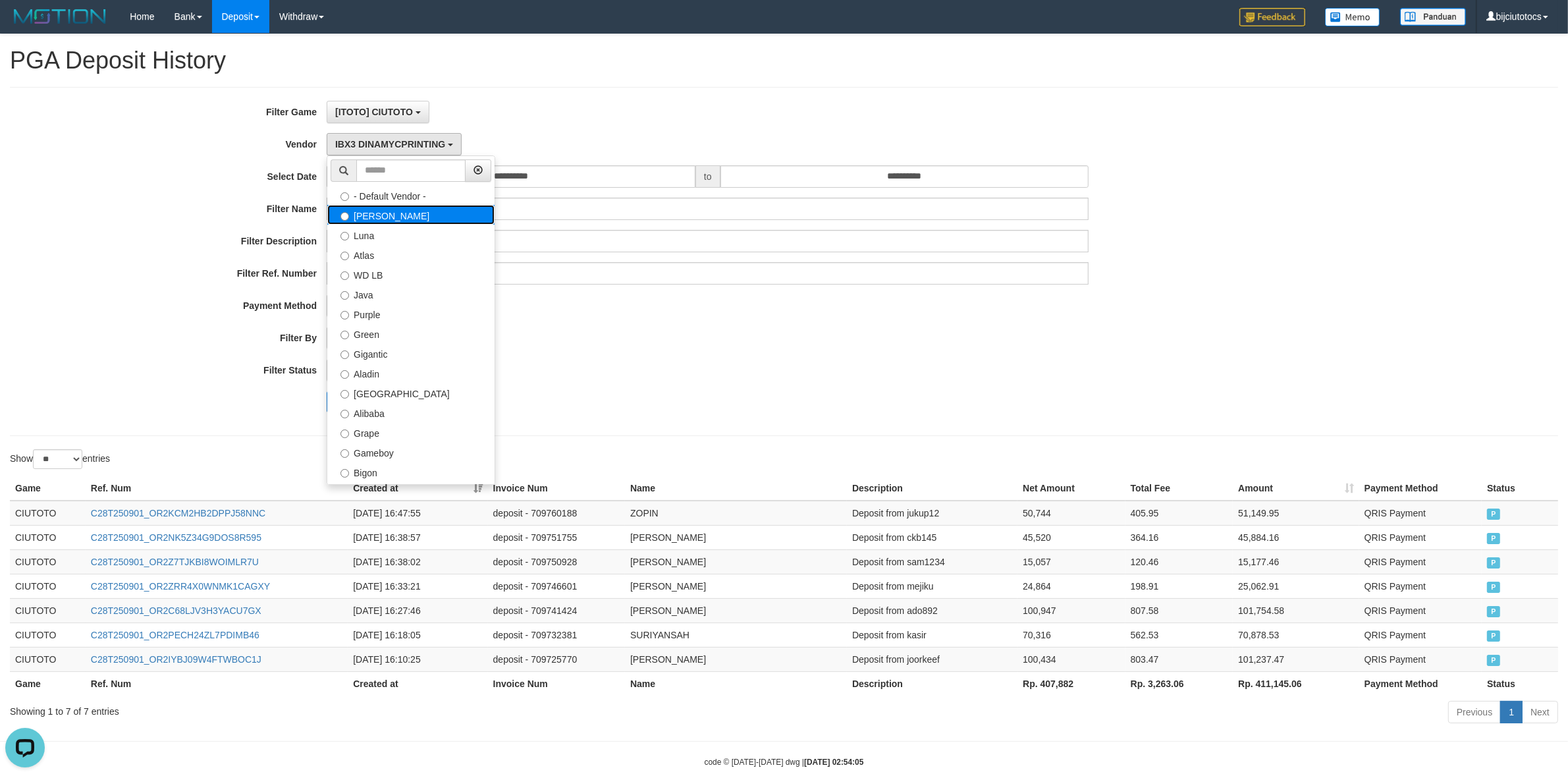
click at [390, 211] on label "[PERSON_NAME]" at bounding box center [411, 215] width 167 height 20
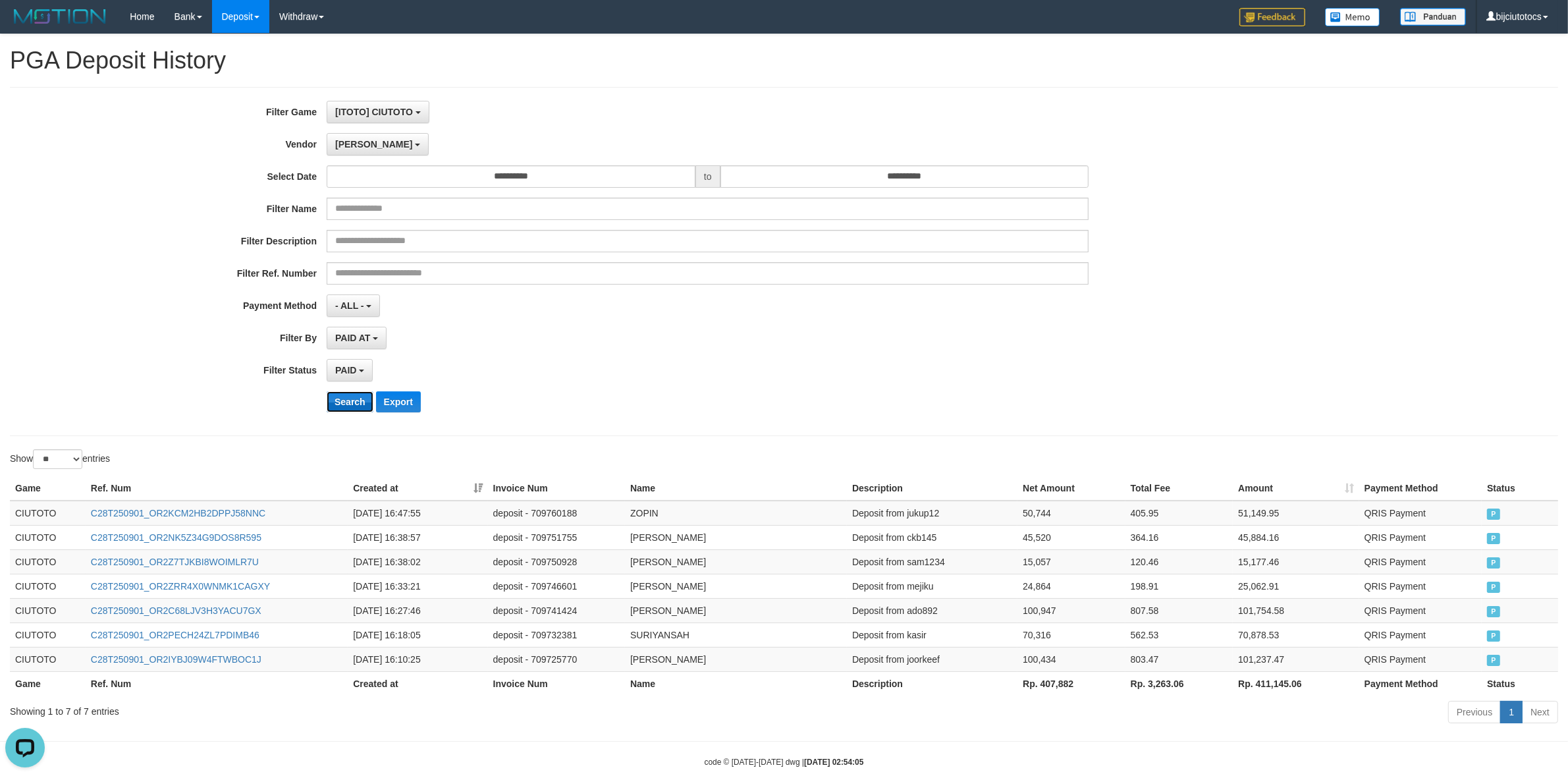
click at [353, 406] on button "Search" at bounding box center [350, 402] width 47 height 21
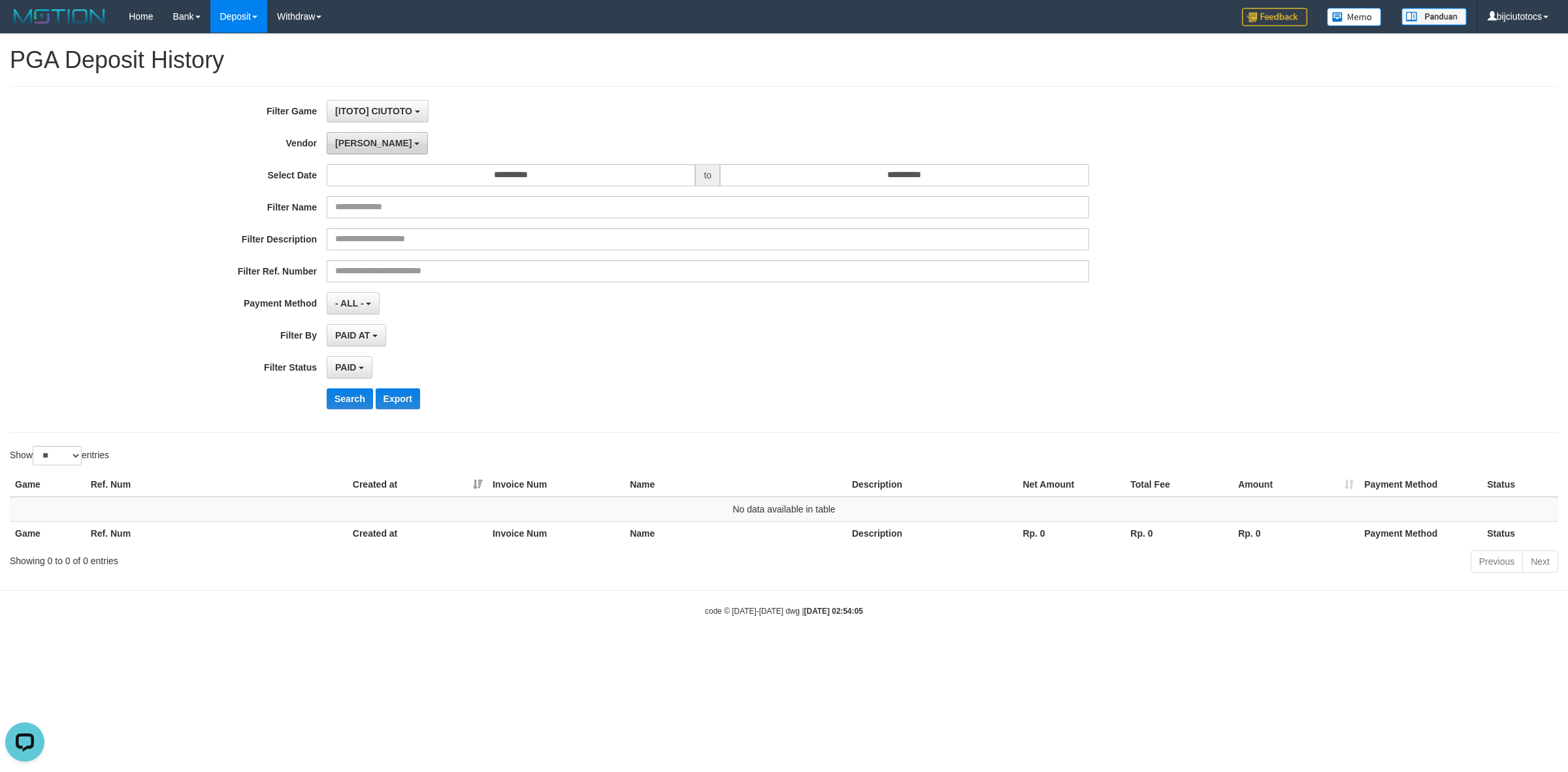
click at [353, 136] on button "[PERSON_NAME]" at bounding box center [377, 142] width 101 height 22
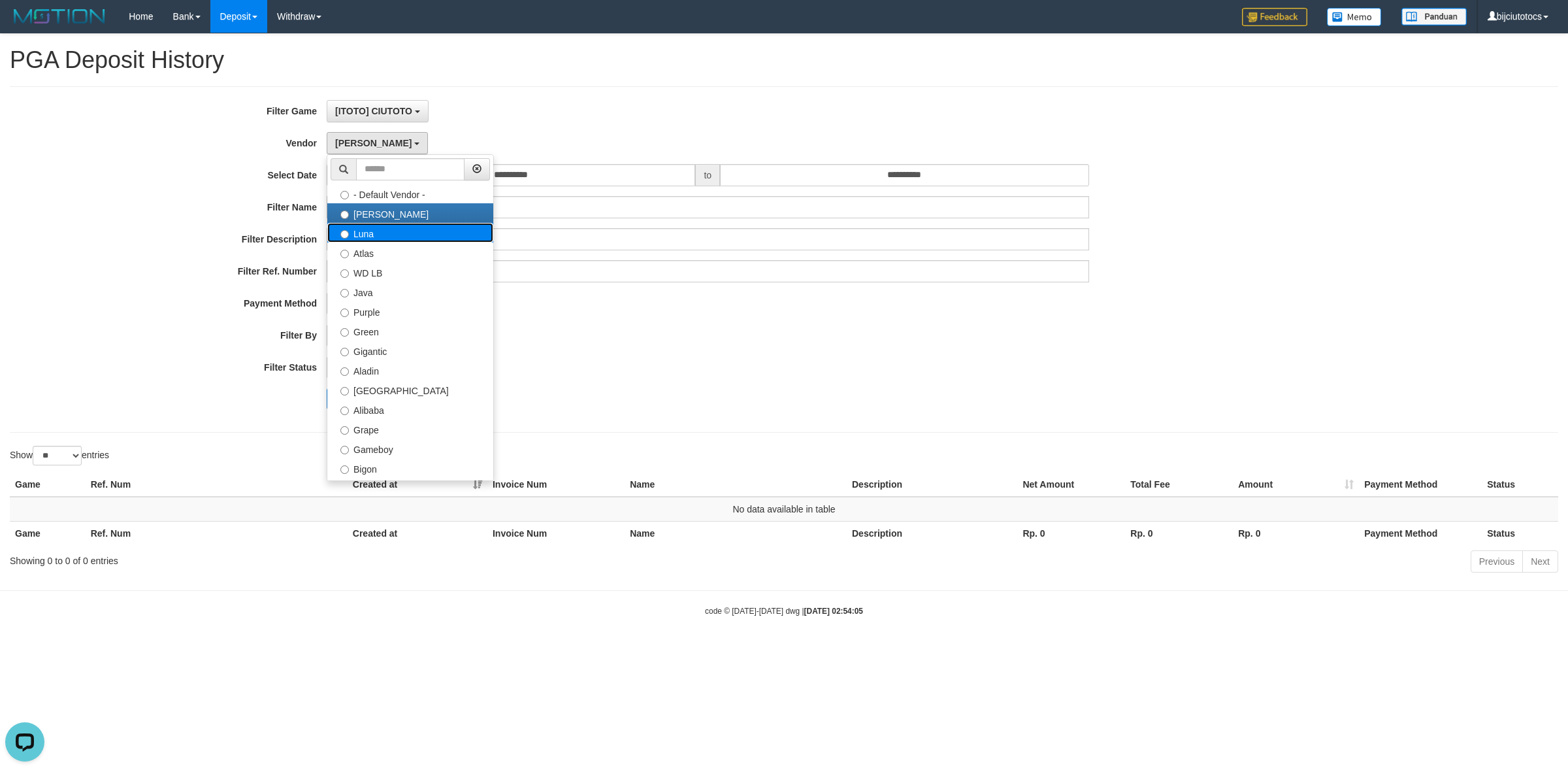
click at [365, 238] on label "Luna" at bounding box center [410, 233] width 166 height 20
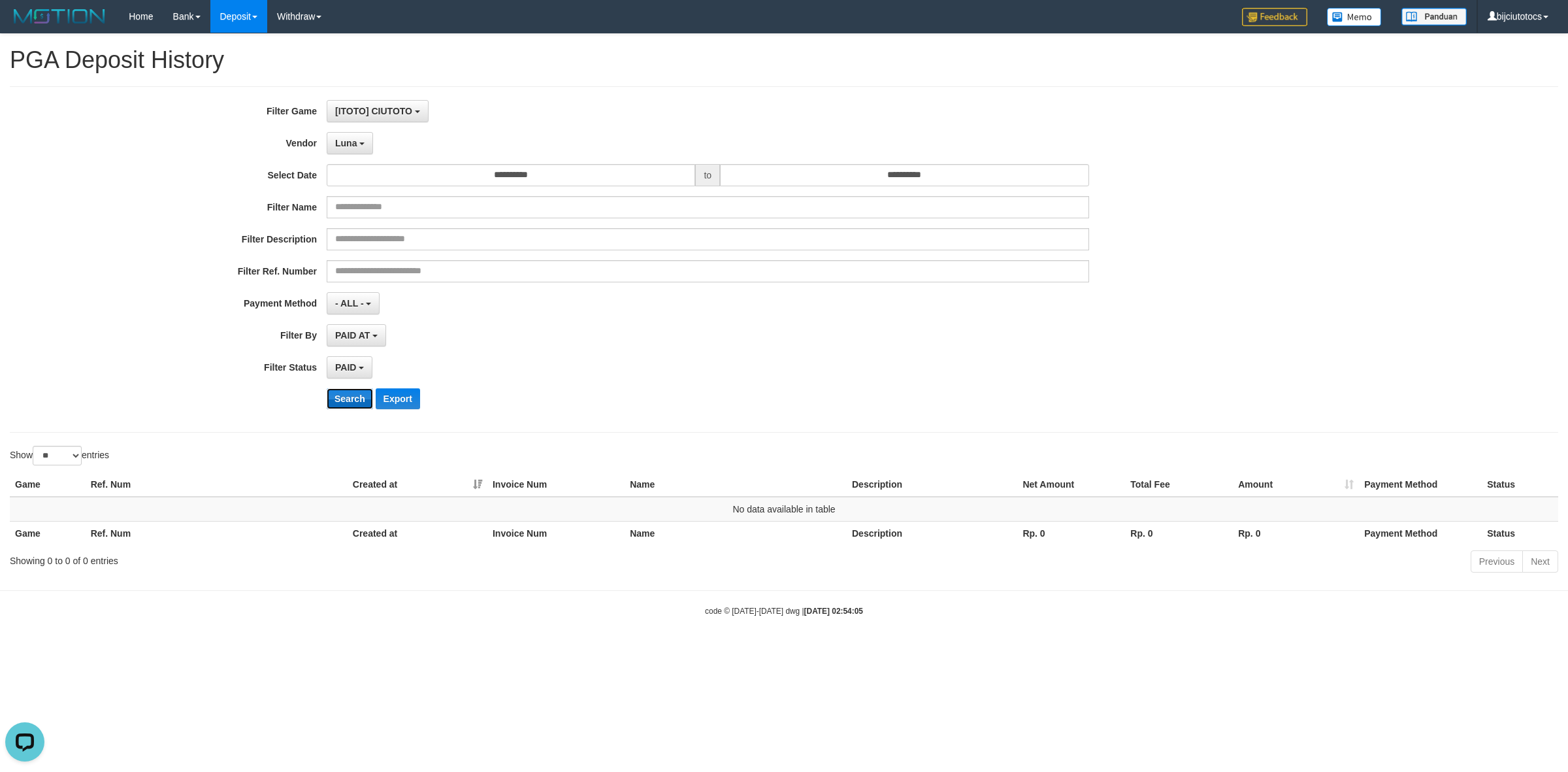
click at [340, 390] on button "Search" at bounding box center [350, 399] width 47 height 21
click at [333, 140] on button "Luna" at bounding box center [350, 142] width 47 height 22
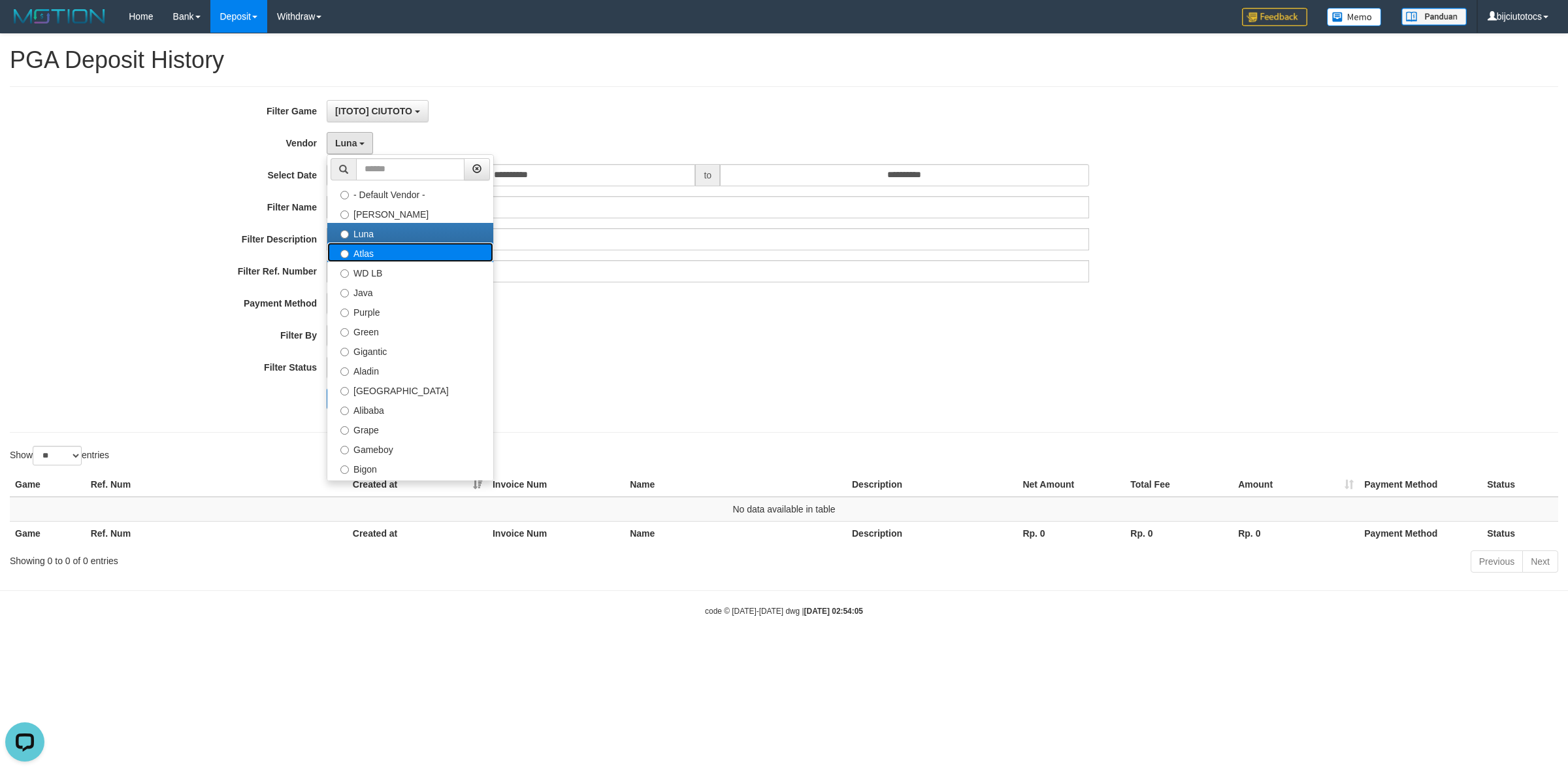
click at [382, 258] on label "Atlas" at bounding box center [410, 253] width 166 height 20
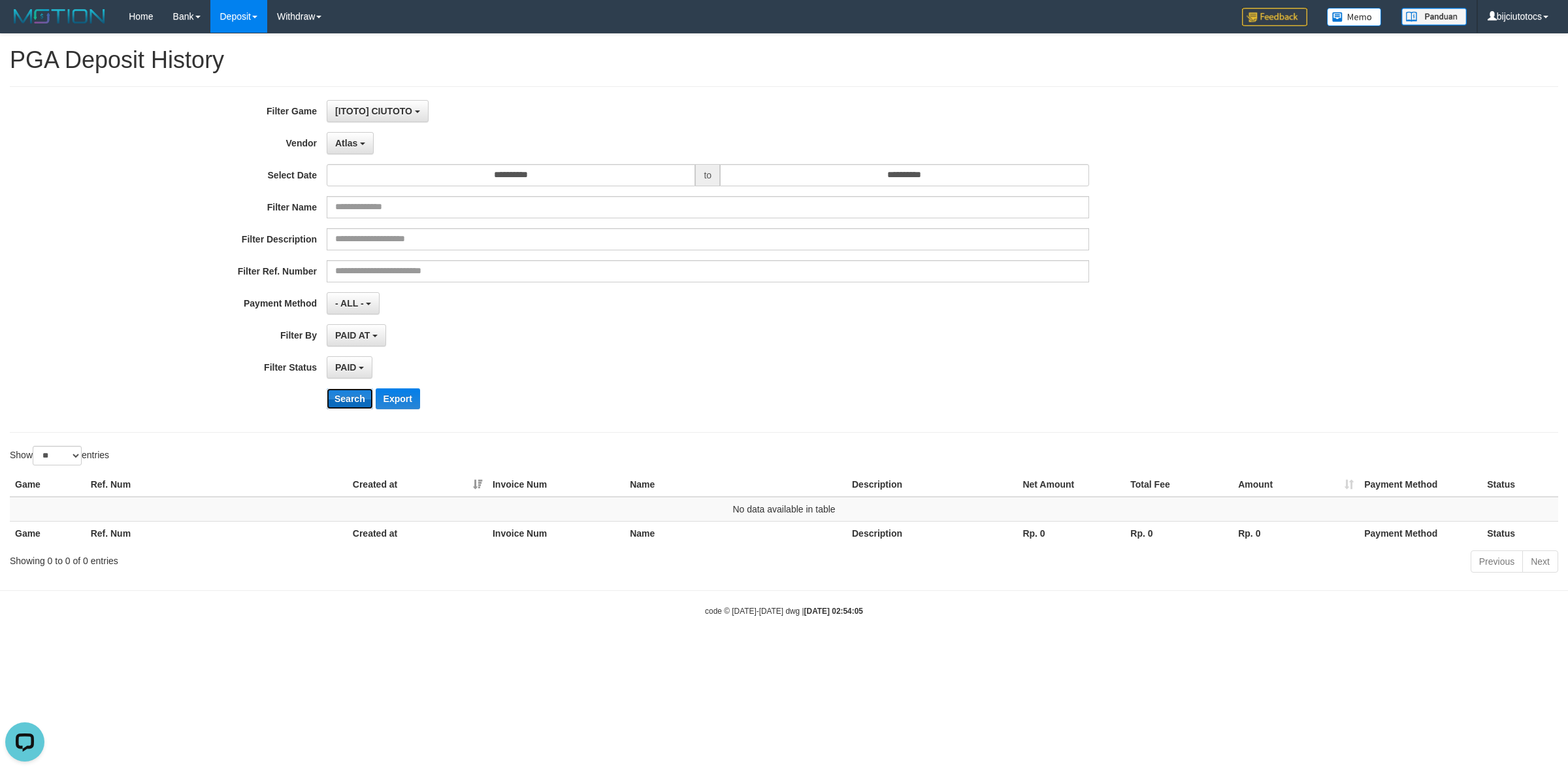
click at [338, 400] on button "Search" at bounding box center [350, 399] width 47 height 21
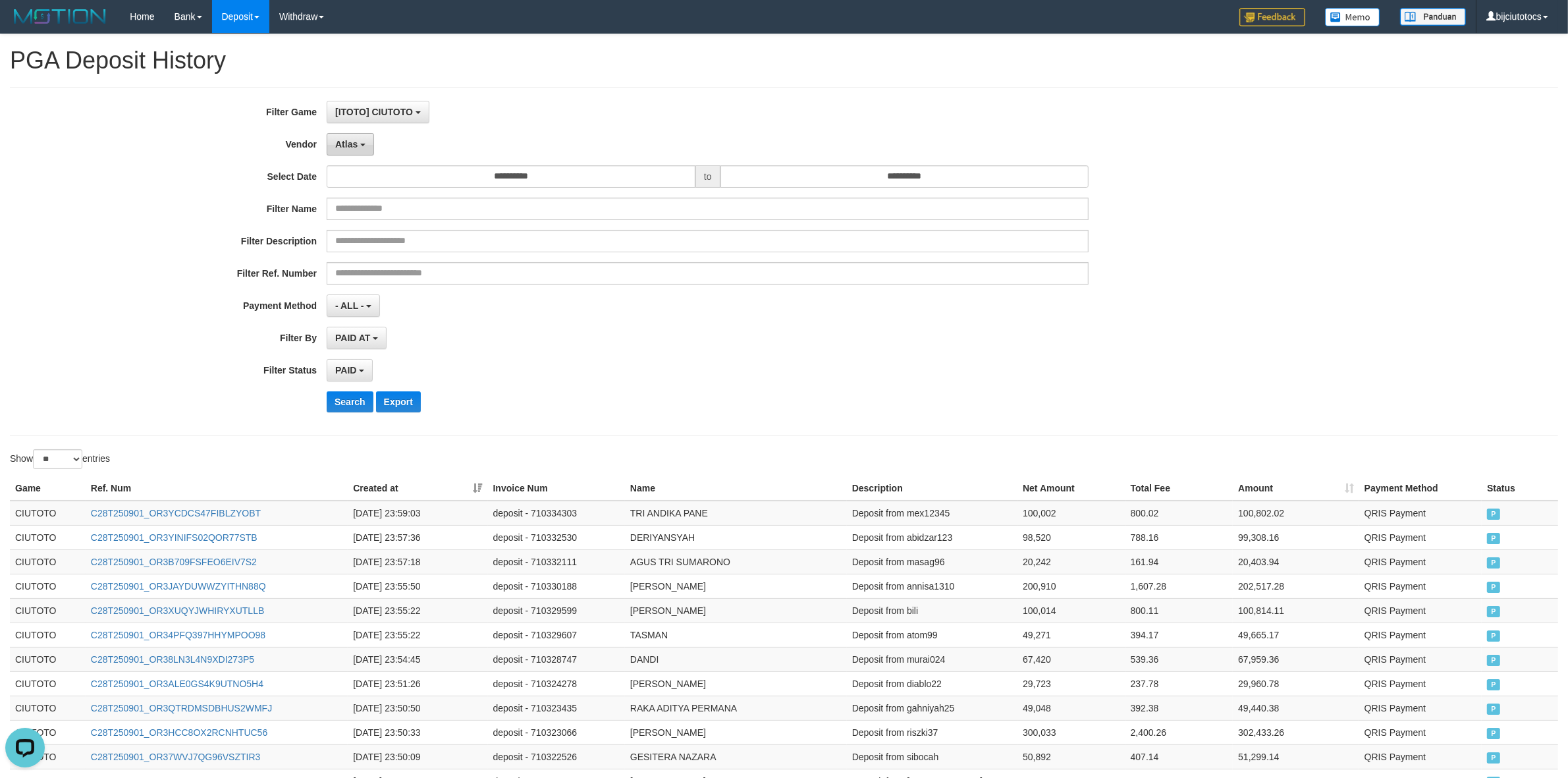
click at [348, 143] on span "Atlas" at bounding box center [346, 144] width 22 height 11
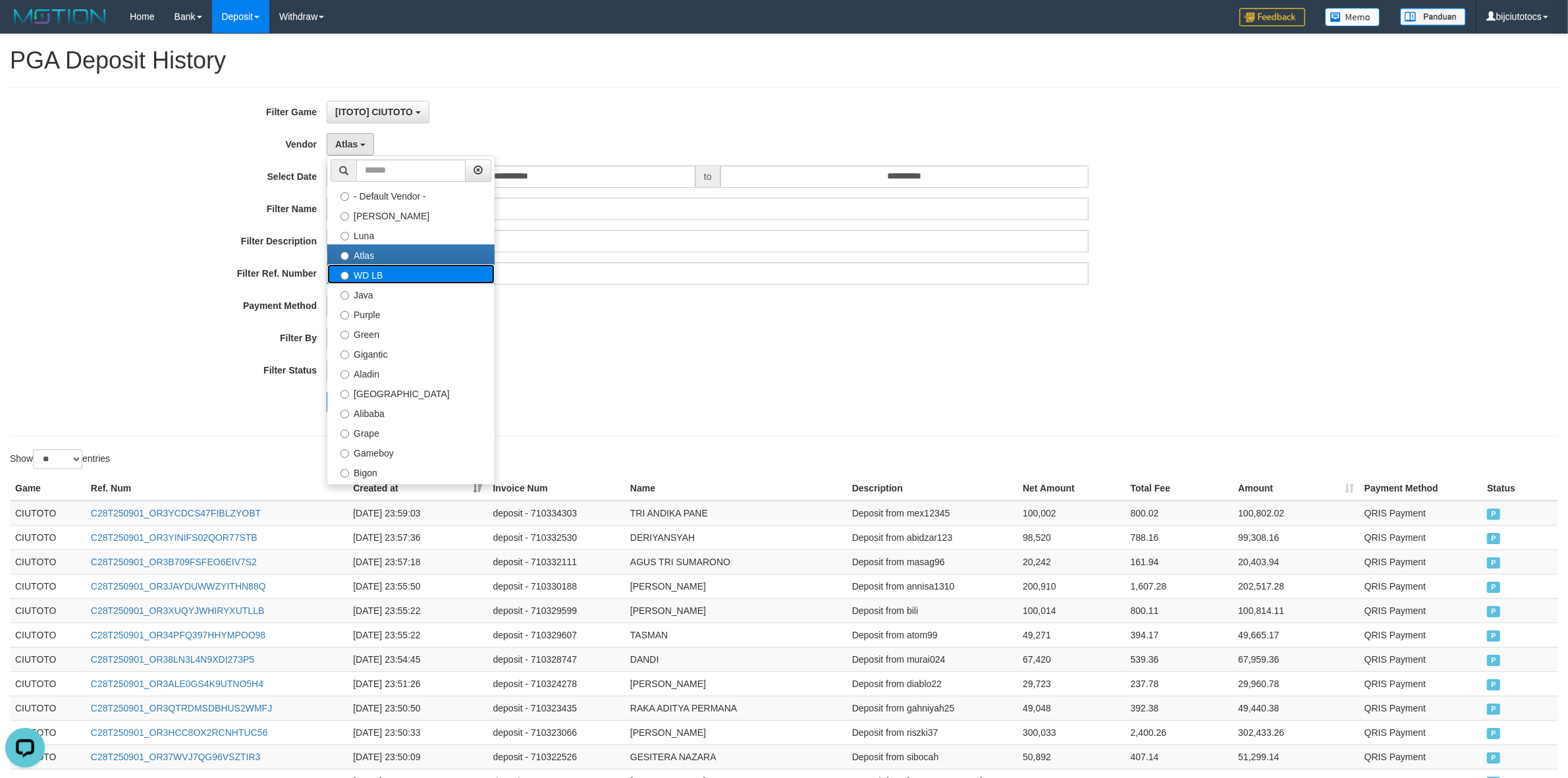
click at [371, 277] on label "WD LB" at bounding box center [411, 274] width 167 height 20
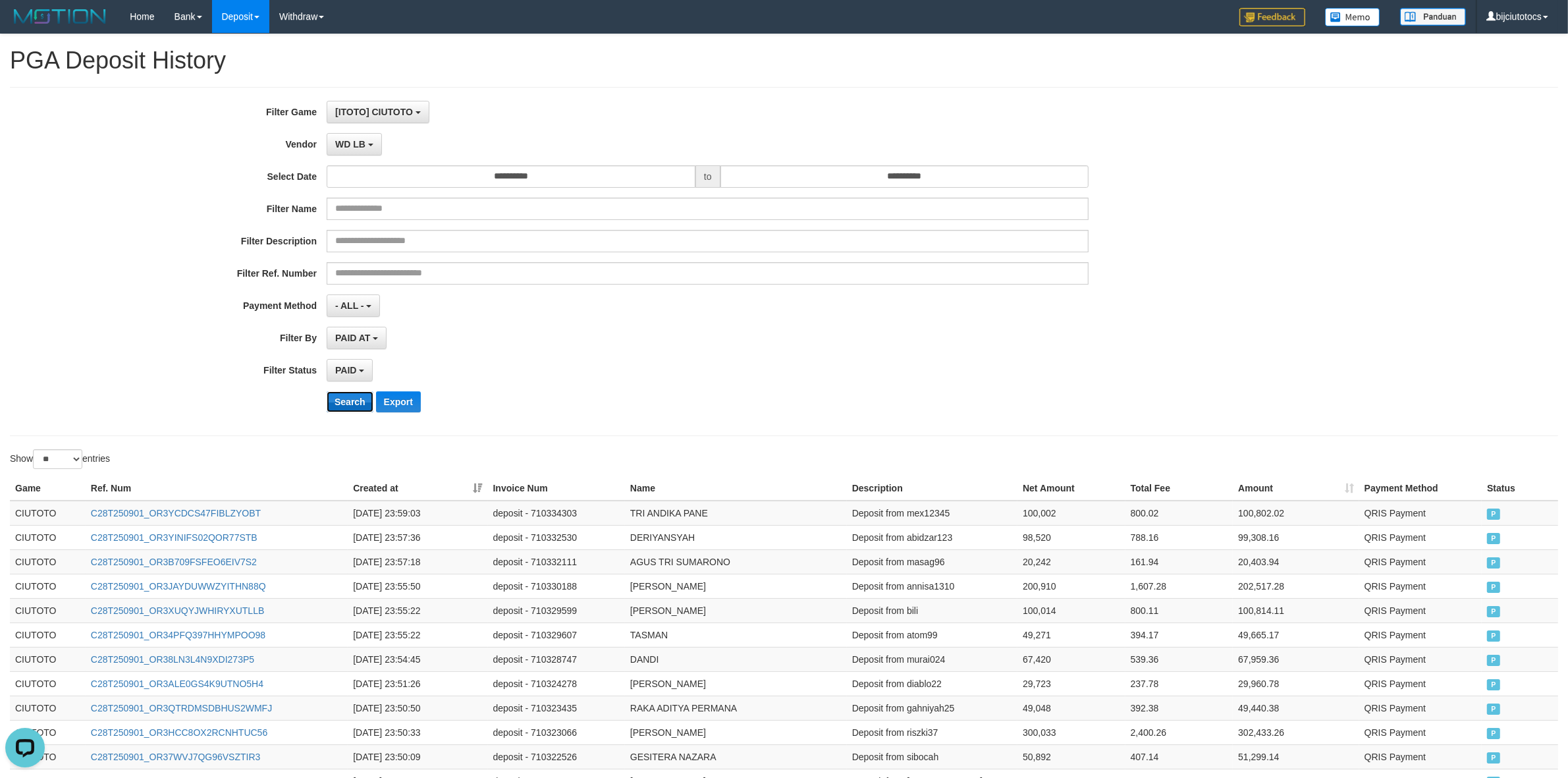
click at [340, 399] on button "Search" at bounding box center [350, 402] width 47 height 21
click at [357, 142] on span "WD LB" at bounding box center [350, 144] width 30 height 11
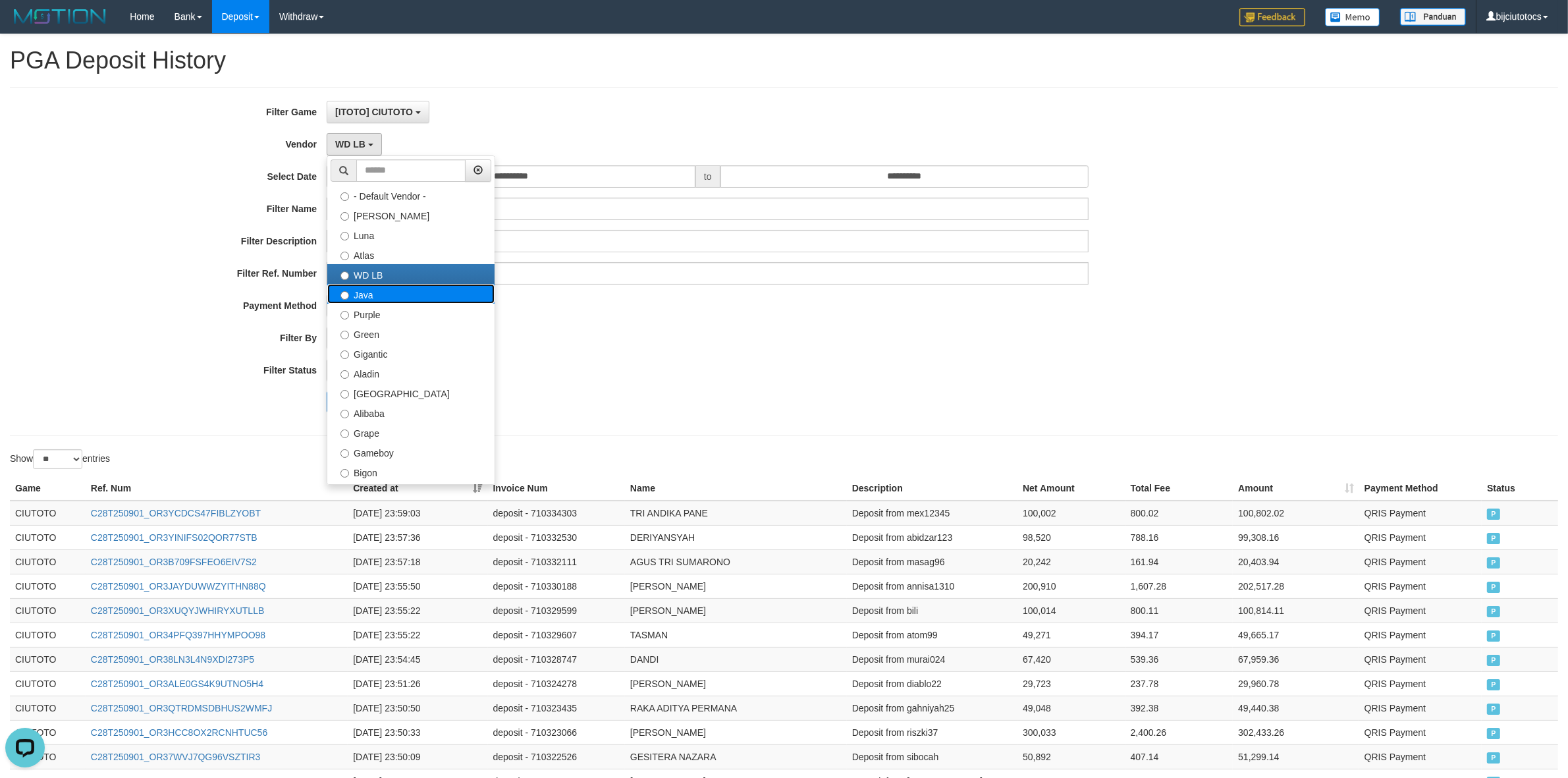
click at [366, 294] on label "Java" at bounding box center [411, 294] width 167 height 20
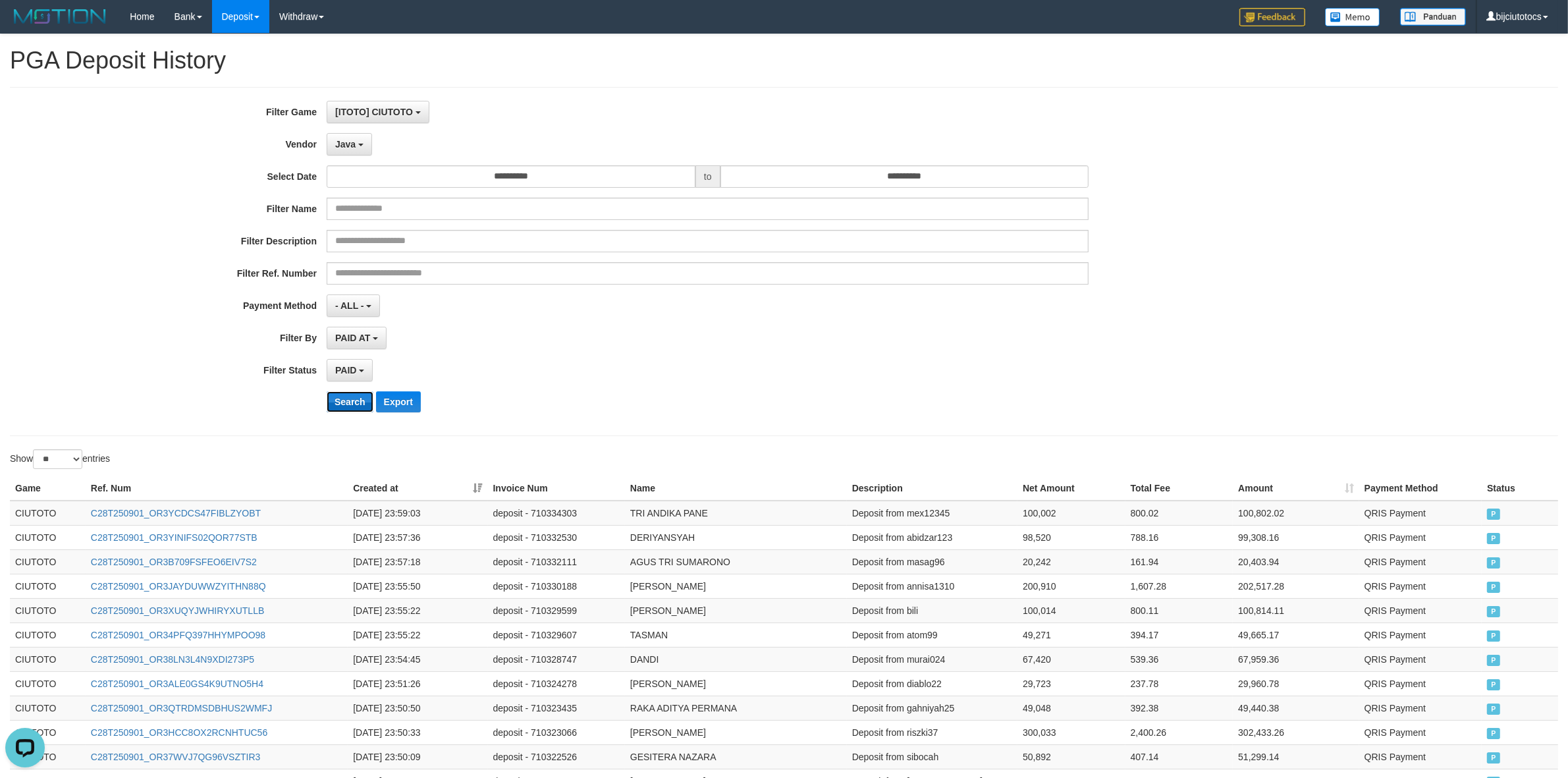
click at [340, 410] on button "Search" at bounding box center [350, 402] width 47 height 21
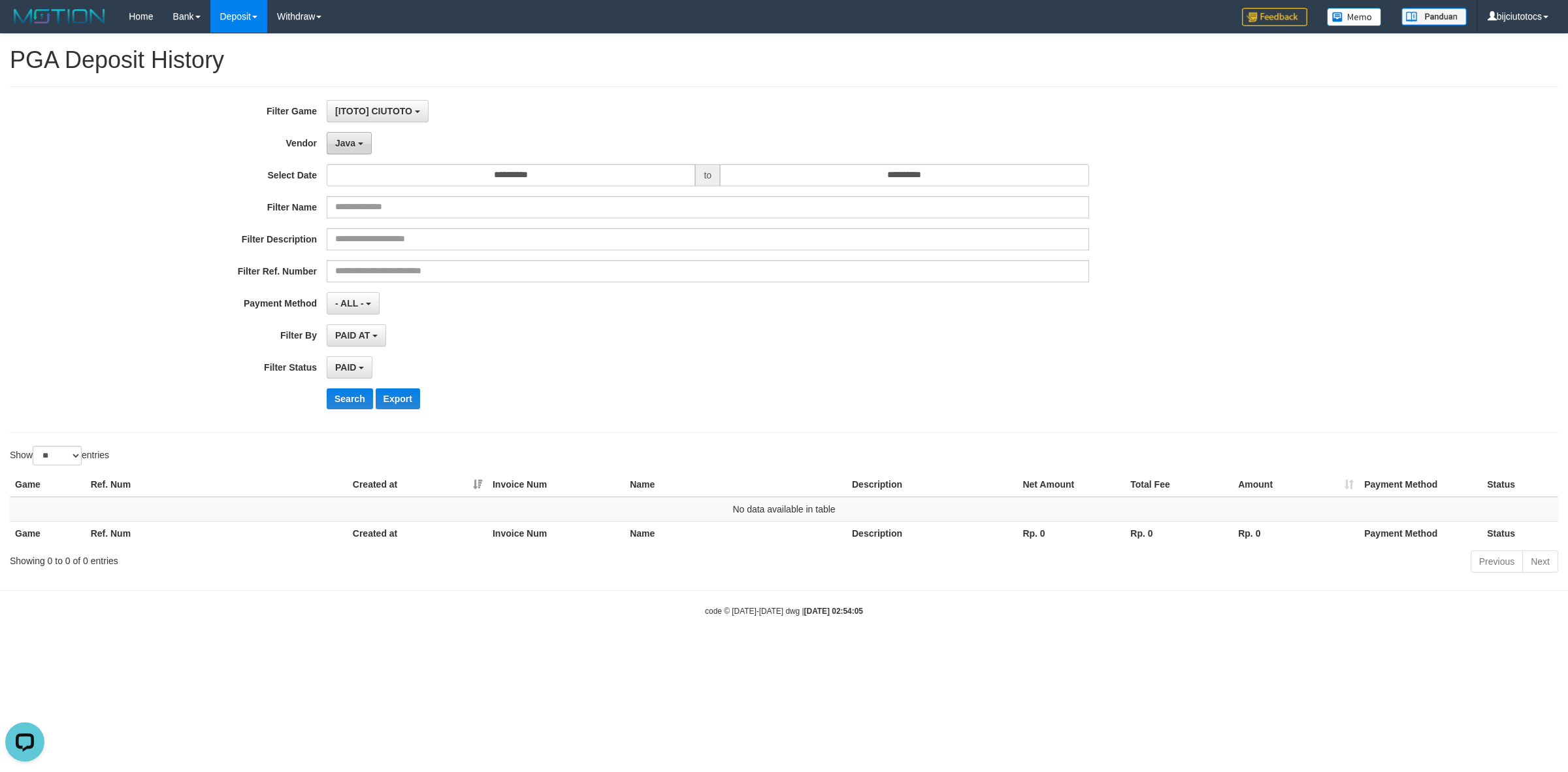
click at [343, 133] on button "Java" at bounding box center [350, 142] width 45 height 22
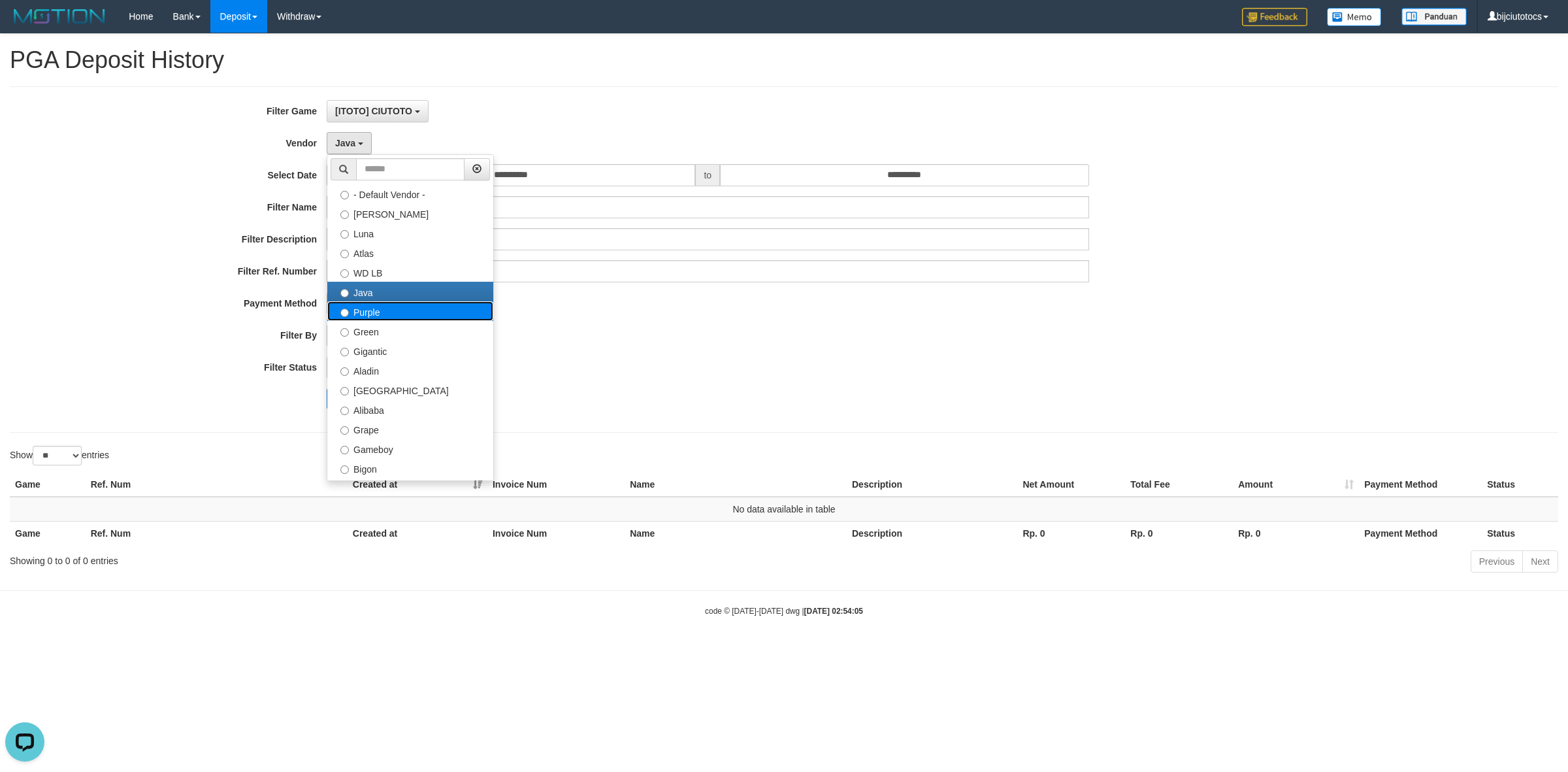
click at [363, 318] on label "Purple" at bounding box center [410, 311] width 166 height 20
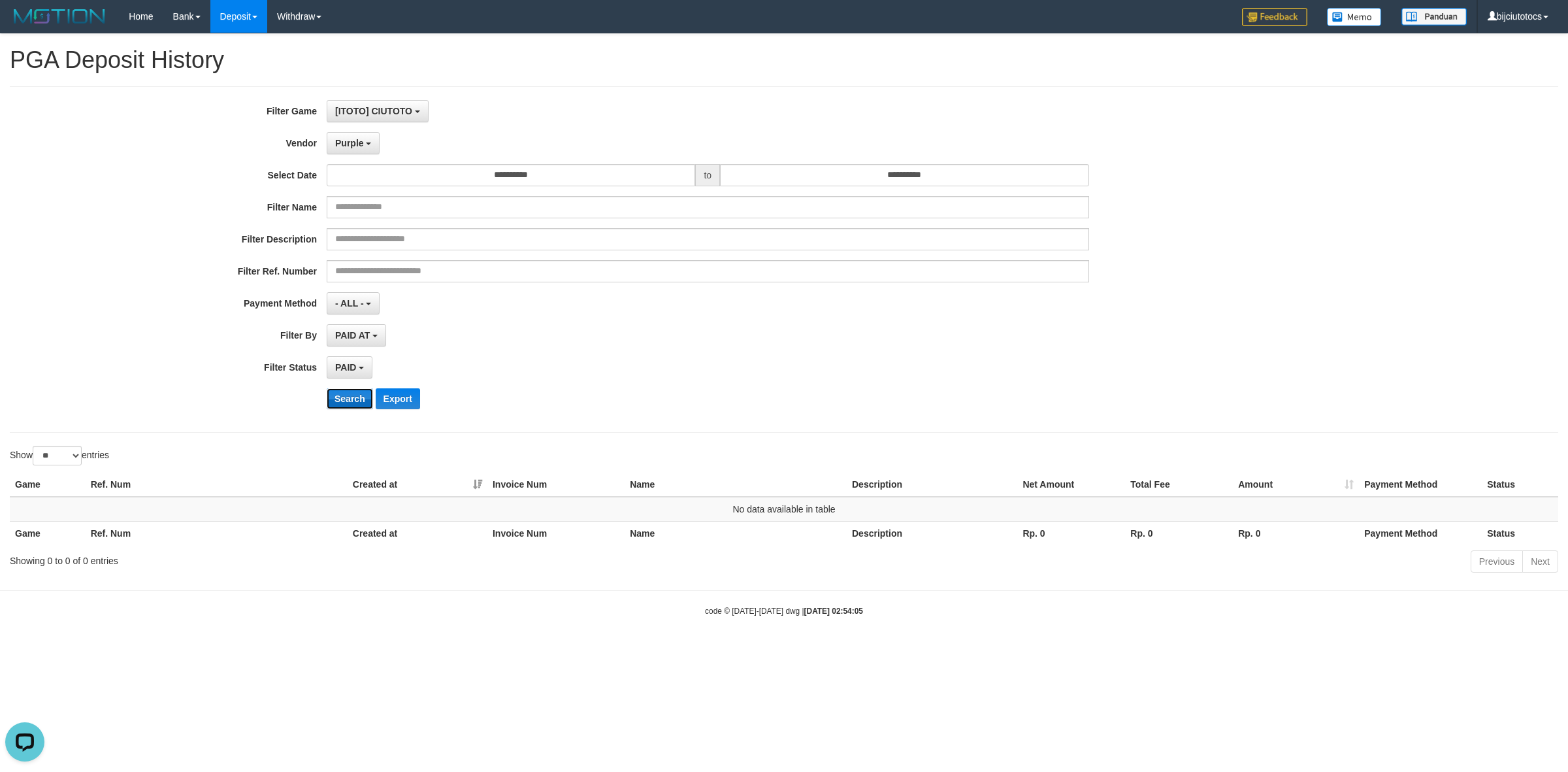
click at [344, 397] on button "Search" at bounding box center [350, 399] width 47 height 21
click at [343, 149] on span "Purple" at bounding box center [350, 143] width 29 height 11
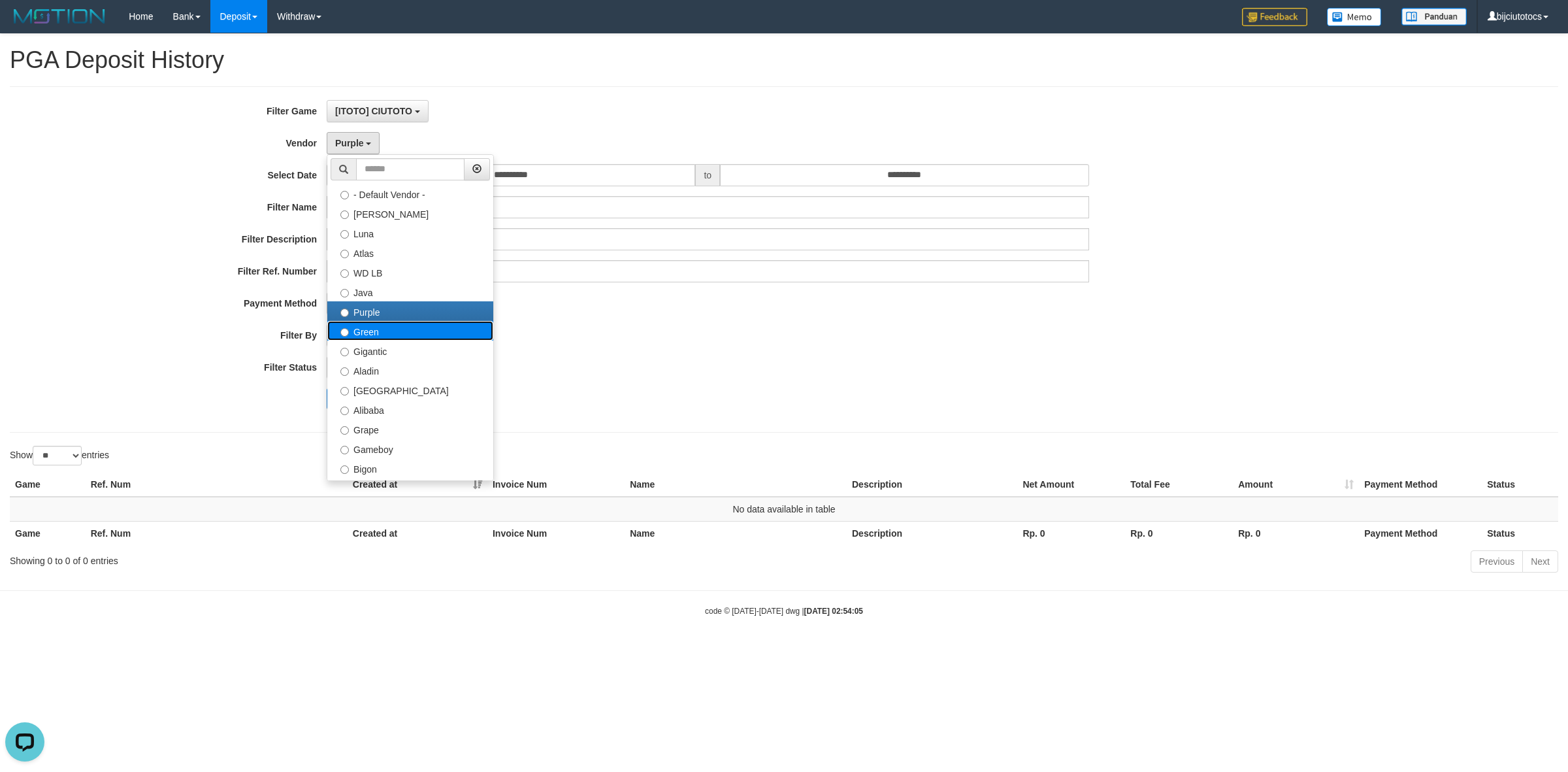
click at [364, 335] on label "Green" at bounding box center [410, 331] width 166 height 20
select select "**********"
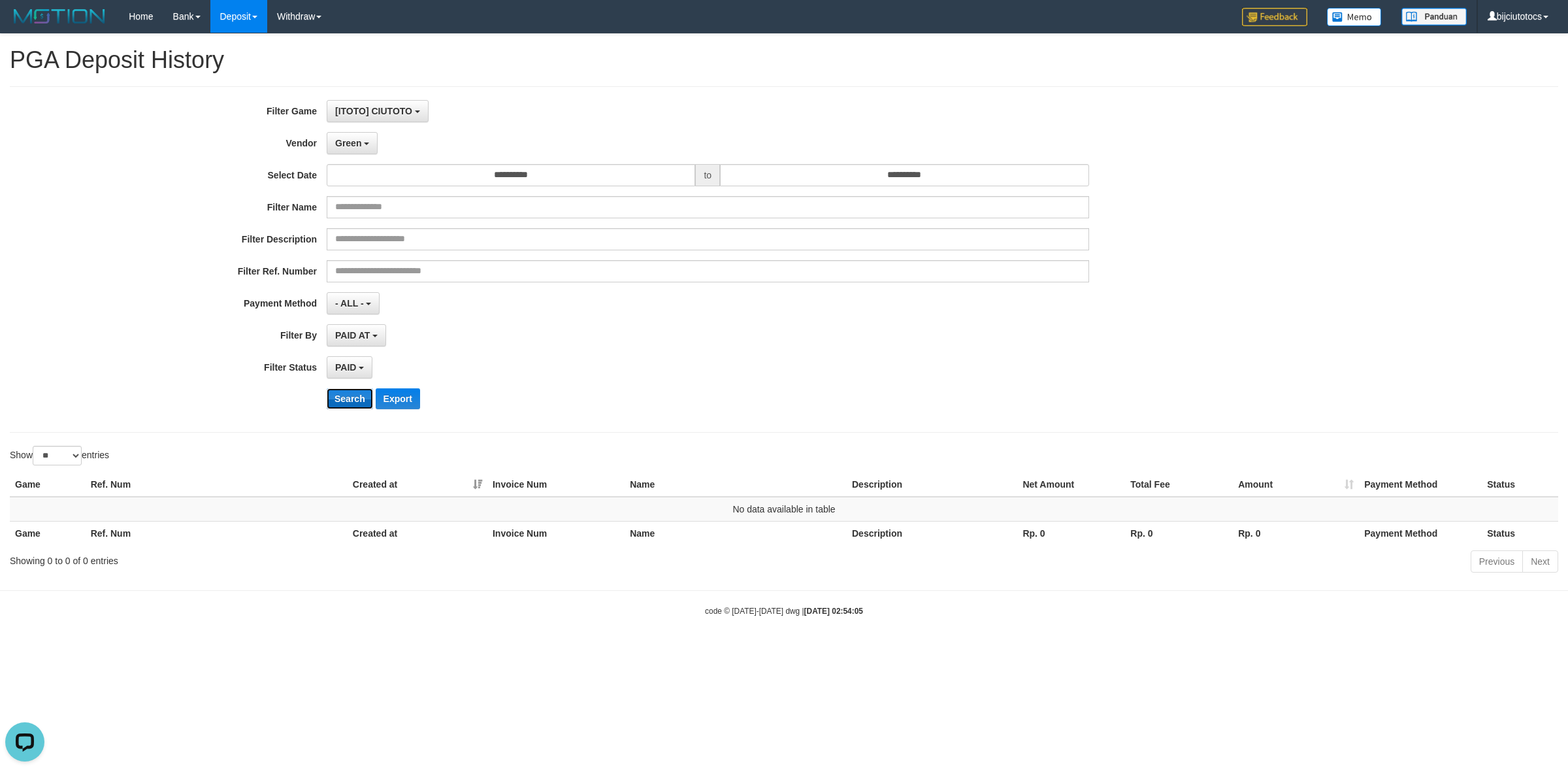
click at [355, 403] on button "Search" at bounding box center [350, 399] width 47 height 21
click at [769, 367] on div "PAID SELECT ALL - ALL - SELECT STATUS PENDING/UNPAID PAID CANCELED EXPIRED" at bounding box center [708, 367] width 763 height 22
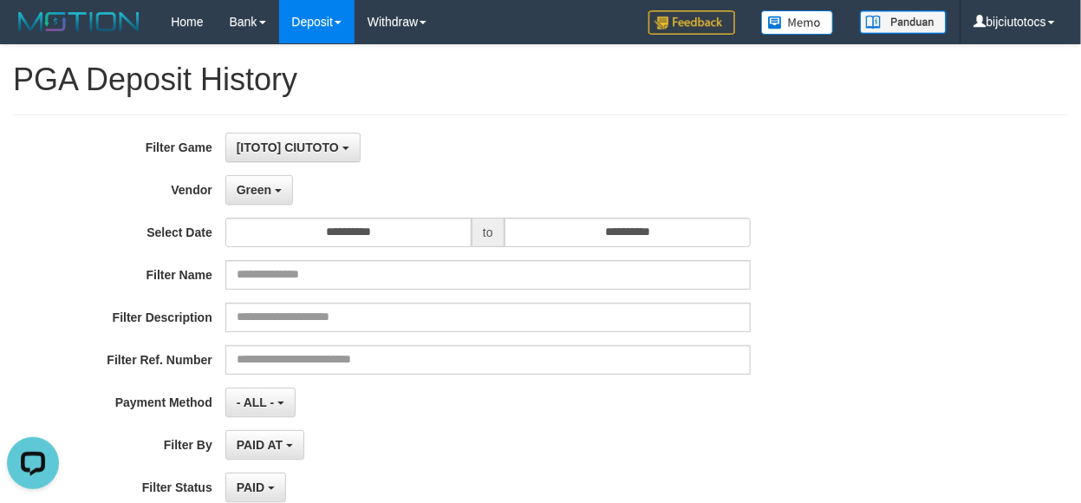
click at [620, 137] on div "[ITOTO] CIUTOTO SELECT GAME [ITOTO] CIUTOTO" at bounding box center [487, 147] width 525 height 29
